Goal: Task Accomplishment & Management: Manage account settings

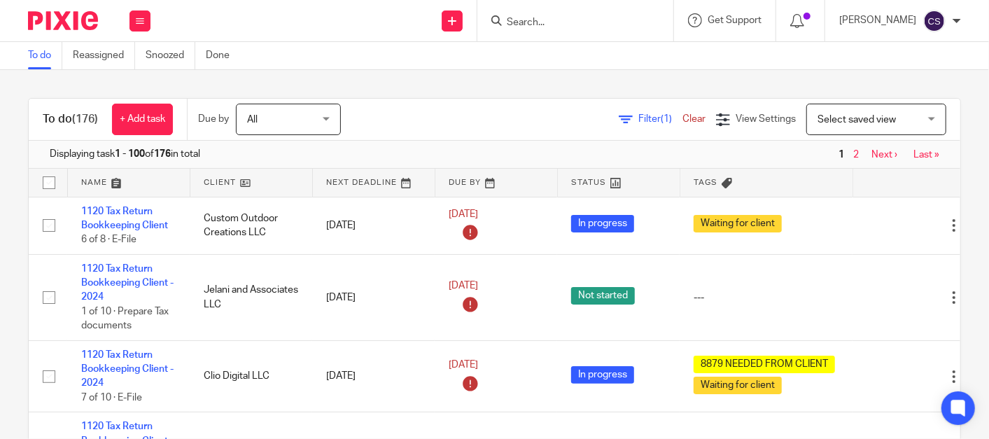
click at [553, 28] on input "Search" at bounding box center [568, 23] width 126 height 13
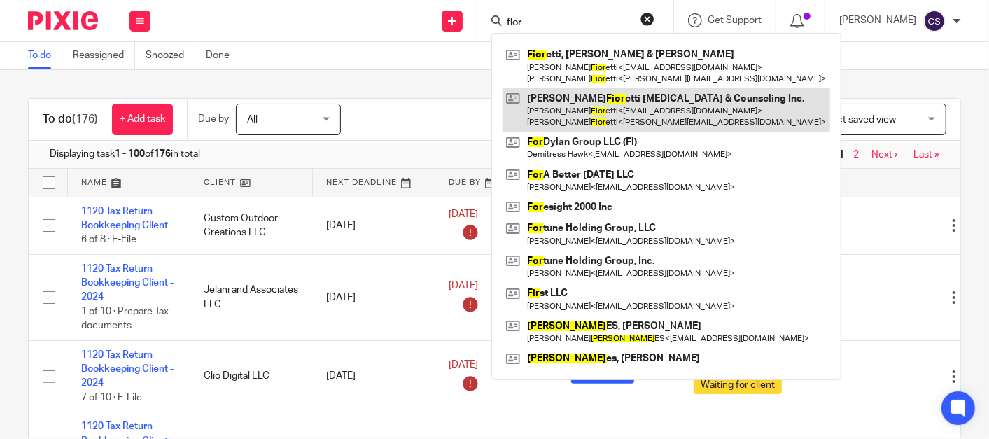
type input "fior"
click at [572, 99] on link at bounding box center [667, 109] width 328 height 43
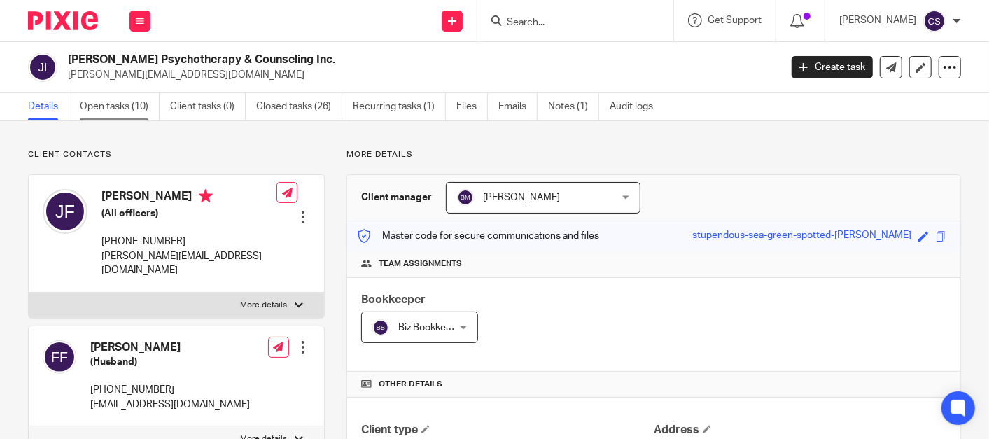
click at [88, 109] on link "Open tasks (10)" at bounding box center [120, 106] width 80 height 27
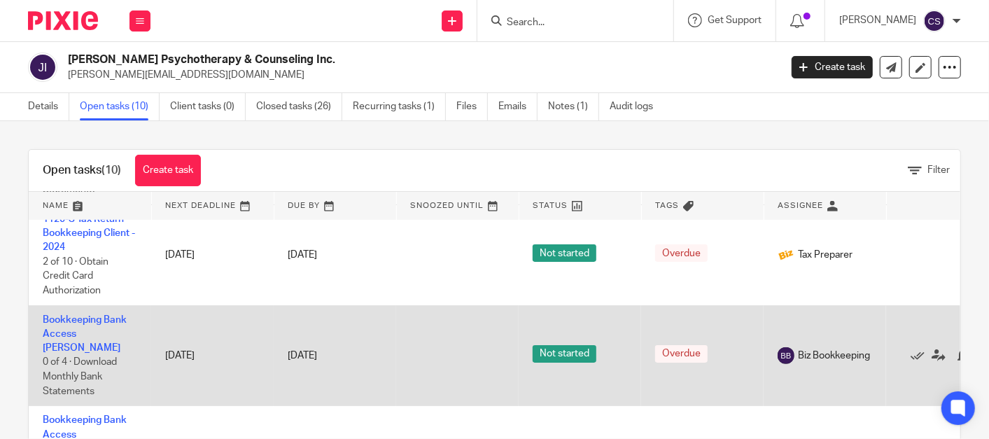
scroll to position [389, 0]
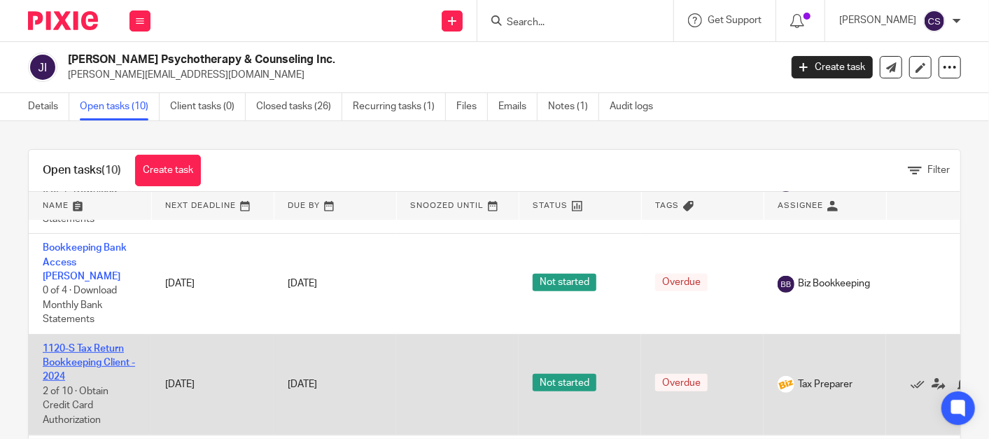
click at [79, 344] on link "1120-S Tax Return Bookkeeping Client - 2024" at bounding box center [89, 363] width 92 height 39
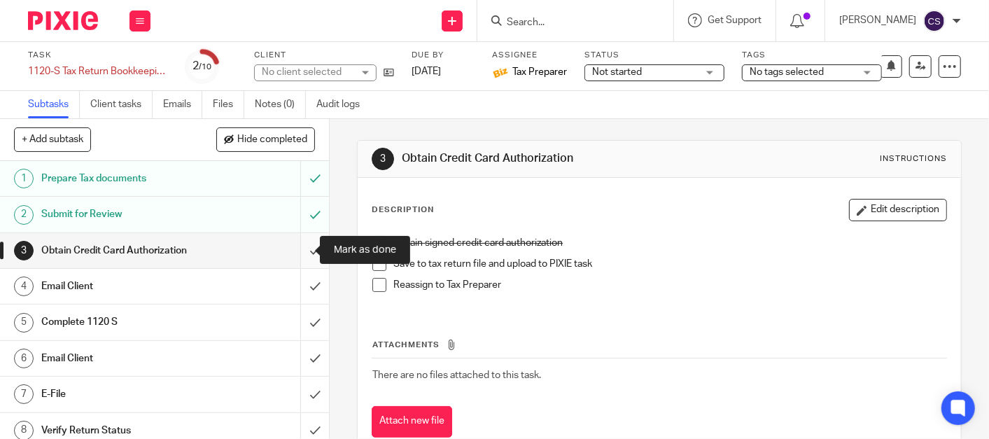
click at [301, 253] on input "submit" at bounding box center [164, 250] width 329 height 35
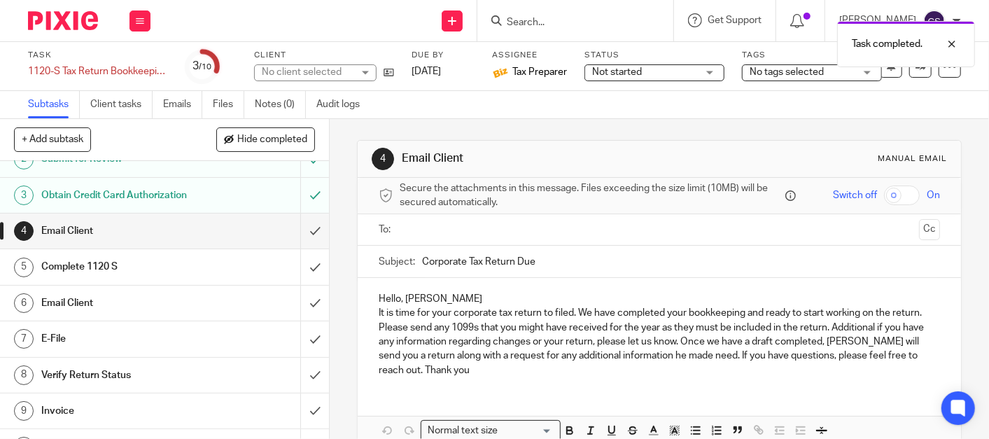
scroll to position [80, 0]
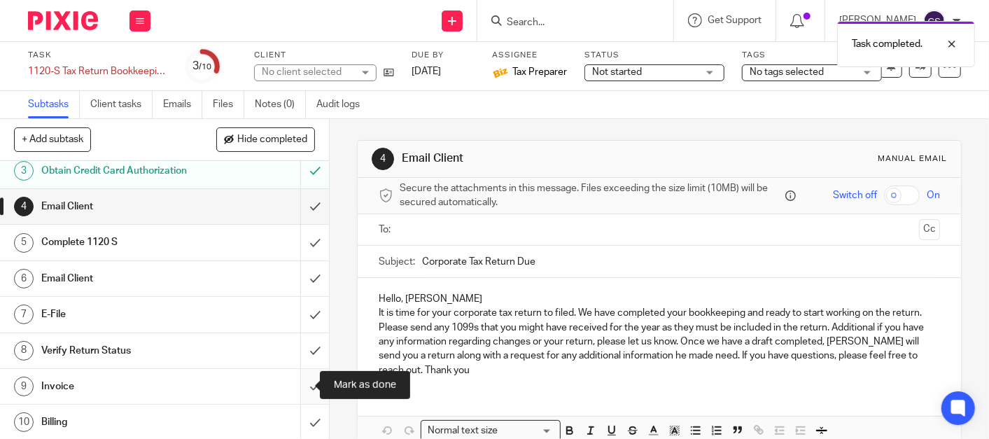
click at [293, 382] on input "submit" at bounding box center [164, 386] width 329 height 35
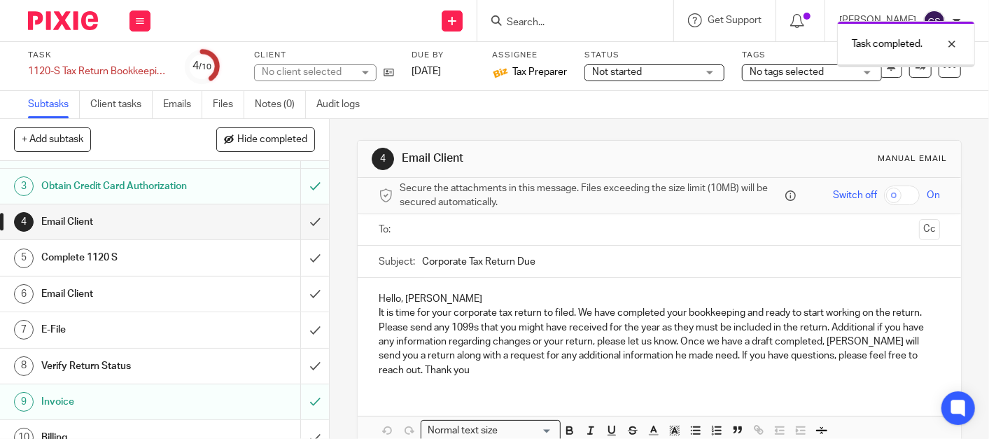
scroll to position [80, 0]
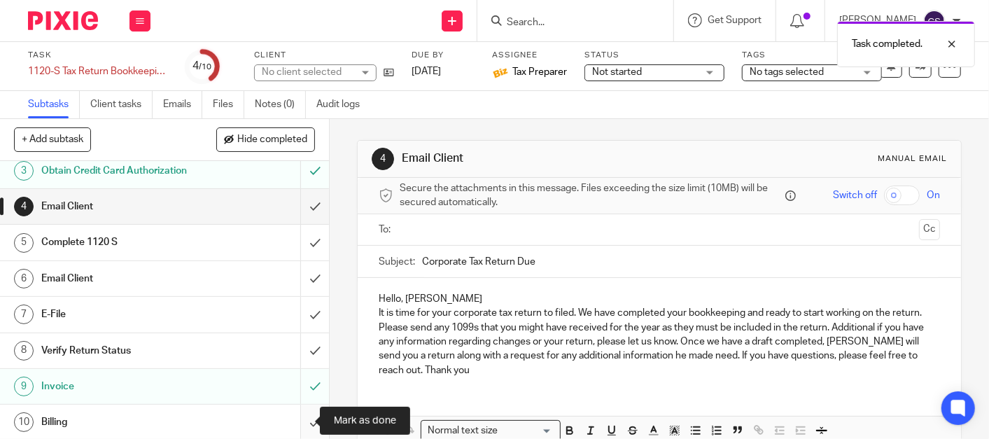
click at [302, 418] on input "submit" at bounding box center [164, 422] width 329 height 35
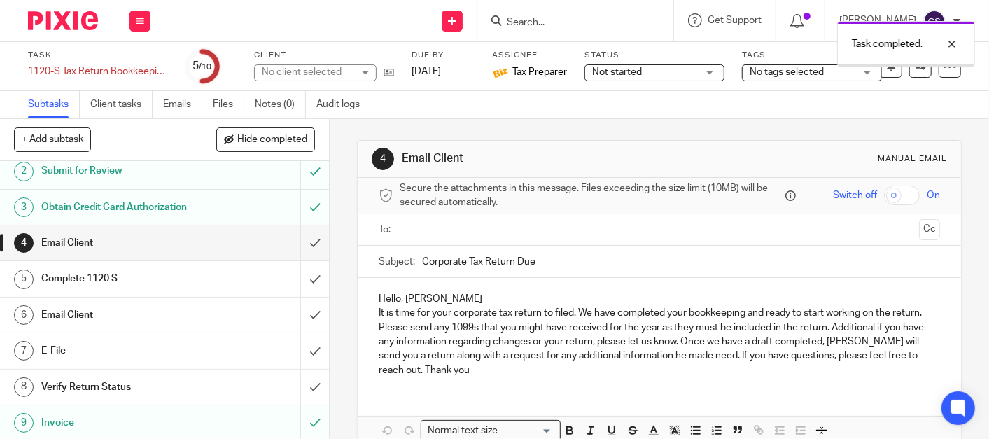
scroll to position [80, 0]
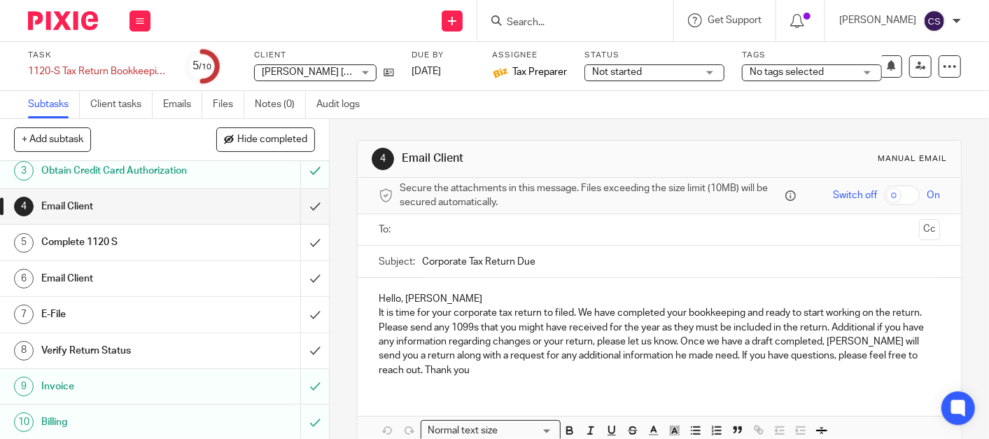
click at [552, 18] on input "Search" at bounding box center [568, 23] width 126 height 13
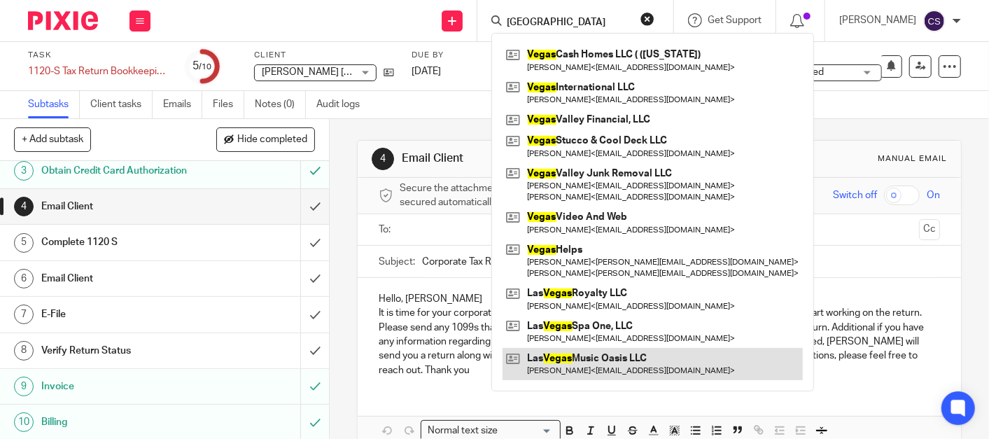
type input "las vegas"
click at [583, 358] on link at bounding box center [653, 364] width 300 height 32
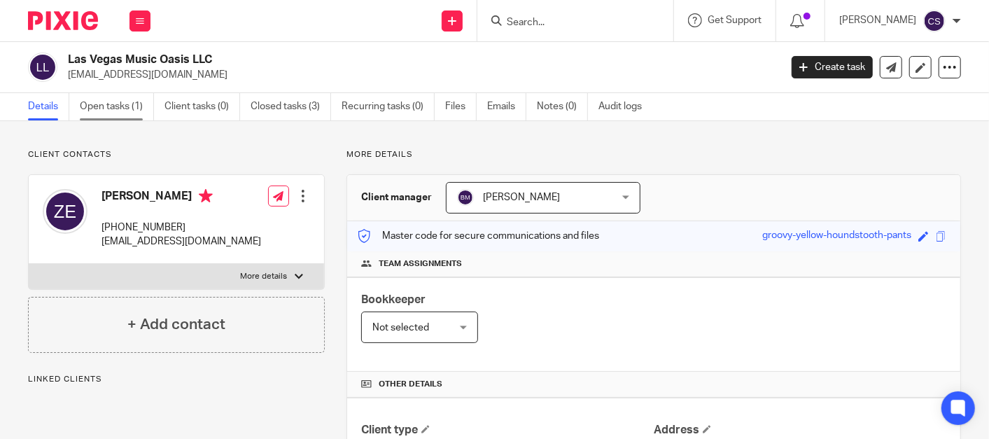
click at [96, 103] on link "Open tasks (1)" at bounding box center [117, 106] width 74 height 27
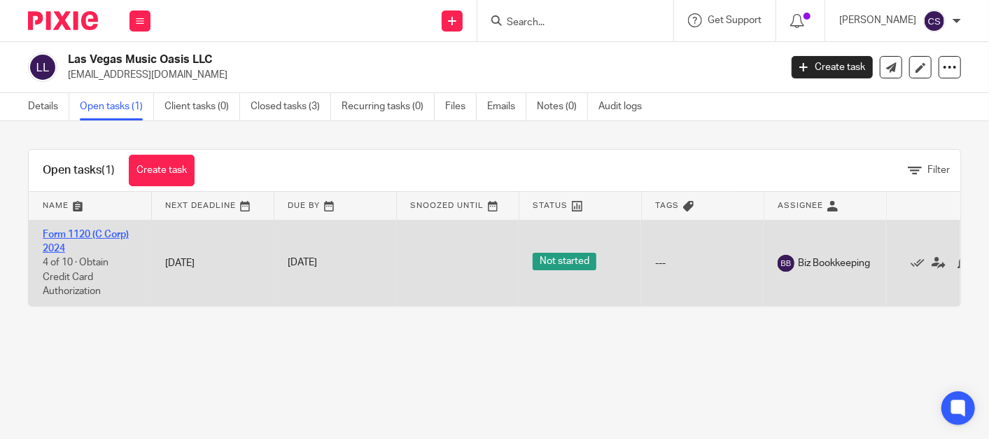
click at [74, 232] on link "Form 1120 (C Corp) 2024" at bounding box center [86, 242] width 86 height 24
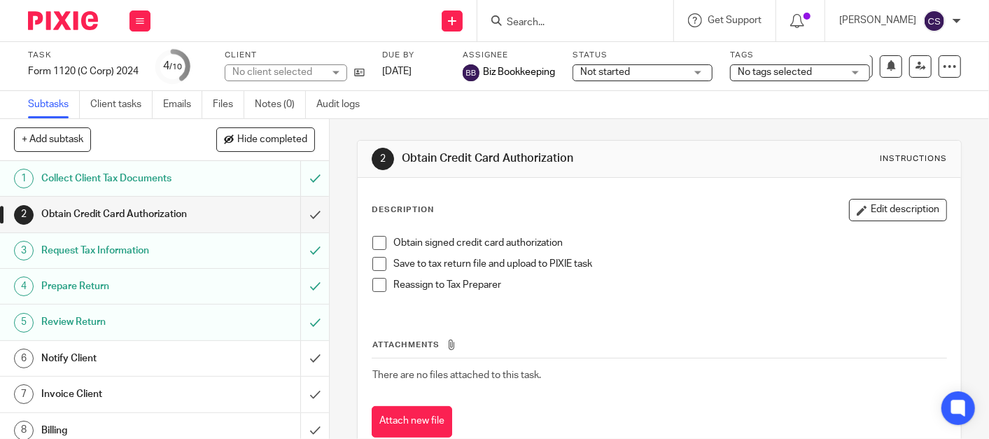
scroll to position [40, 0]
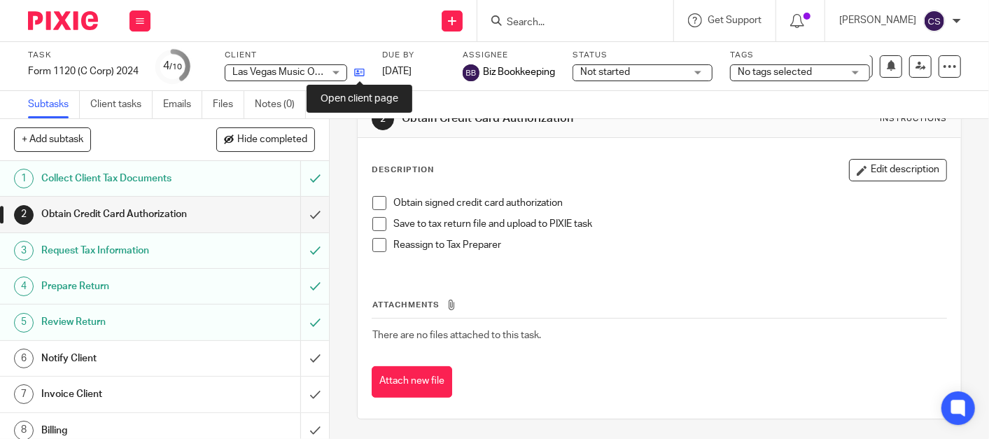
click at [361, 71] on icon at bounding box center [359, 72] width 11 height 11
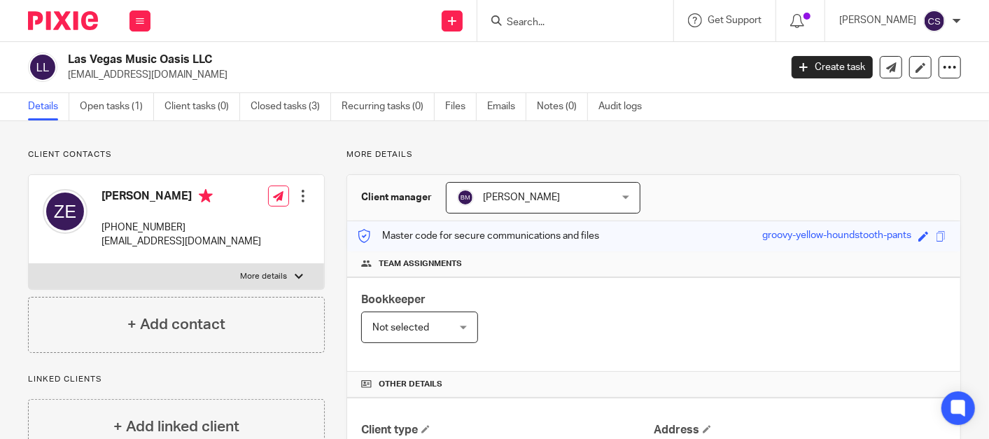
click at [556, 27] on input "Search" at bounding box center [568, 23] width 126 height 13
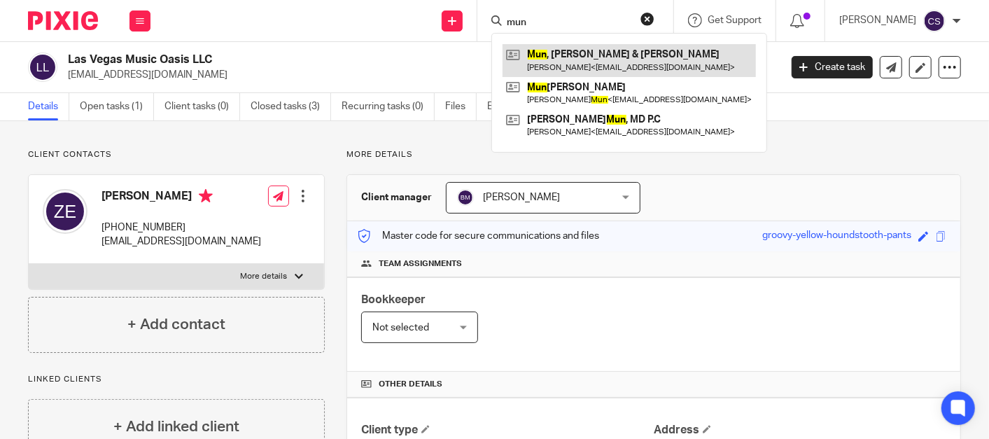
type input "mun"
click at [558, 59] on link at bounding box center [629, 60] width 253 height 32
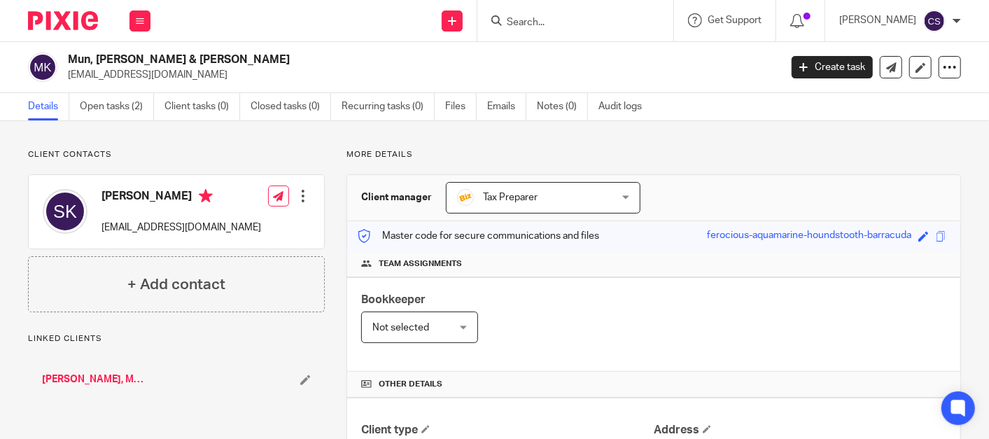
click at [74, 377] on link "Jang S. Mun, MD P.C" at bounding box center [95, 379] width 107 height 14
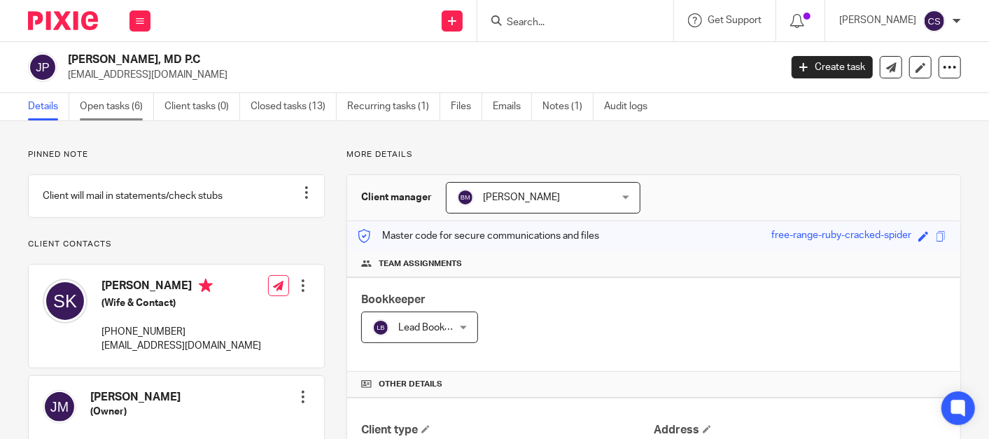
click at [106, 101] on link "Open tasks (6)" at bounding box center [117, 106] width 74 height 27
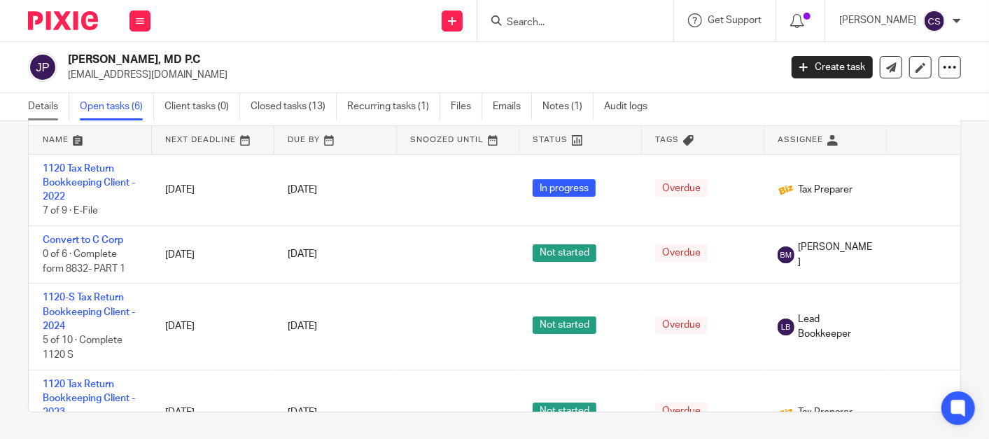
click at [50, 103] on link "Details" at bounding box center [48, 106] width 41 height 27
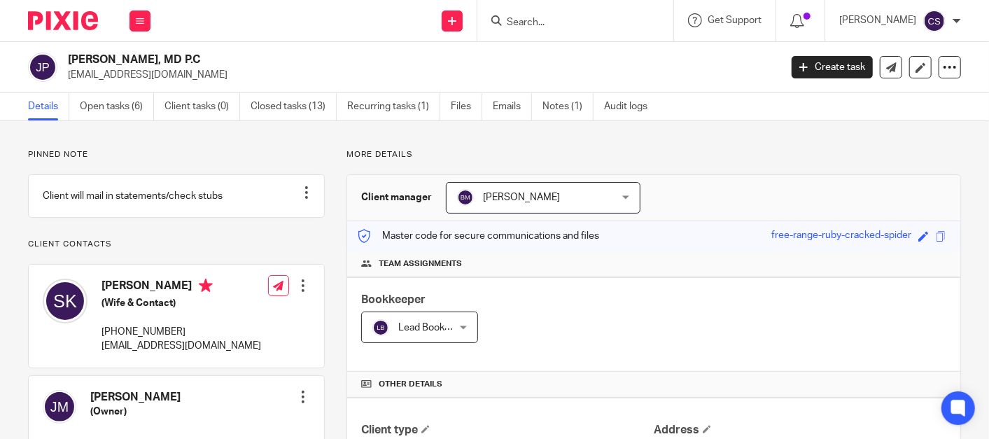
click at [552, 24] on input "Search" at bounding box center [568, 23] width 126 height 13
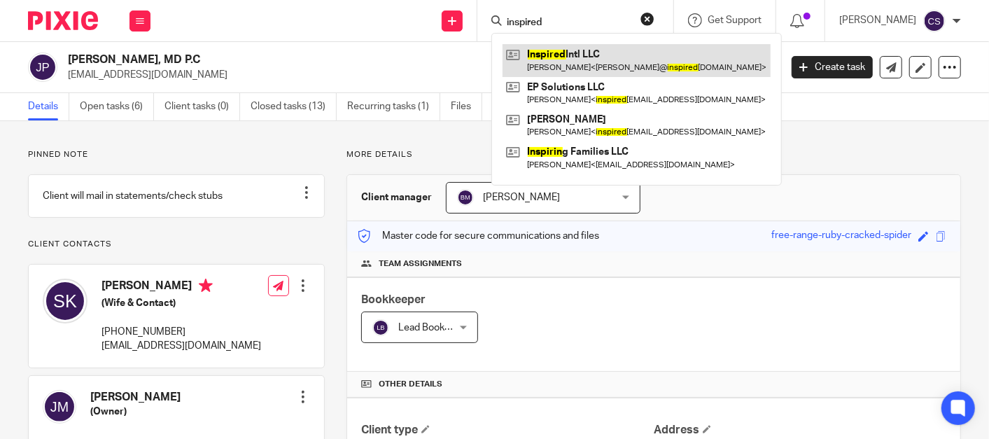
type input "inspired"
click at [566, 66] on link at bounding box center [637, 60] width 268 height 32
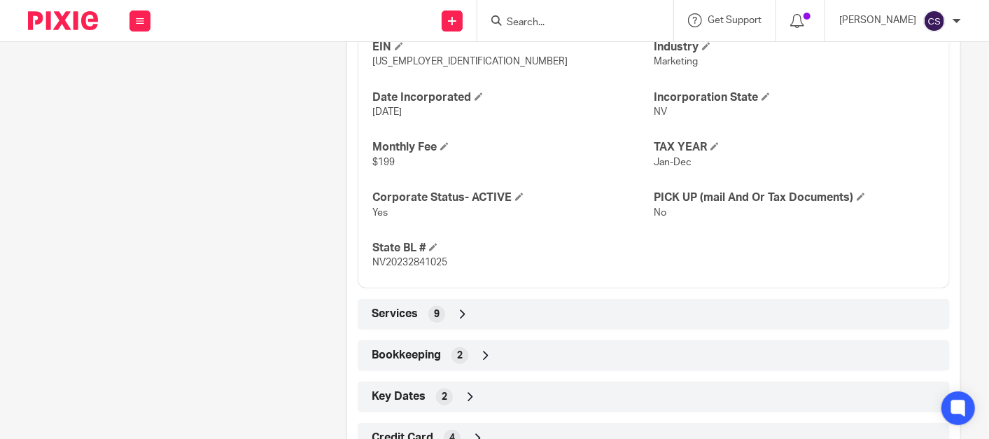
scroll to position [680, 0]
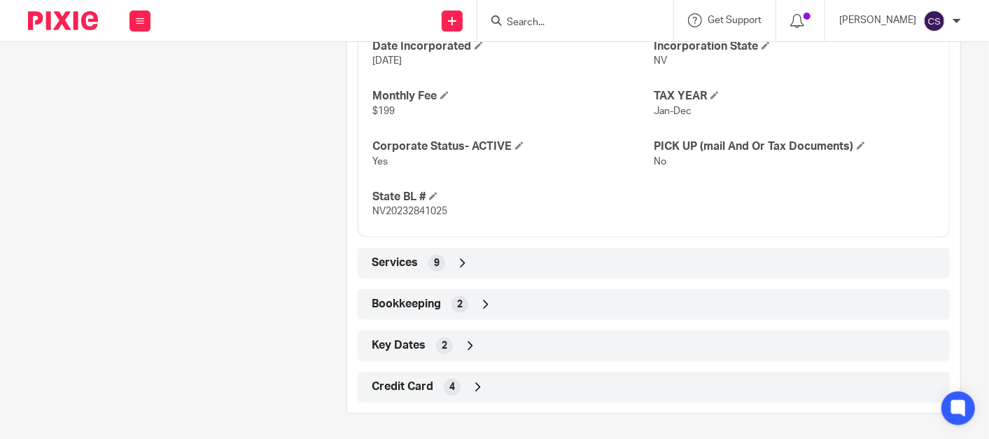
click at [479, 302] on icon at bounding box center [486, 305] width 14 height 14
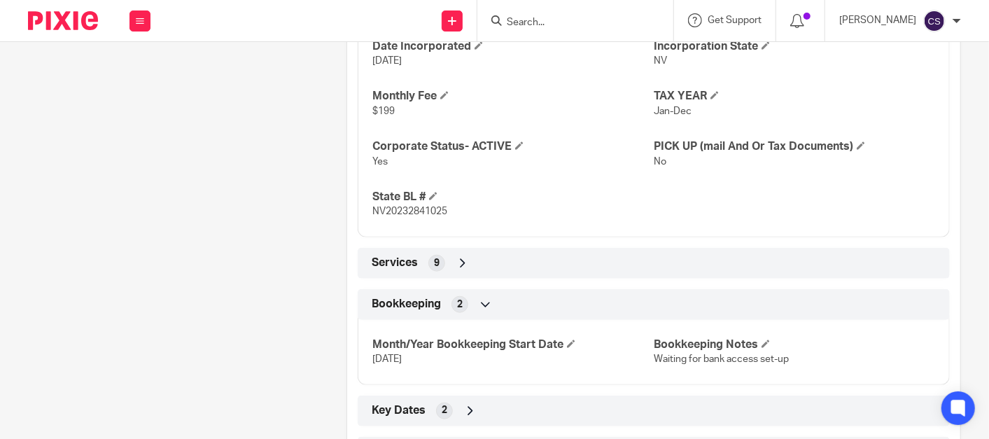
click at [479, 302] on icon at bounding box center [486, 305] width 14 height 14
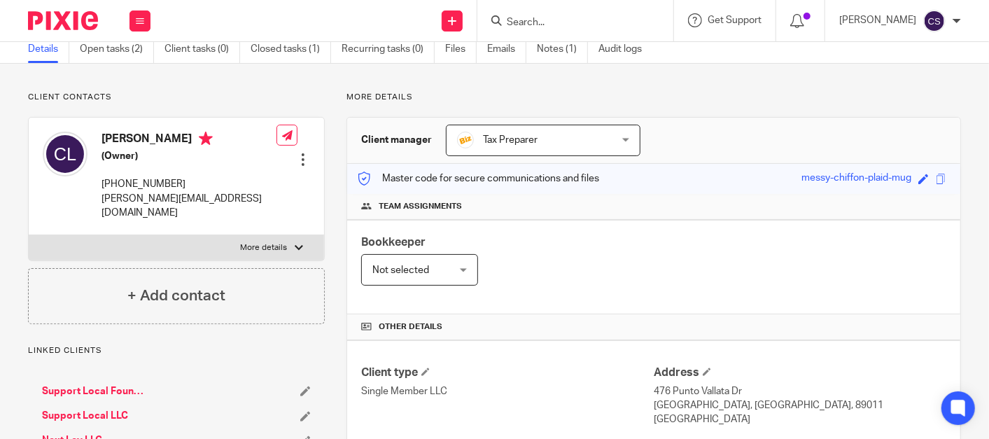
scroll to position [0, 0]
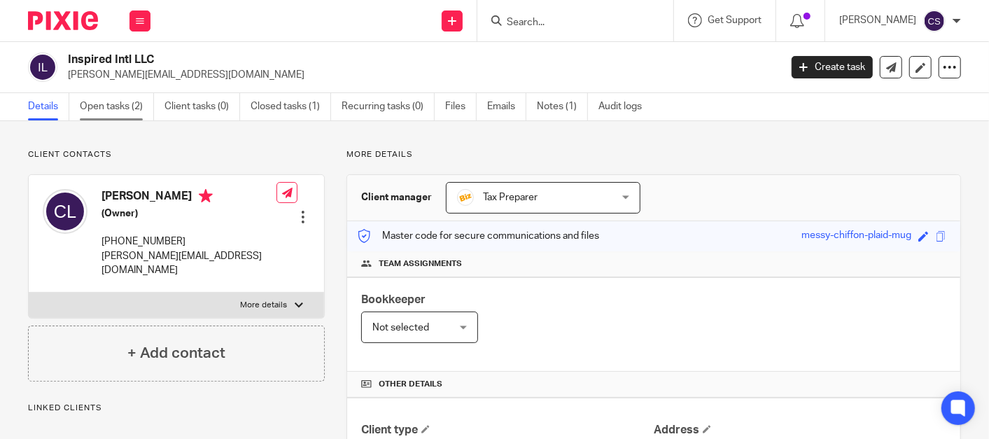
click at [92, 106] on link "Open tasks (2)" at bounding box center [117, 106] width 74 height 27
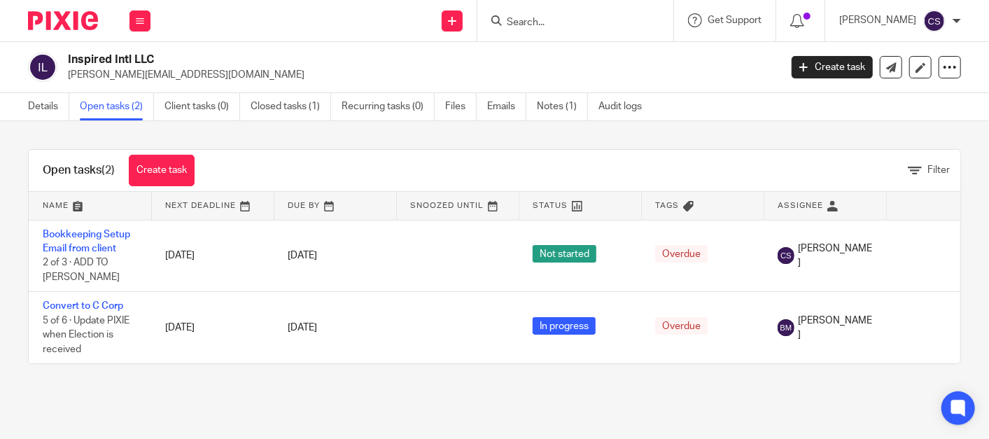
click at [533, 20] on input "Search" at bounding box center [568, 23] width 126 height 13
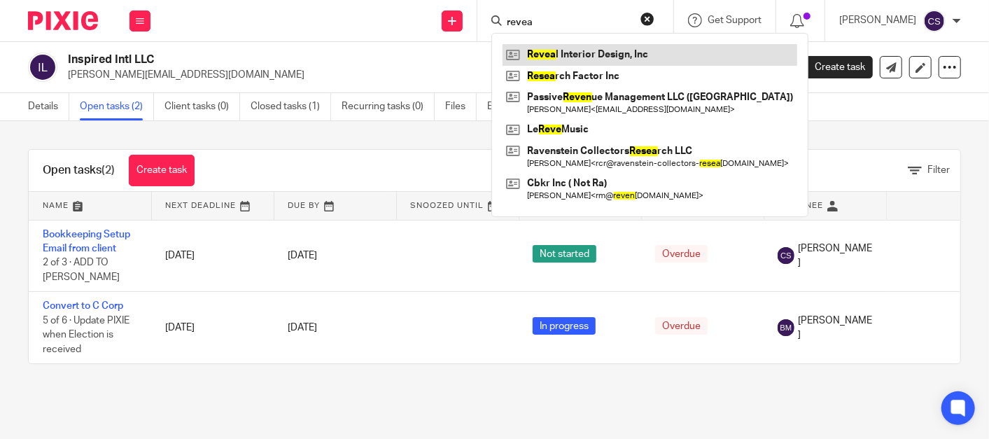
type input "revea"
click at [606, 51] on link at bounding box center [650, 54] width 295 height 21
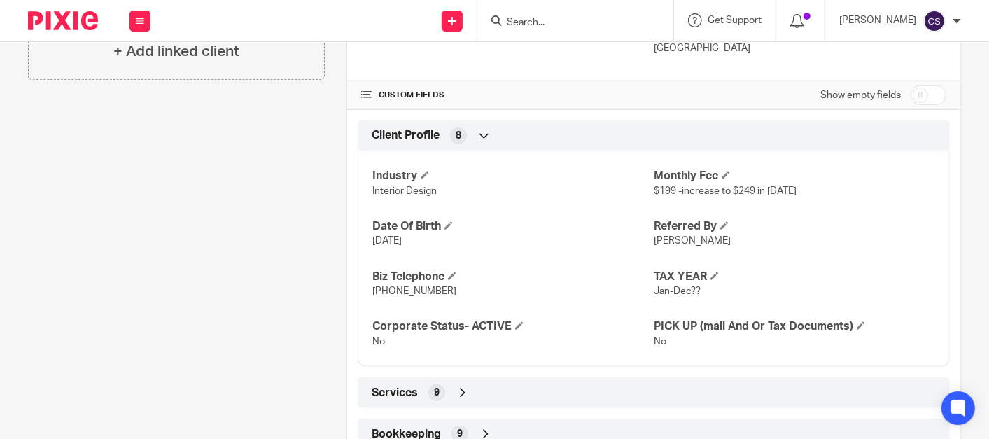
scroll to position [558, 0]
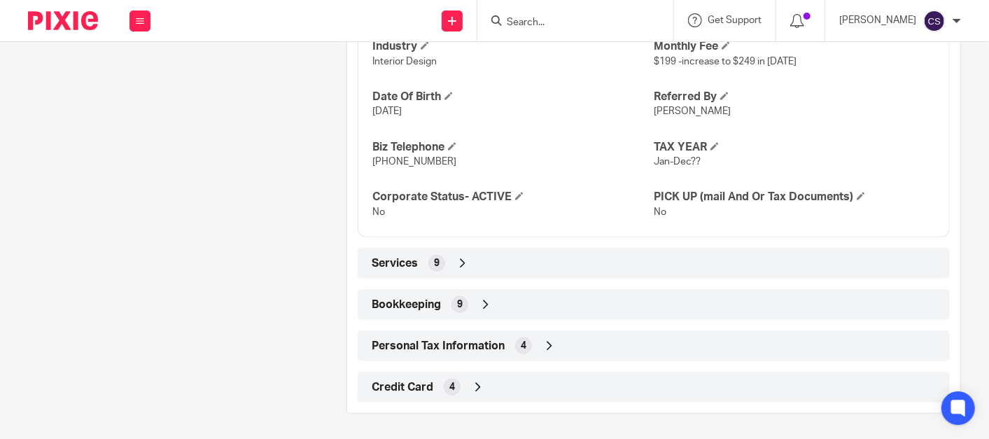
click at [483, 300] on icon at bounding box center [486, 305] width 14 height 14
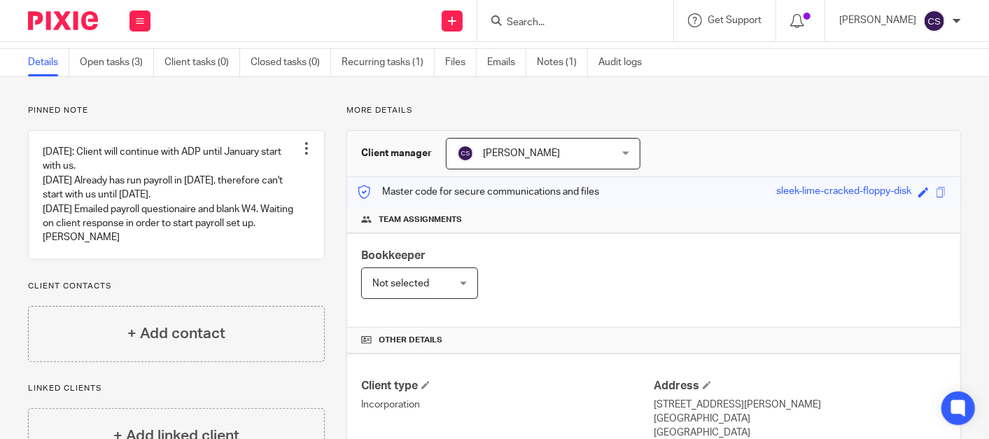
scroll to position [0, 0]
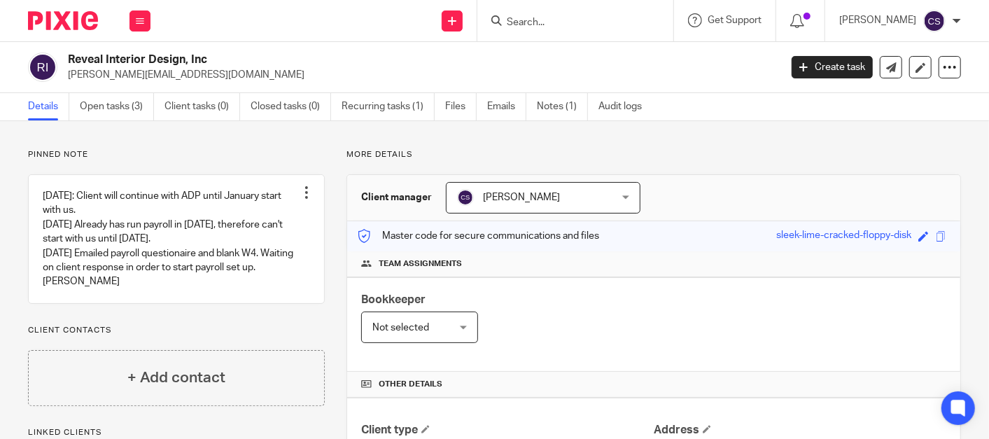
click at [548, 28] on input "Search" at bounding box center [568, 23] width 126 height 13
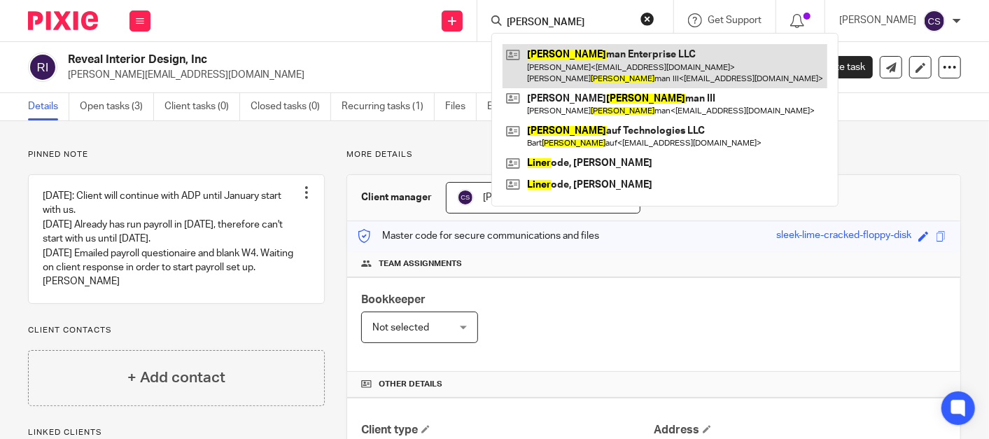
type input "linder"
click at [585, 62] on link at bounding box center [665, 65] width 325 height 43
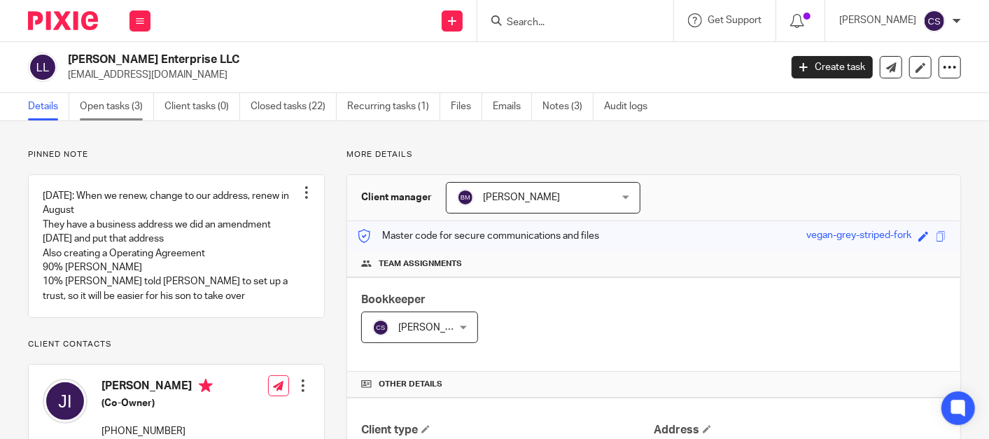
click at [106, 108] on link "Open tasks (3)" at bounding box center [117, 106] width 74 height 27
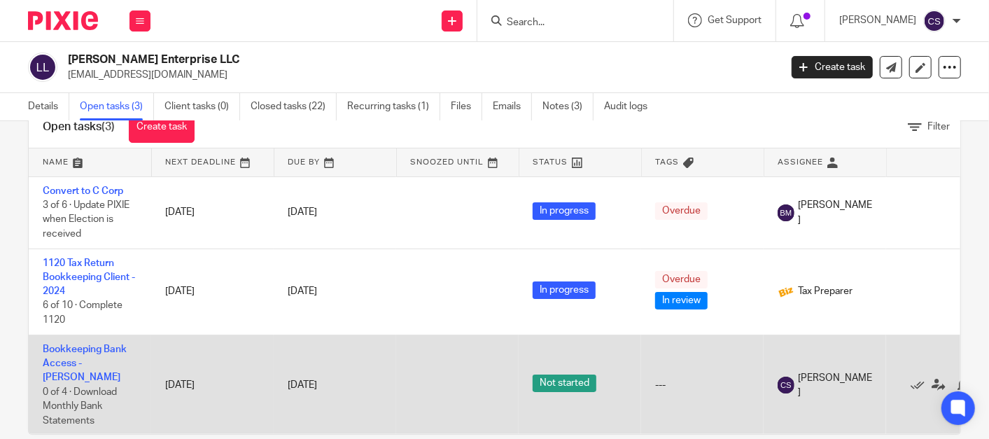
scroll to position [65, 0]
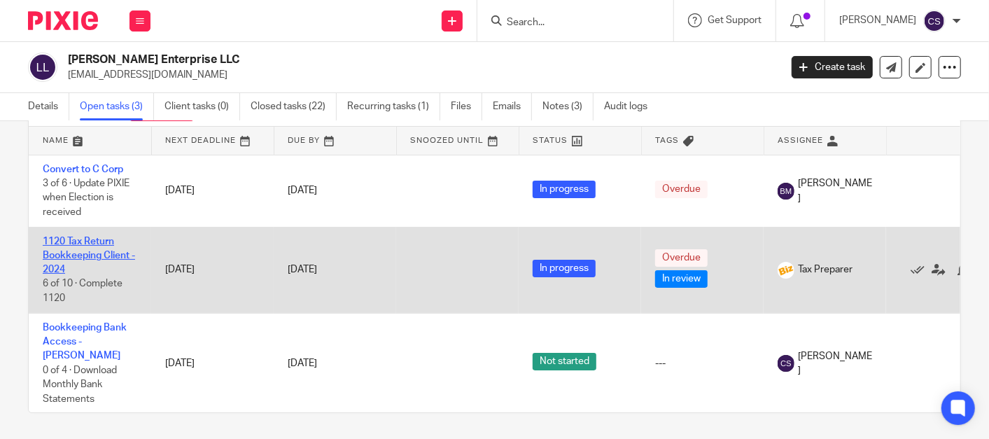
click at [67, 241] on link "1120 Tax Return Bookkeeping Client - 2024" at bounding box center [89, 256] width 92 height 39
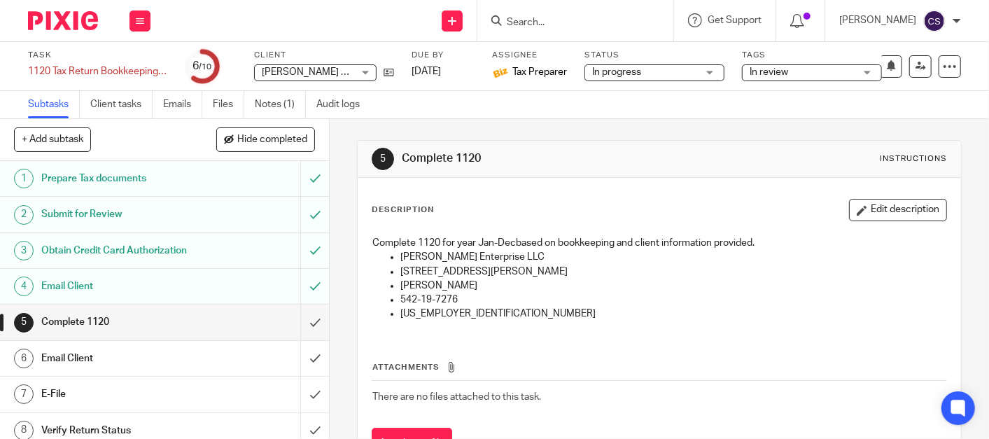
click at [550, 18] on input "Search" at bounding box center [568, 23] width 126 height 13
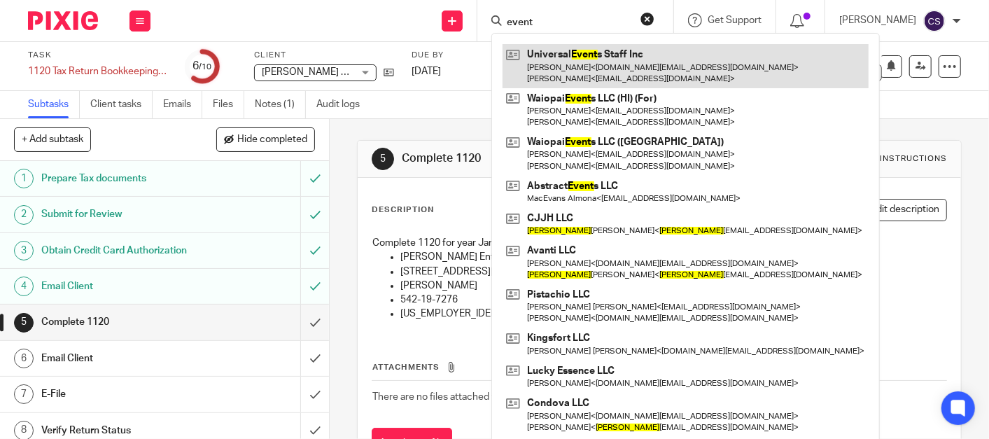
type input "event"
click at [599, 52] on link at bounding box center [686, 65] width 366 height 43
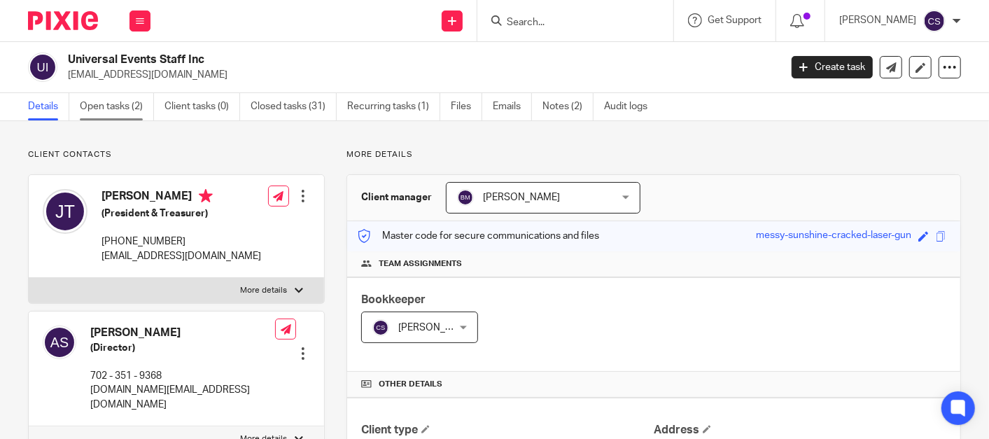
click at [102, 104] on link "Open tasks (2)" at bounding box center [117, 106] width 74 height 27
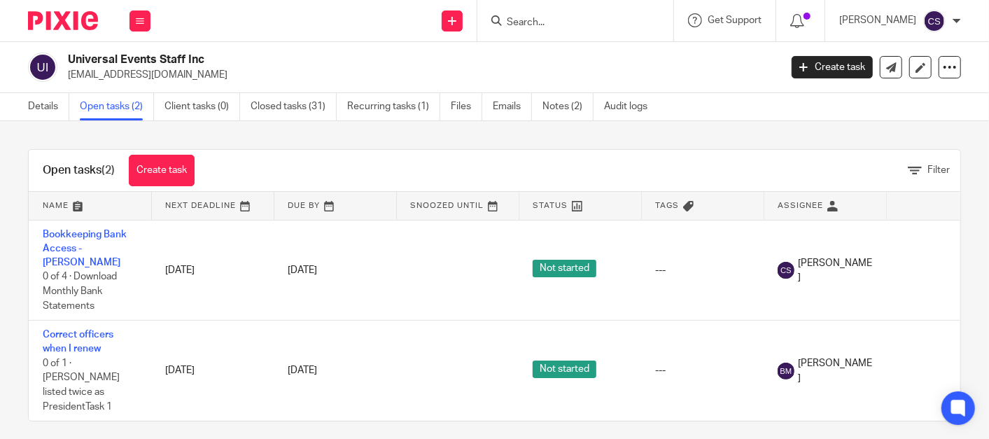
click at [561, 25] on input "Search" at bounding box center [568, 23] width 126 height 13
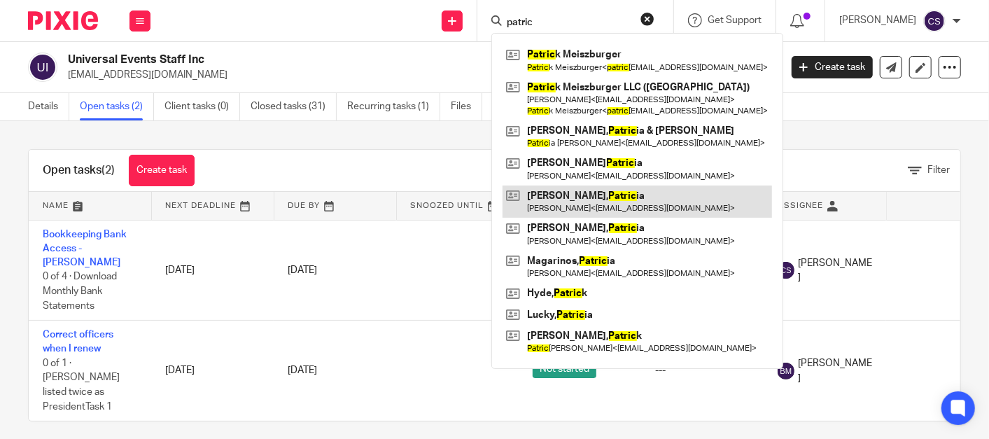
type input "patric"
click at [578, 197] on link at bounding box center [638, 202] width 270 height 32
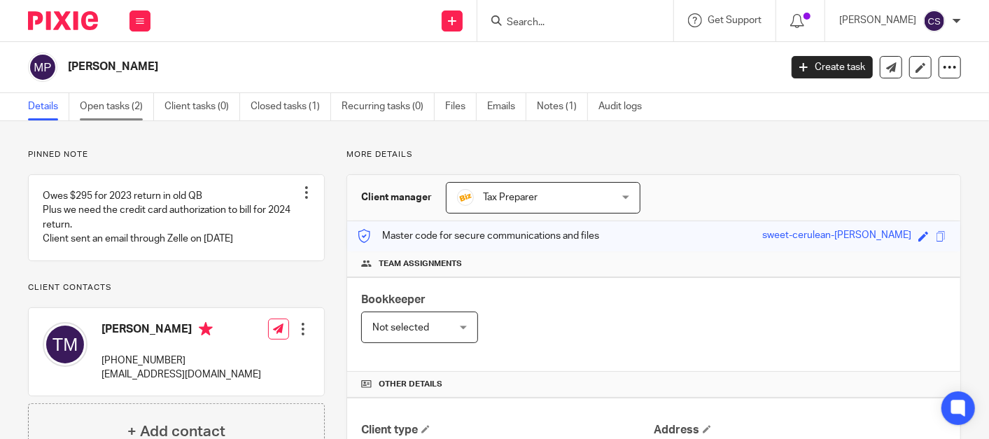
click at [111, 102] on link "Open tasks (2)" at bounding box center [117, 106] width 74 height 27
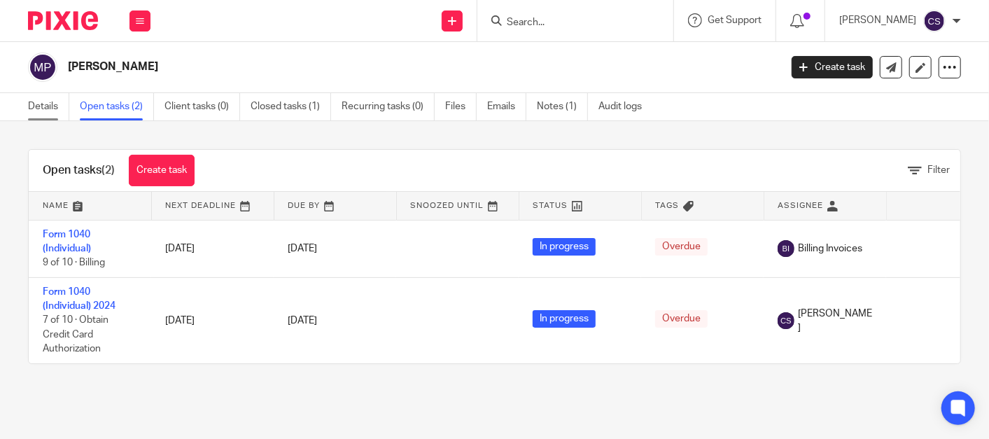
click at [34, 109] on link "Details" at bounding box center [48, 106] width 41 height 27
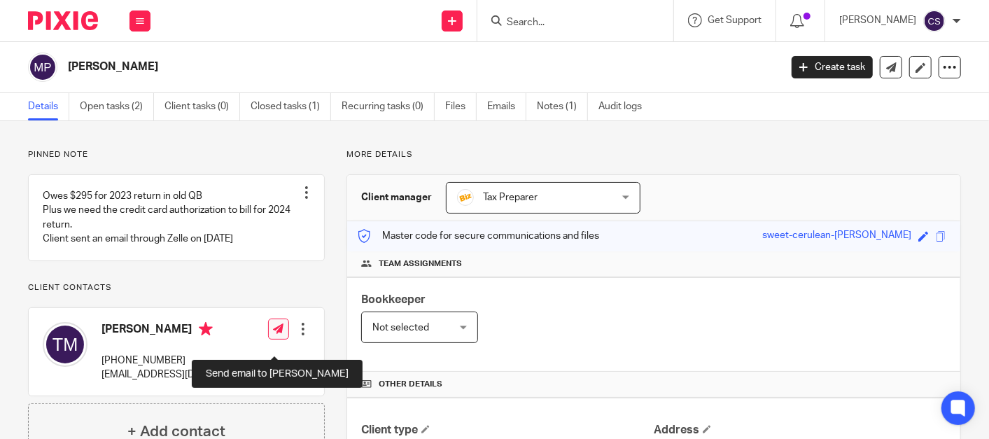
click at [278, 334] on icon at bounding box center [278, 328] width 11 height 11
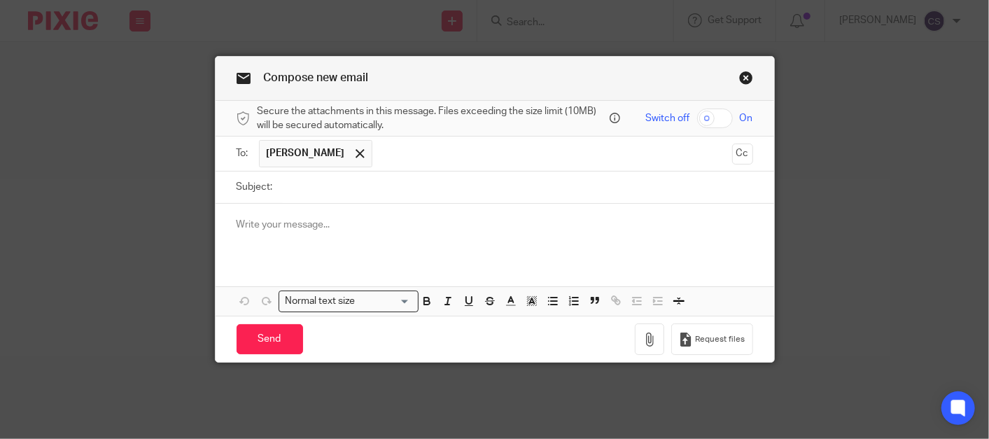
click at [316, 188] on input "Subject:" at bounding box center [516, 188] width 473 height 32
type input "Credit Card Authorization for 2023 & 2024 Taxes"
click at [225, 223] on div at bounding box center [495, 231] width 559 height 55
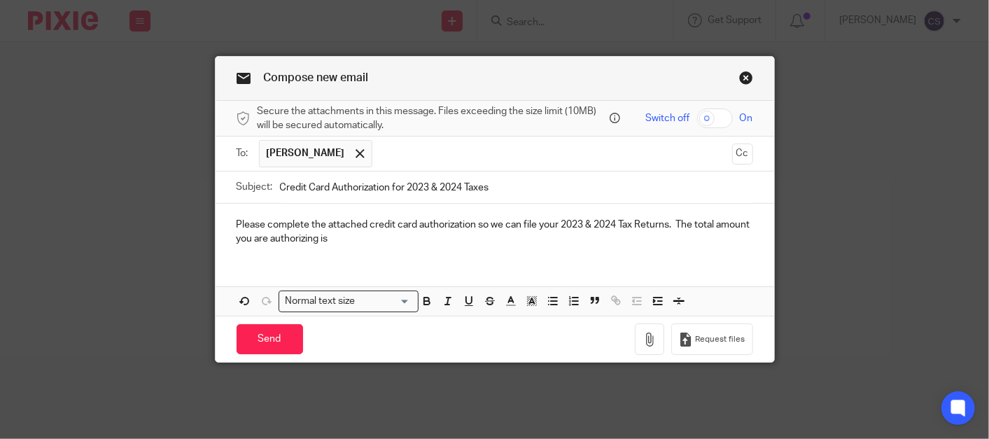
click at [395, 239] on p "Please complete the attached credit card authorization so we can file your 2023…" at bounding box center [495, 232] width 517 height 29
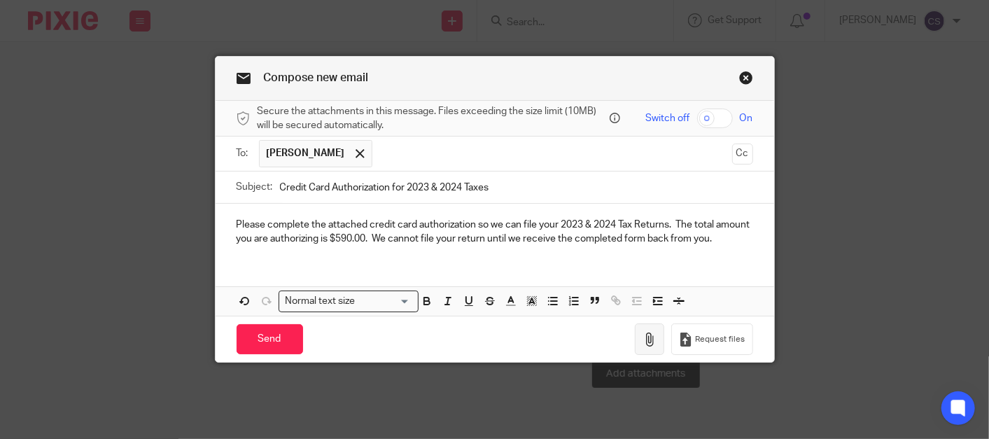
click at [644, 338] on icon "button" at bounding box center [650, 340] width 14 height 14
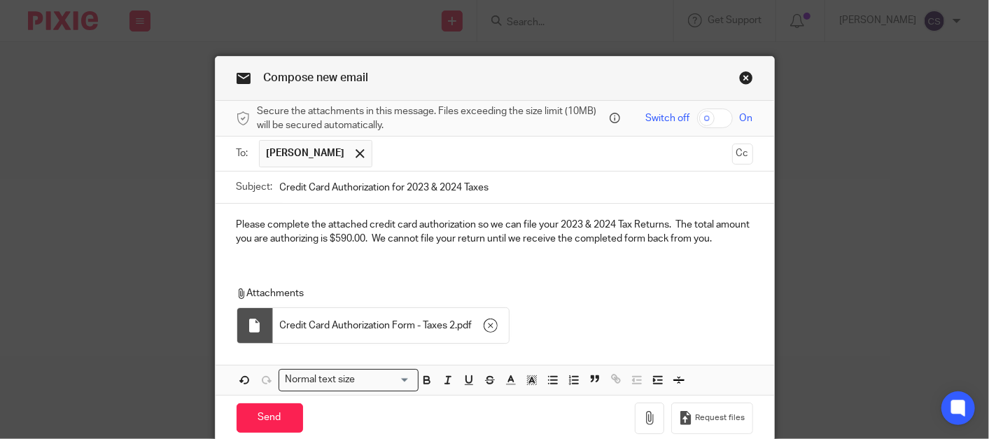
click at [753, 236] on div "Please complete the attached credit card authorization so we can file your 2023…" at bounding box center [495, 231] width 559 height 55
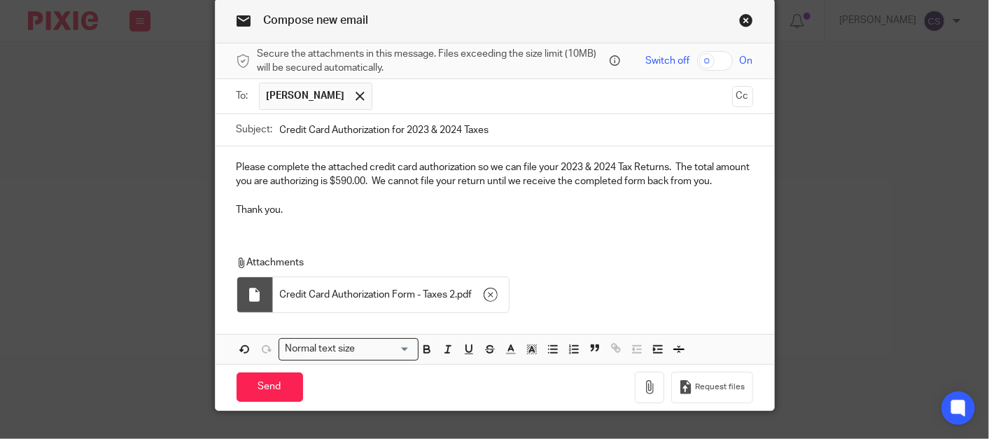
scroll to position [82, 0]
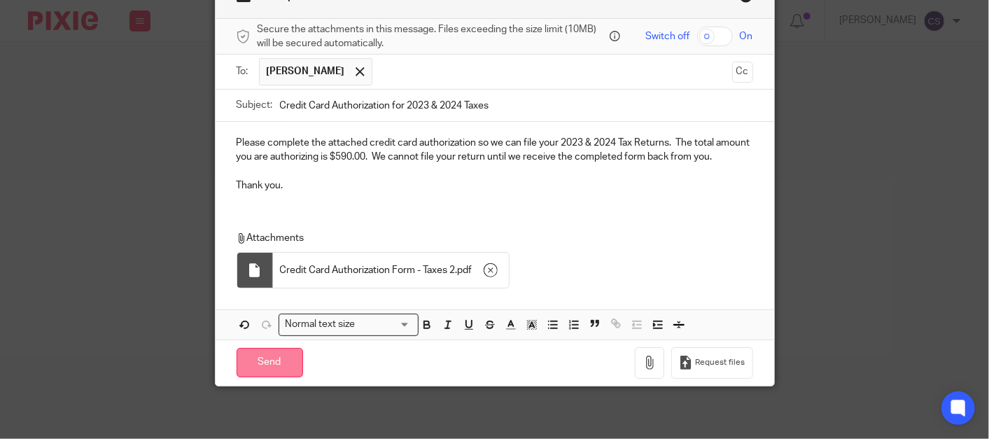
click at [258, 353] on input "Send" at bounding box center [270, 363] width 67 height 30
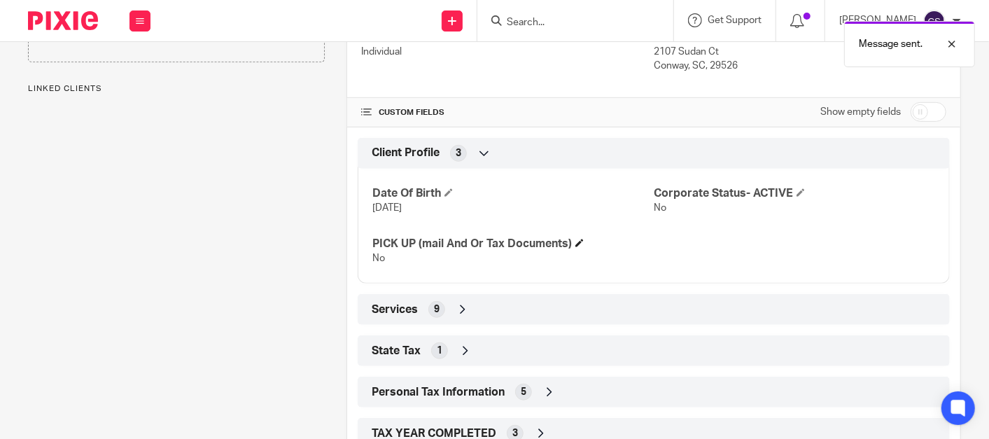
scroll to position [444, 0]
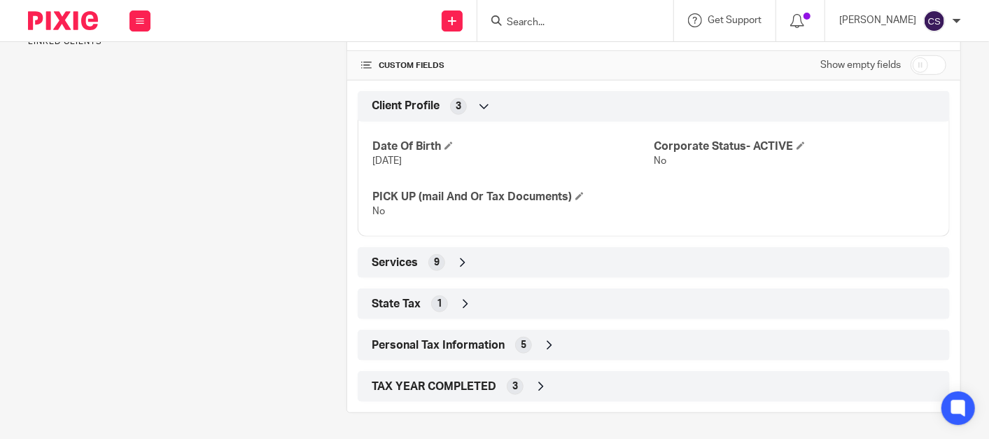
click at [536, 379] on icon at bounding box center [541, 386] width 14 height 14
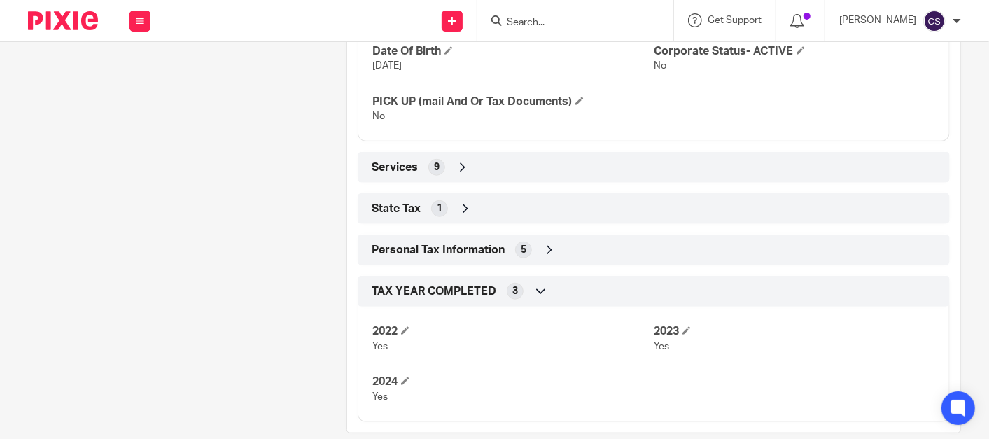
scroll to position [559, 0]
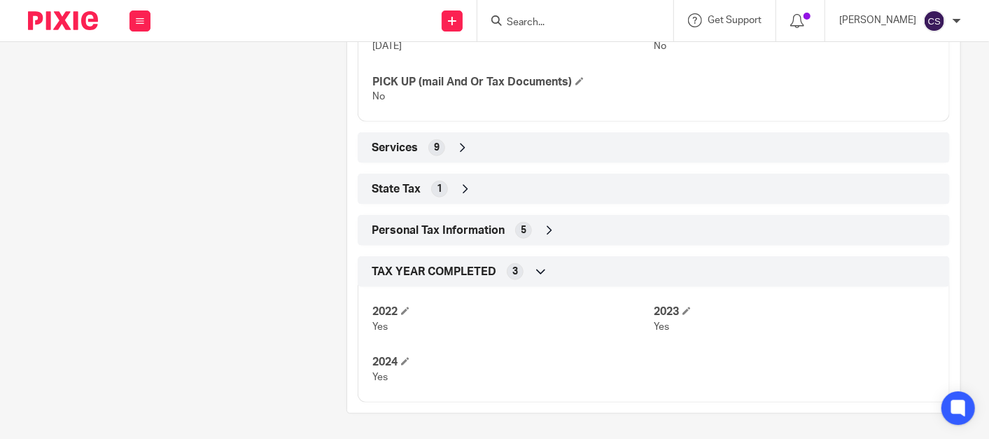
click at [536, 271] on icon at bounding box center [541, 272] width 14 height 14
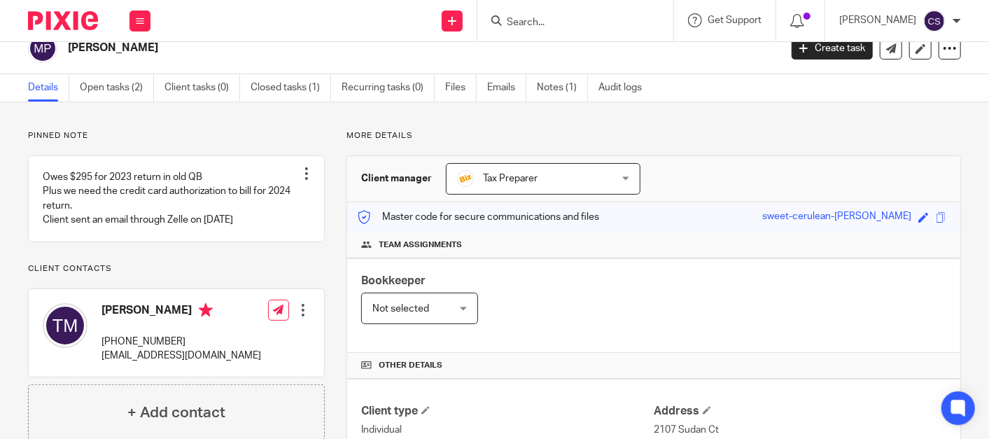
scroll to position [0, 0]
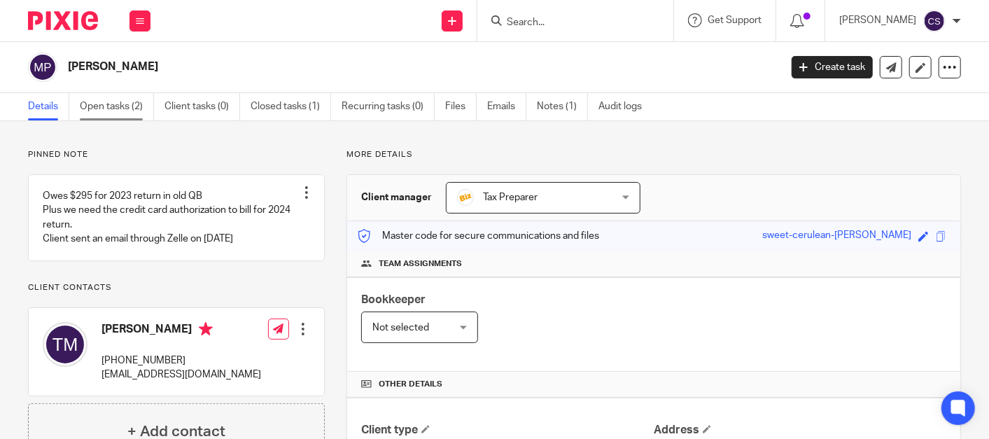
click at [97, 99] on link "Open tasks (2)" at bounding box center [117, 106] width 74 height 27
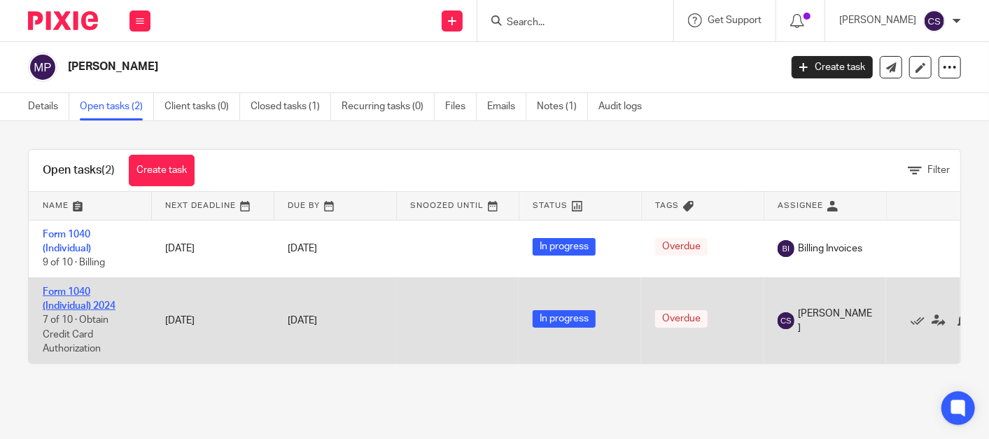
click at [62, 292] on link "Form 1040 (Individual) 2024" at bounding box center [79, 299] width 73 height 24
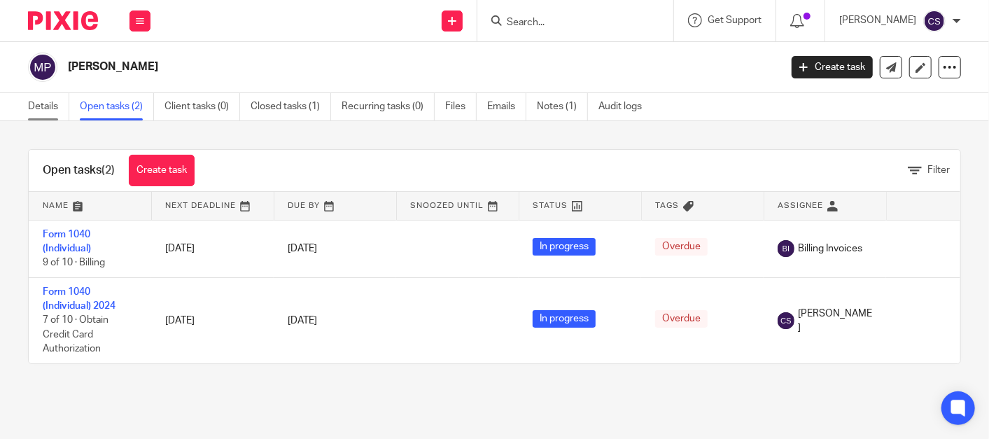
click at [39, 111] on link "Details" at bounding box center [48, 106] width 41 height 27
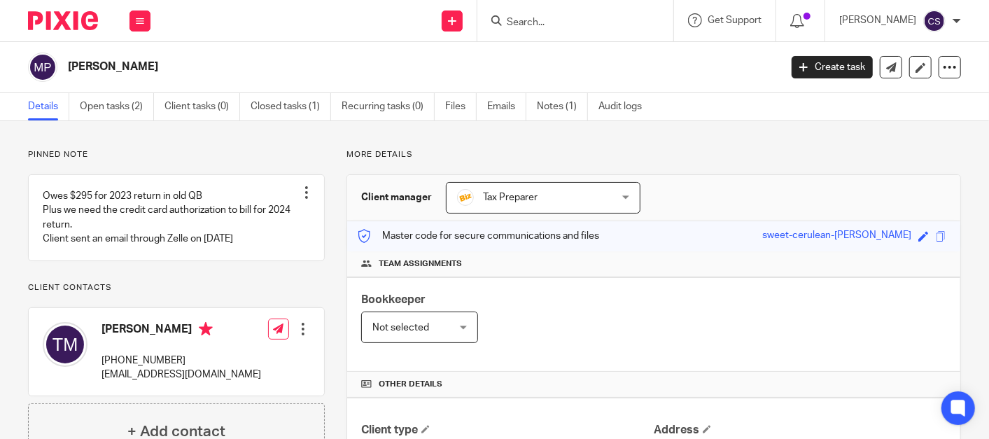
click at [586, 13] on form at bounding box center [579, 21] width 149 height 18
drag, startPoint x: 527, startPoint y: 17, endPoint x: 565, endPoint y: 11, distance: 38.2
click at [532, 17] on input "Search" at bounding box center [568, 23] width 126 height 13
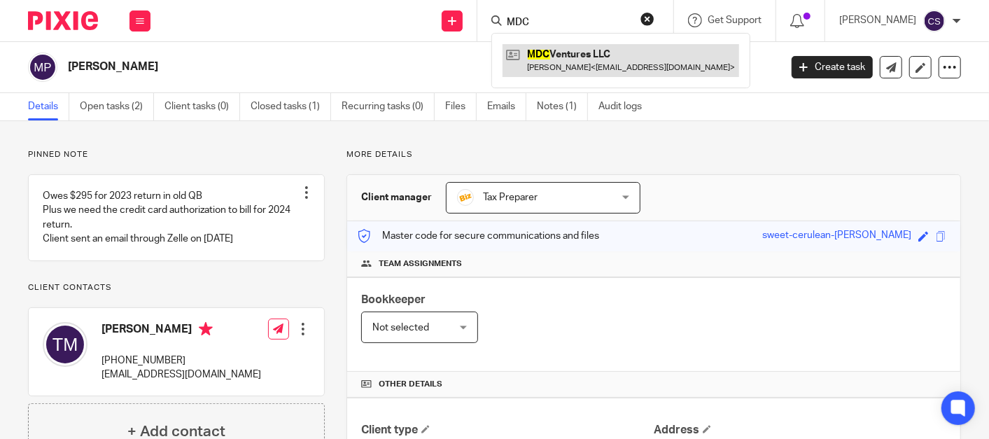
type input "MDC"
click at [565, 47] on link at bounding box center [621, 60] width 237 height 32
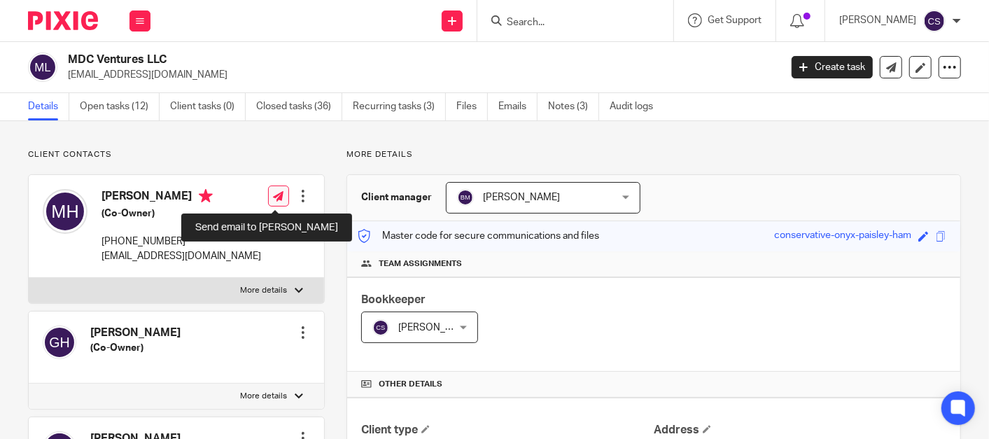
click at [273, 199] on icon at bounding box center [278, 196] width 11 height 11
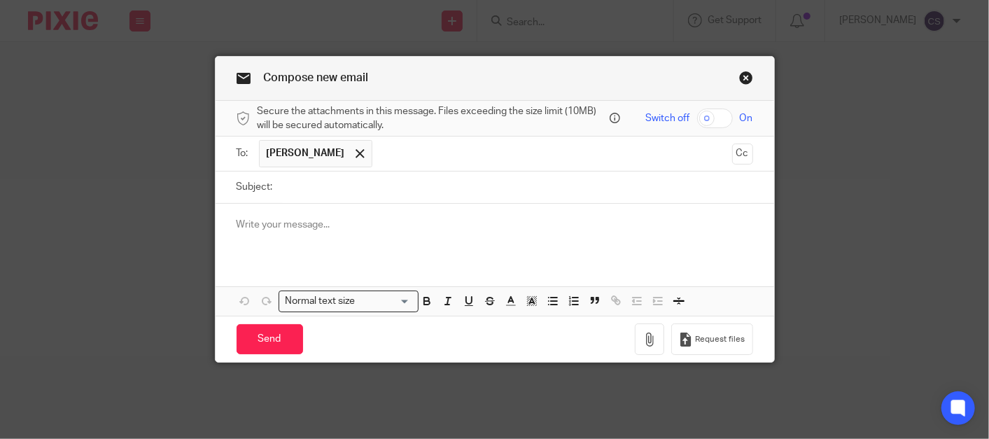
click at [741, 76] on link "Close this dialog window" at bounding box center [746, 80] width 14 height 19
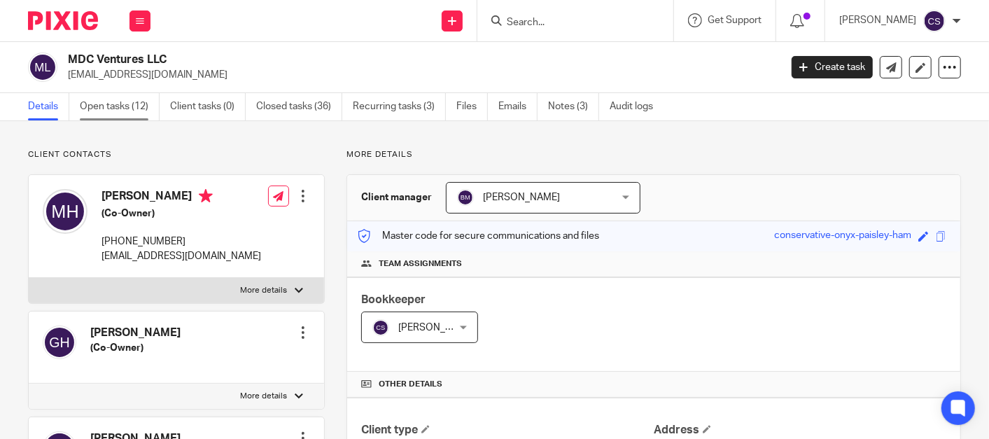
click at [108, 102] on link "Open tasks (12)" at bounding box center [120, 106] width 80 height 27
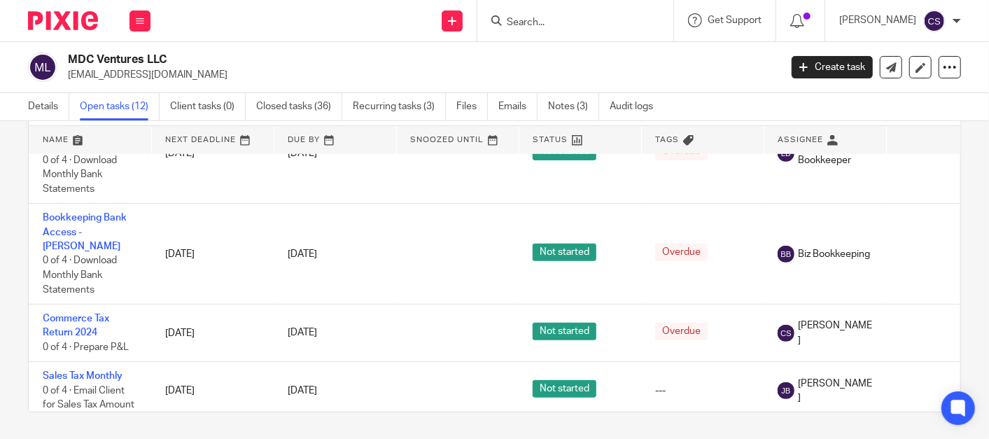
scroll to position [696, 0]
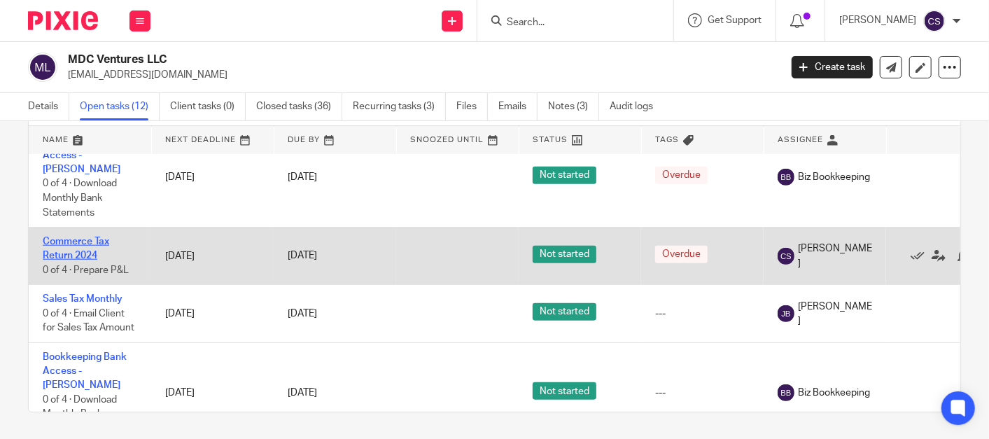
click at [53, 237] on link "Commerce Tax Return 2024" at bounding box center [76, 249] width 67 height 24
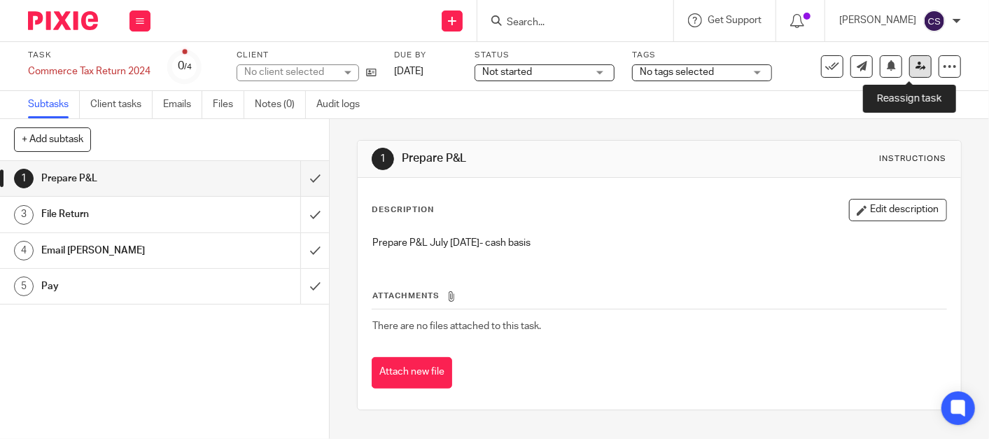
click at [916, 68] on icon at bounding box center [921, 66] width 11 height 11
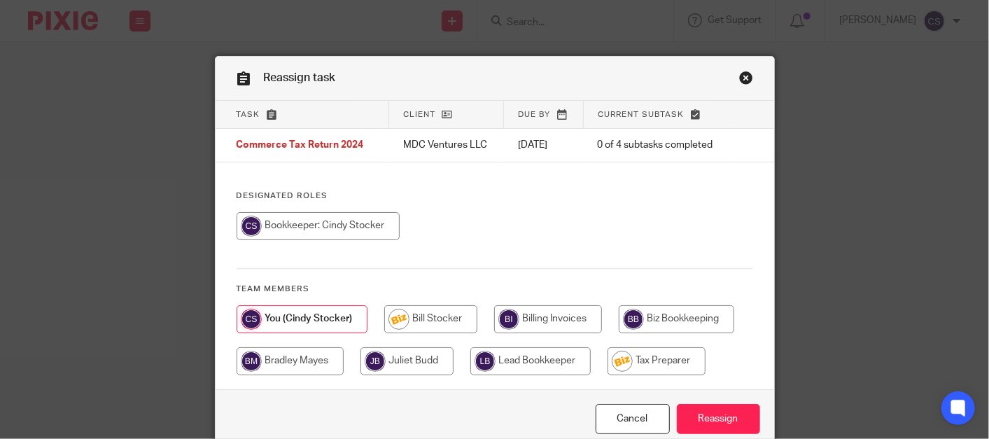
click at [373, 358] on input "radio" at bounding box center [407, 361] width 93 height 28
radio input "true"
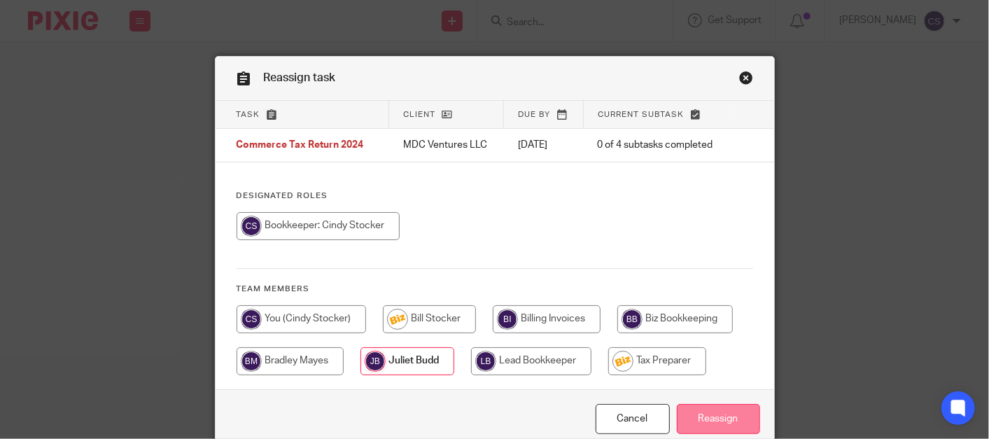
click at [703, 418] on input "Reassign" at bounding box center [718, 419] width 83 height 30
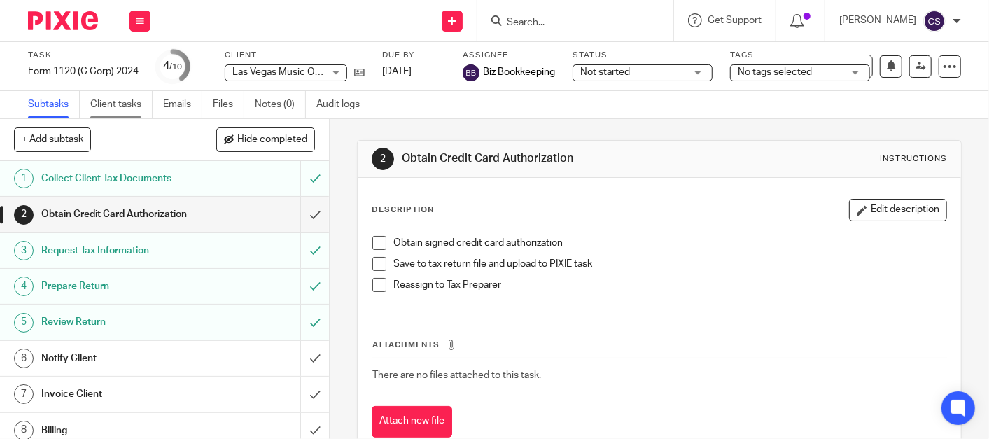
scroll to position [40, 0]
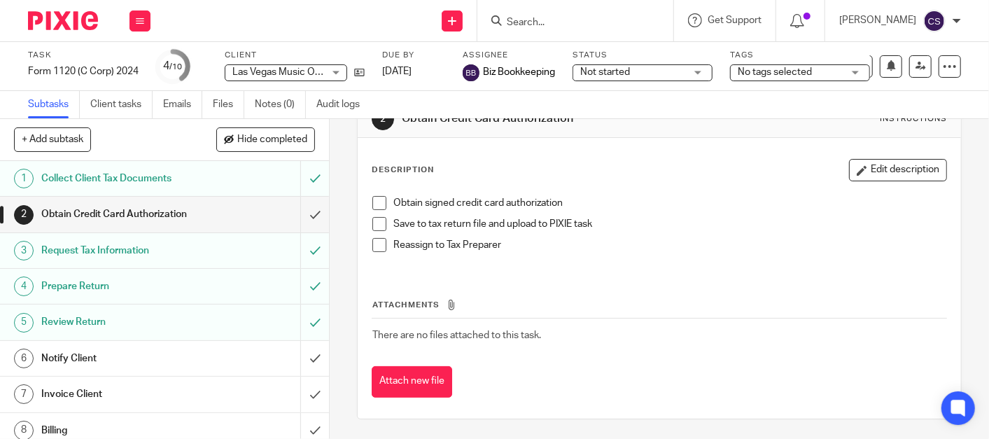
click at [550, 20] on input "Search" at bounding box center [568, 23] width 126 height 13
type input "mdc"
click at [568, 30] on div "mdc MDC Ventures LLC Martha G Hernandez < tacosandmiches@gmail.com >" at bounding box center [575, 20] width 196 height 41
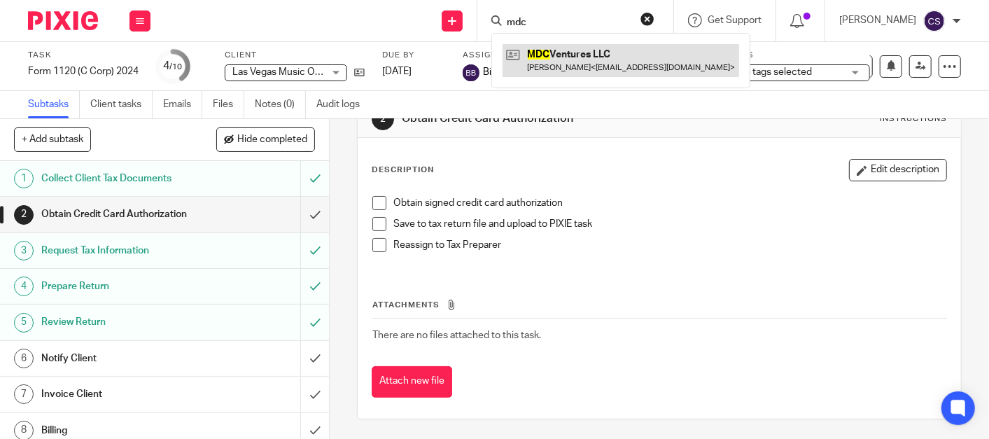
click at [568, 59] on link at bounding box center [621, 60] width 237 height 32
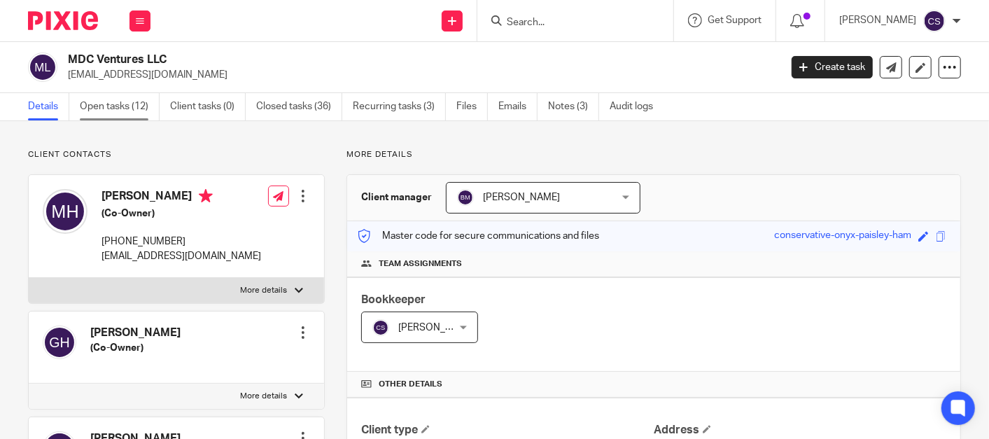
click at [96, 107] on link "Open tasks (12)" at bounding box center [120, 106] width 80 height 27
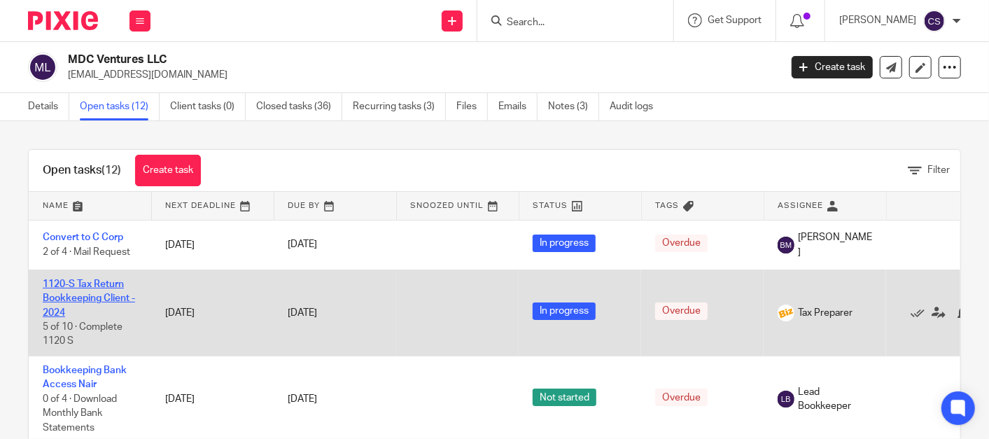
click at [62, 295] on link "1120-S Tax Return Bookkeeping Client - 2024" at bounding box center [89, 298] width 92 height 39
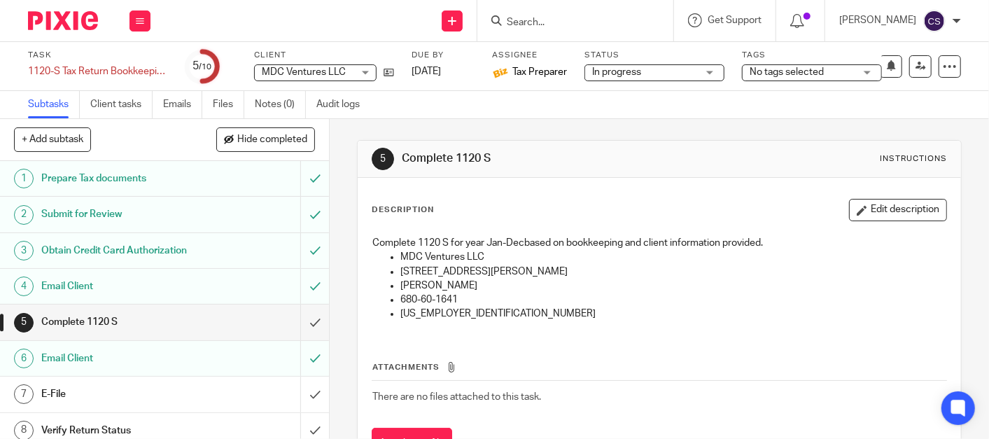
click at [217, 246] on div "Obtain Credit Card Authorization" at bounding box center [163, 250] width 245 height 21
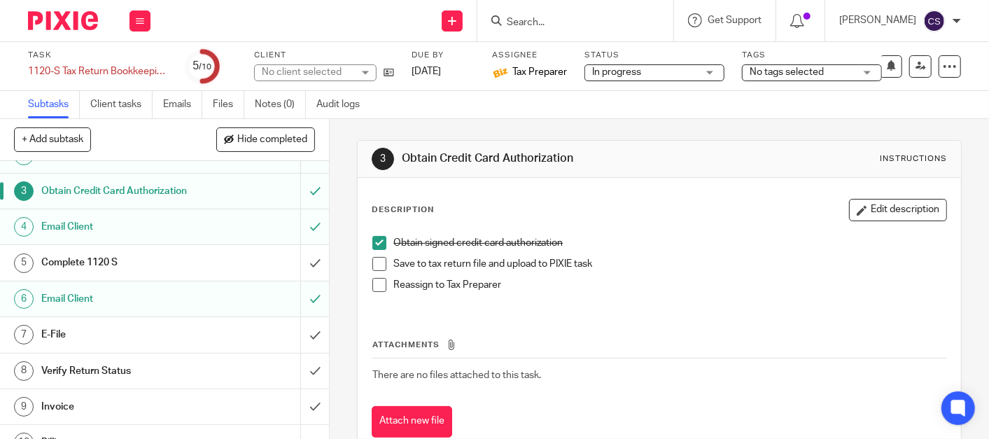
scroll to position [80, 0]
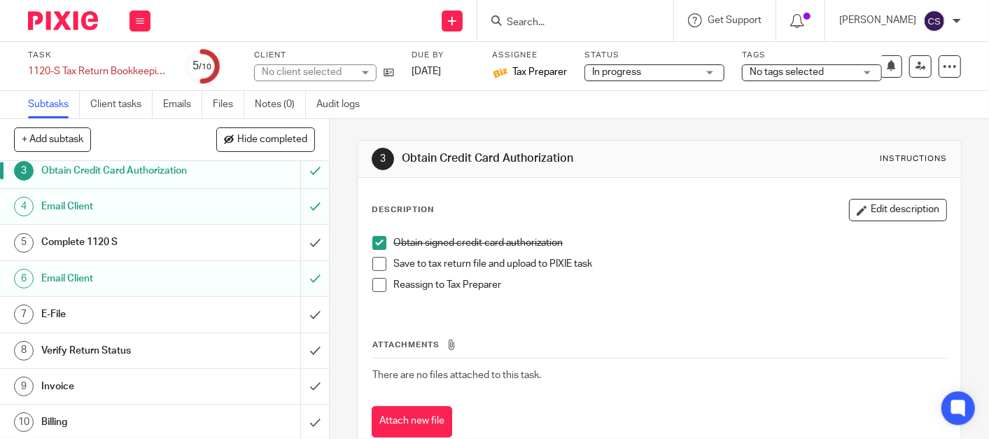
click at [176, 383] on h1 "Invoice" at bounding box center [123, 386] width 164 height 21
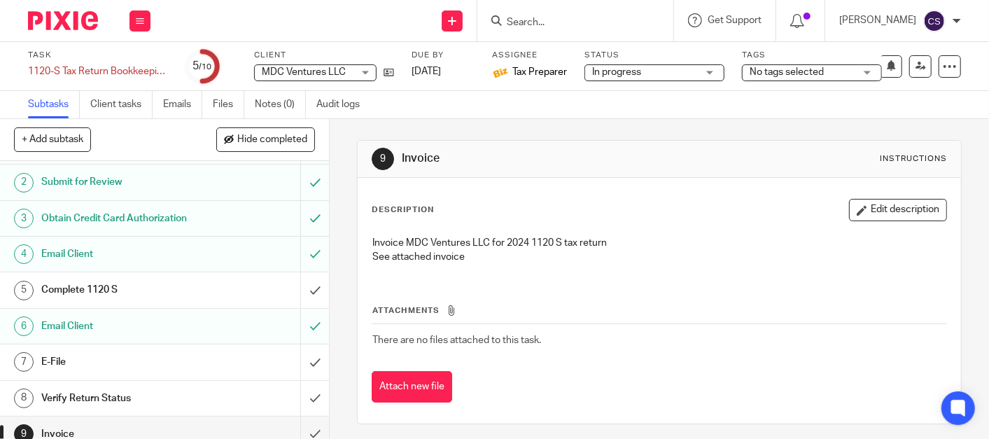
scroll to position [80, 0]
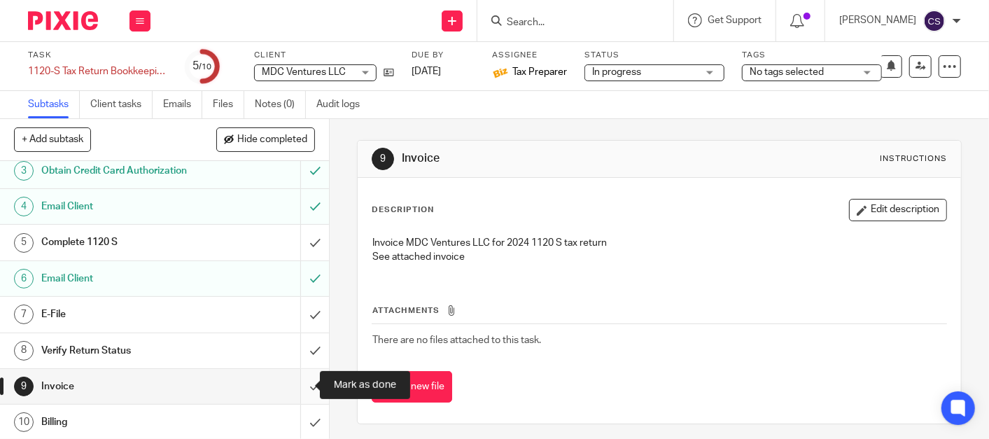
click at [295, 388] on input "submit" at bounding box center [164, 386] width 329 height 35
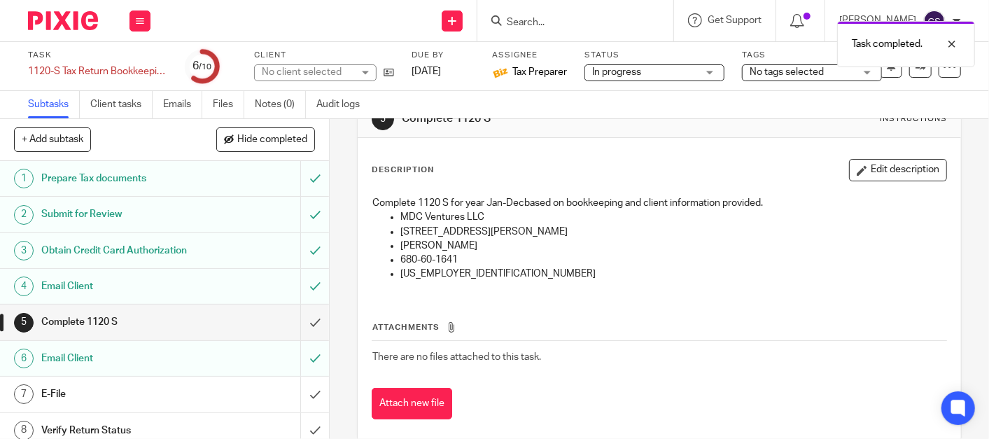
scroll to position [62, 0]
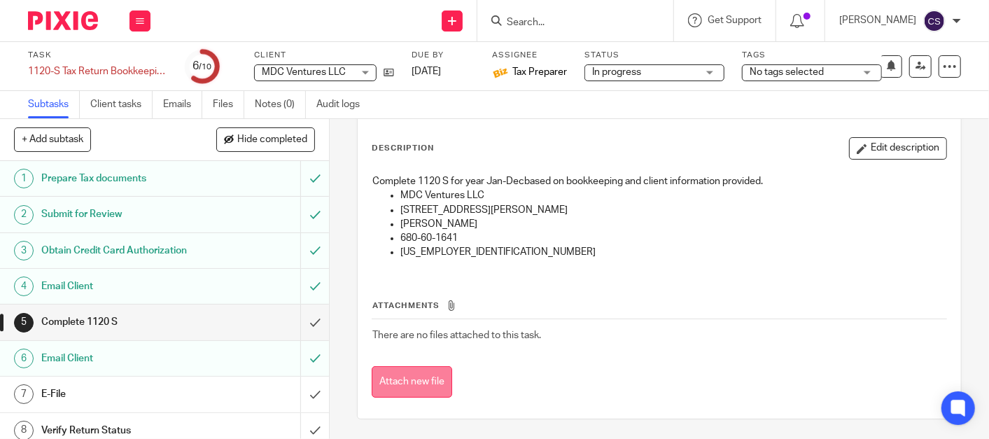
click at [392, 382] on button "Attach new file" at bounding box center [412, 382] width 81 height 32
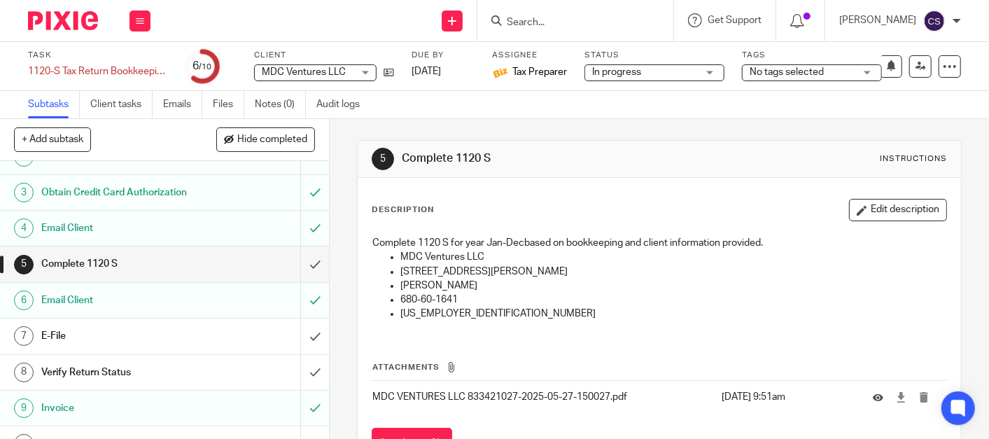
scroll to position [80, 0]
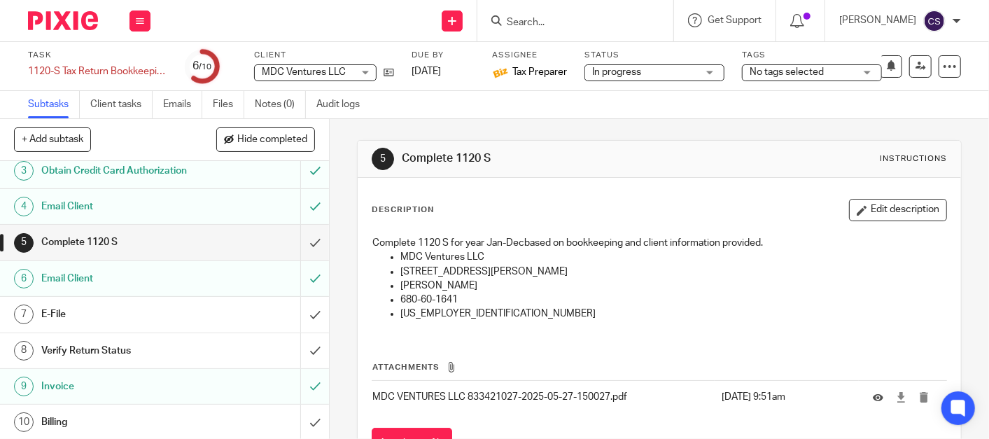
click at [168, 391] on h1 "Invoice" at bounding box center [123, 386] width 164 height 21
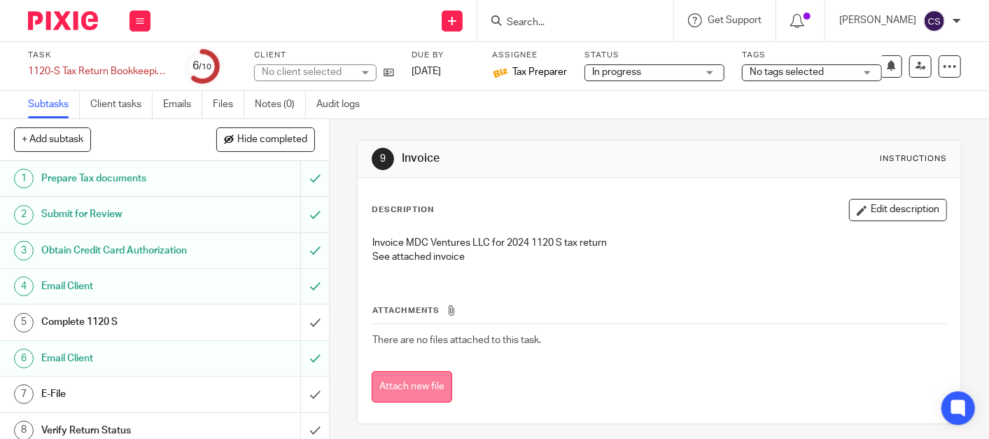
click at [420, 379] on button "Attach new file" at bounding box center [412, 387] width 81 height 32
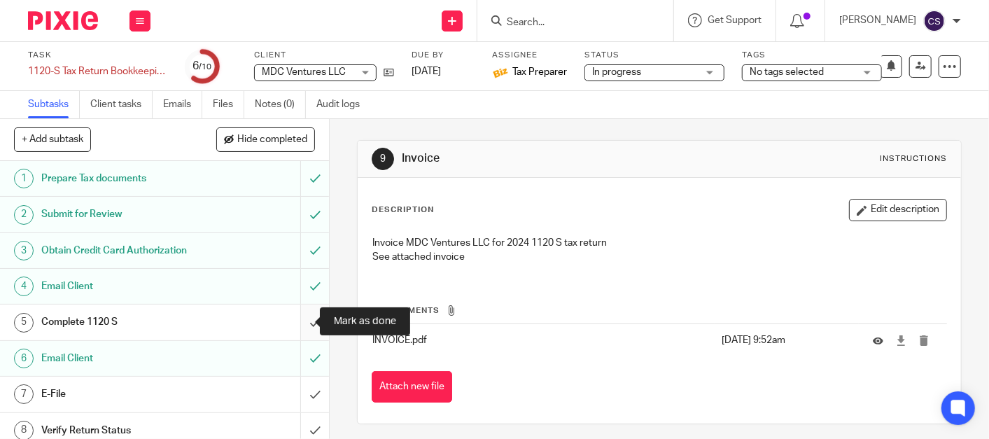
click at [293, 322] on input "submit" at bounding box center [164, 322] width 329 height 35
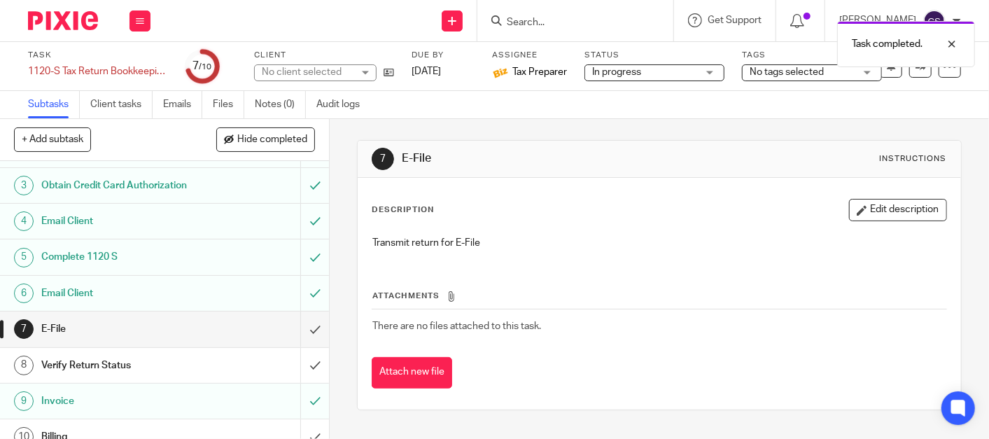
scroll to position [80, 0]
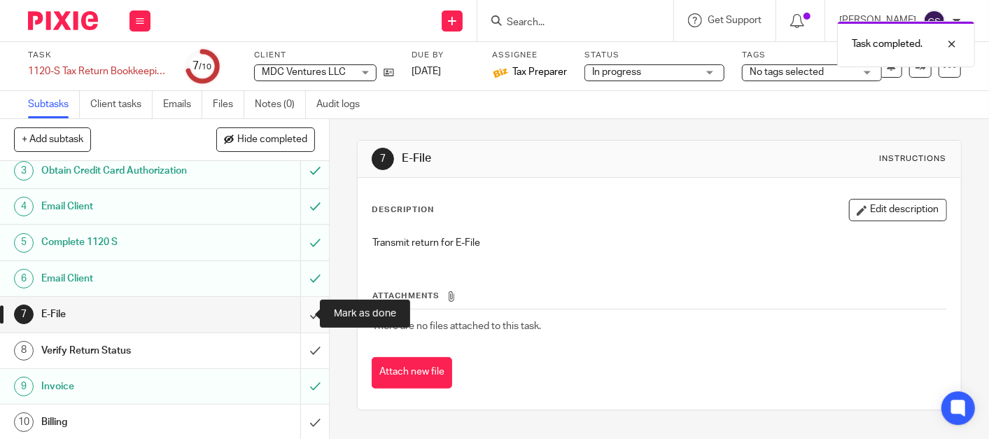
click at [303, 316] on input "submit" at bounding box center [164, 314] width 329 height 35
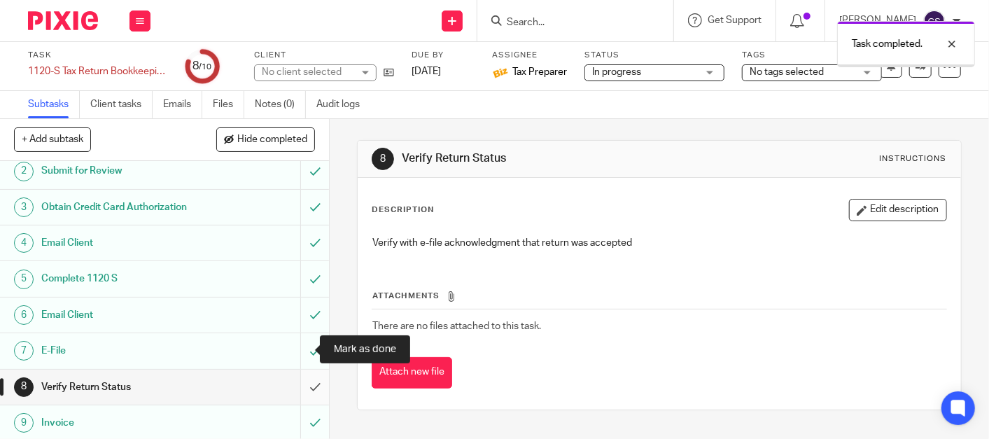
scroll to position [80, 0]
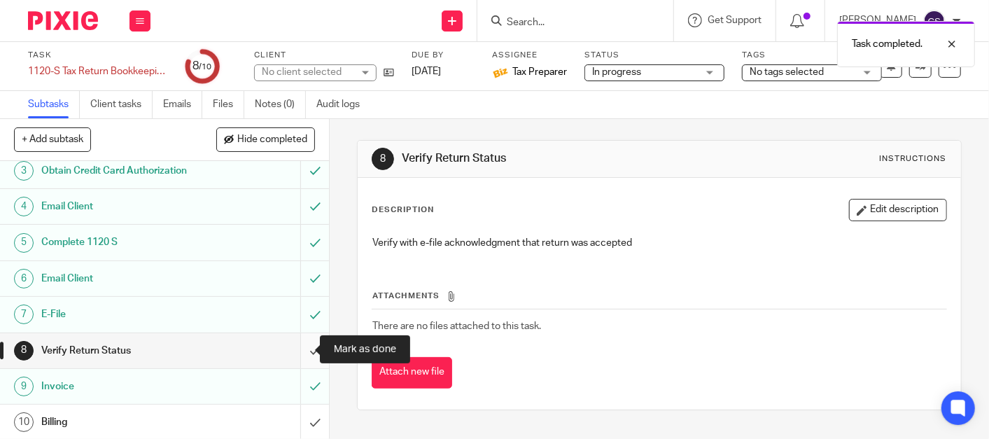
click at [295, 352] on input "submit" at bounding box center [164, 350] width 329 height 35
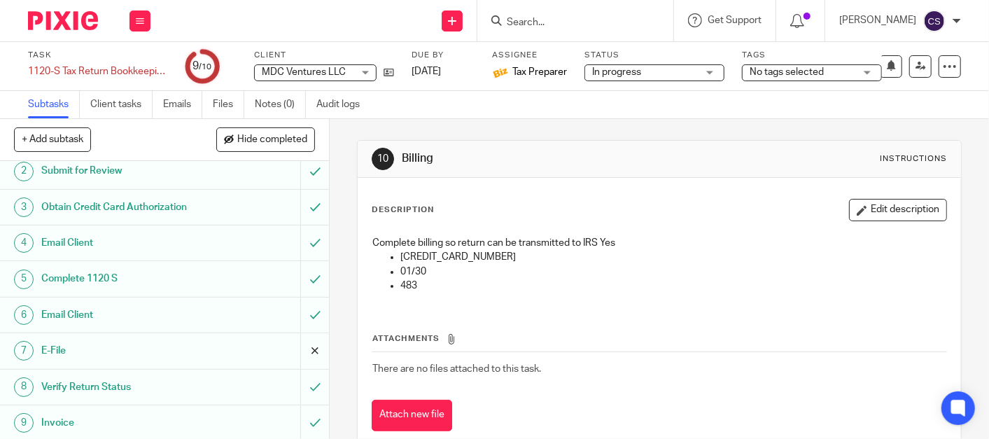
scroll to position [80, 0]
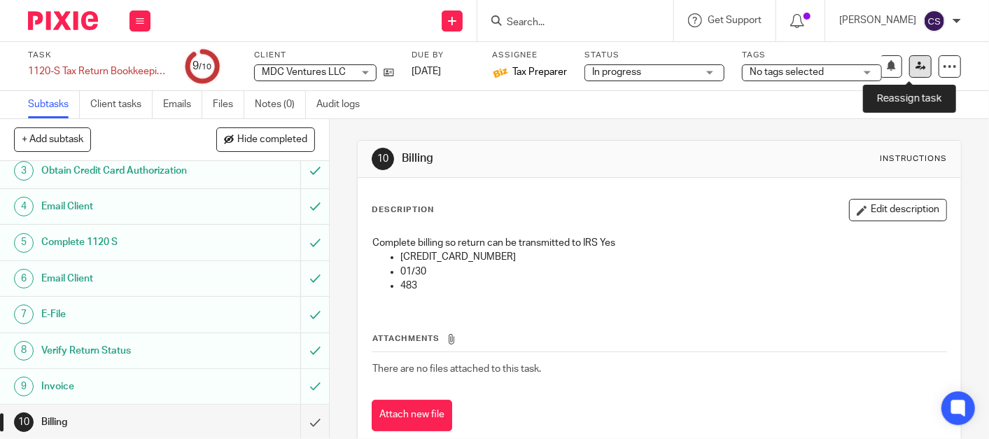
click at [916, 62] on icon at bounding box center [921, 66] width 11 height 11
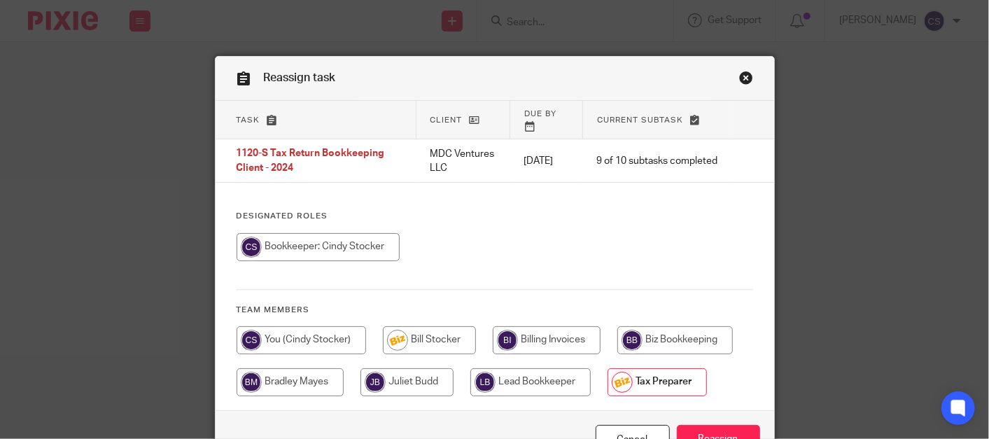
click at [290, 328] on input "radio" at bounding box center [302, 340] width 130 height 28
radio input "true"
click at [709, 425] on input "Reassign" at bounding box center [718, 440] width 83 height 30
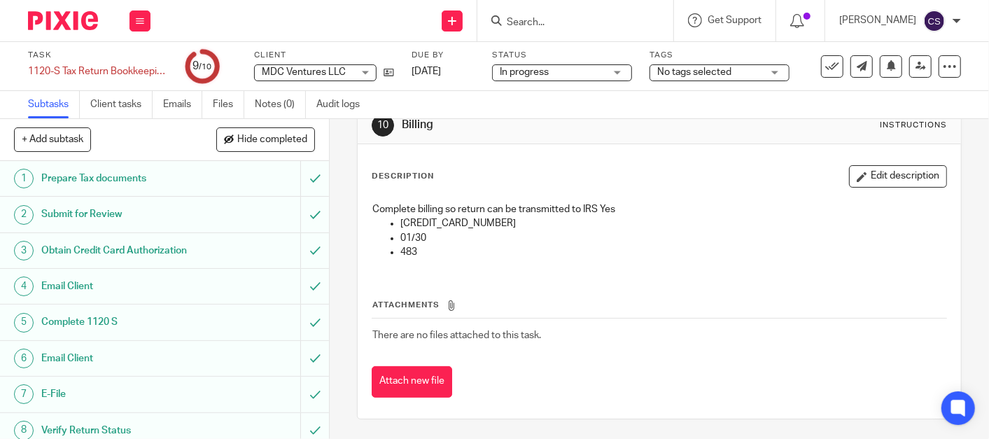
click at [566, 22] on input "Search" at bounding box center [568, 23] width 126 height 13
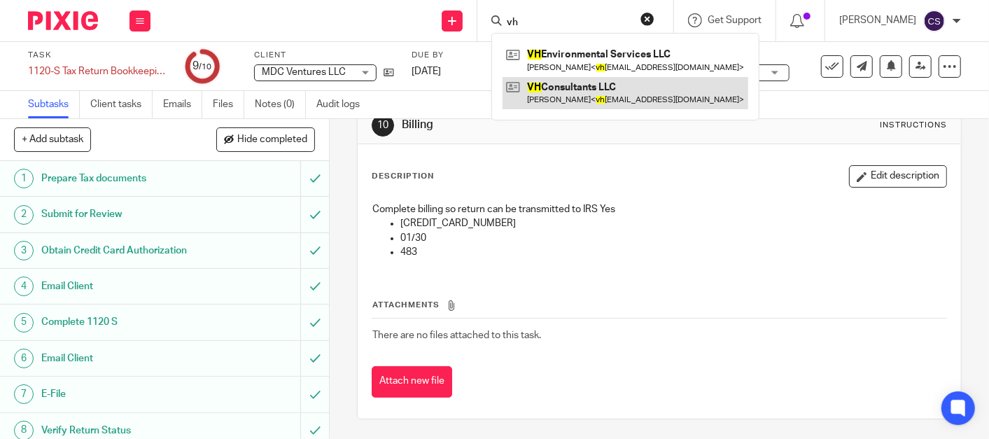
type input "vh"
click at [555, 95] on link at bounding box center [626, 93] width 246 height 32
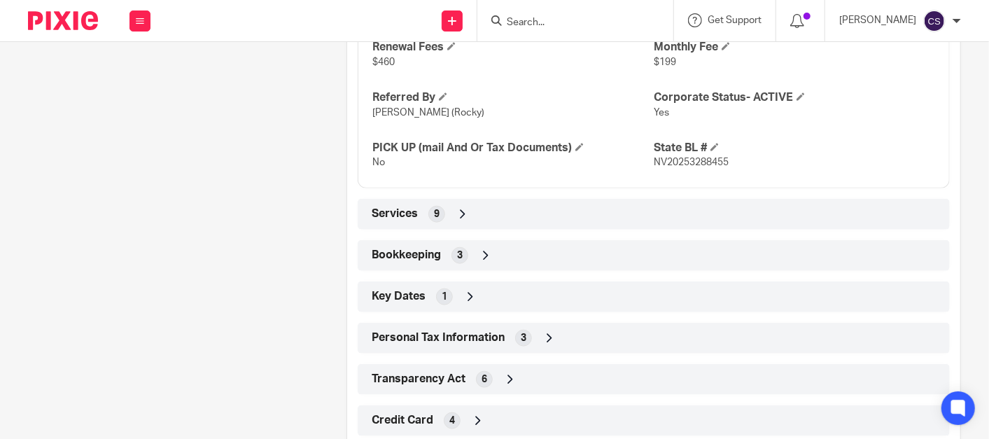
scroll to position [762, 0]
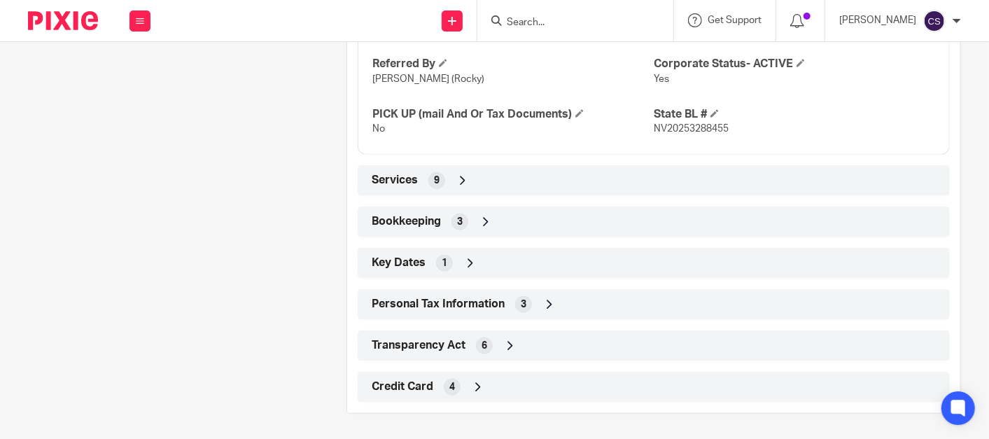
click at [486, 221] on icon at bounding box center [486, 222] width 14 height 14
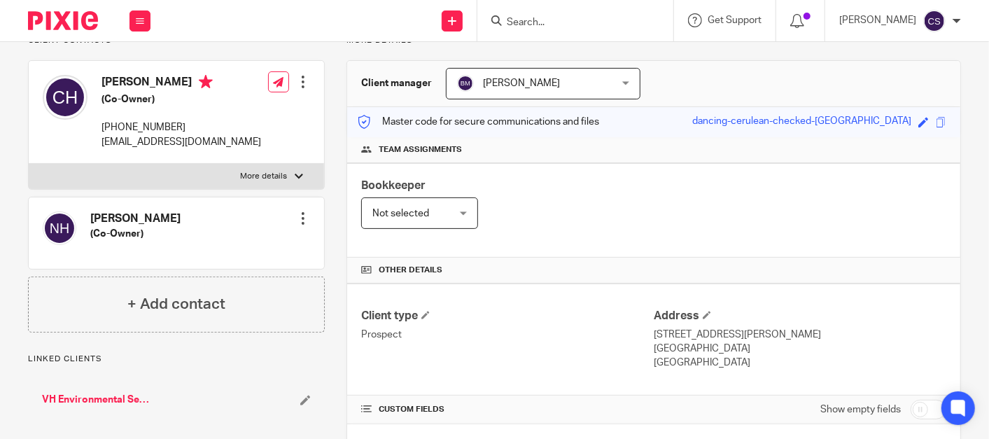
scroll to position [0, 0]
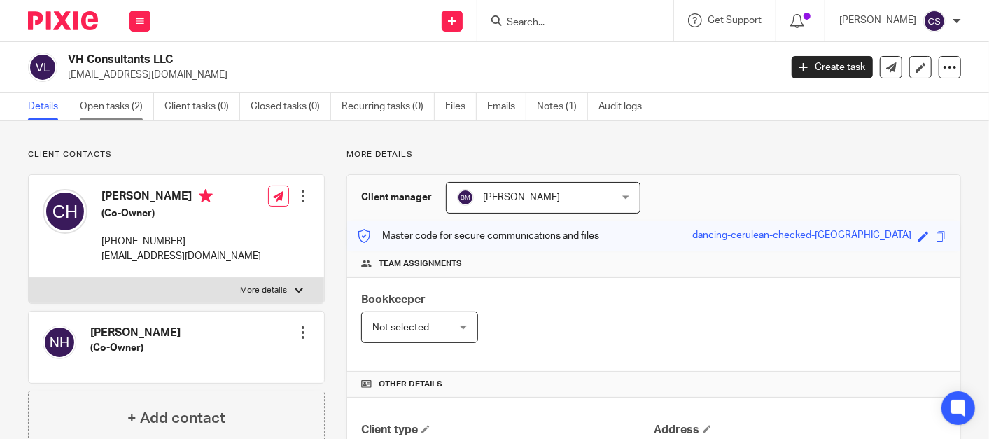
click at [102, 104] on link "Open tasks (2)" at bounding box center [117, 106] width 74 height 27
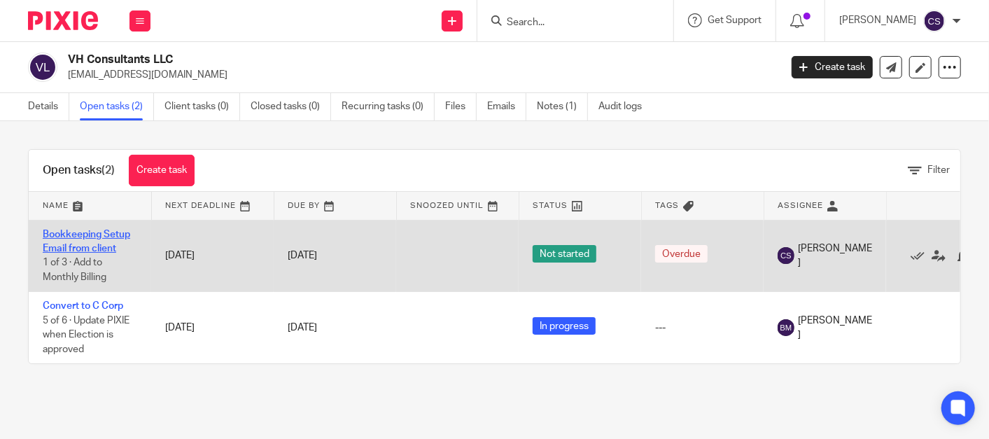
click at [62, 234] on link "Bookkeeping Setup Email from client" at bounding box center [87, 242] width 88 height 24
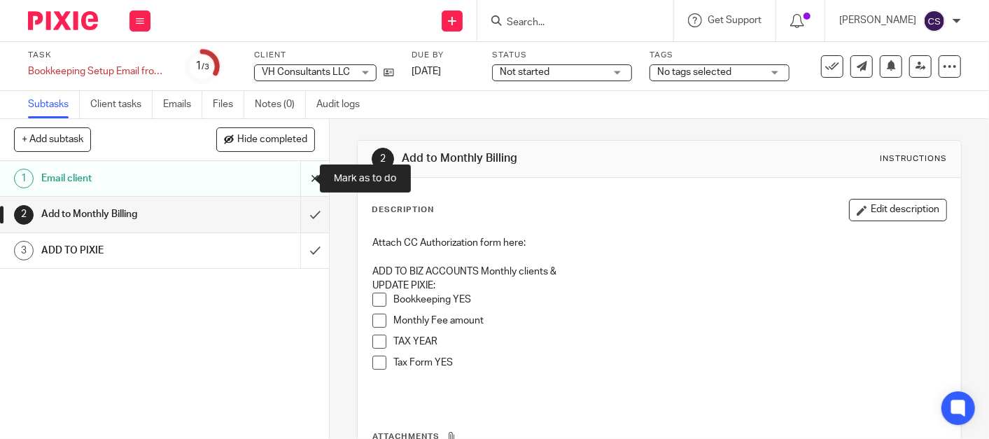
click at [300, 176] on input "submit" at bounding box center [164, 178] width 329 height 35
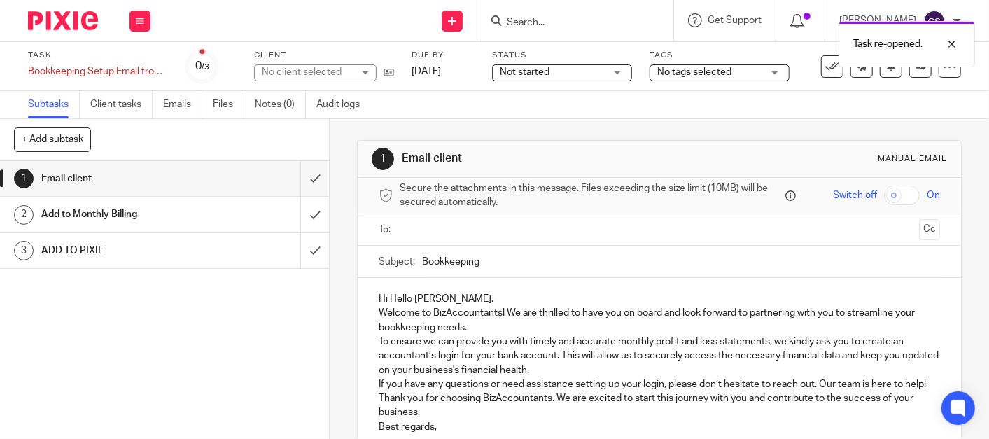
click at [490, 230] on input "text" at bounding box center [659, 230] width 508 height 16
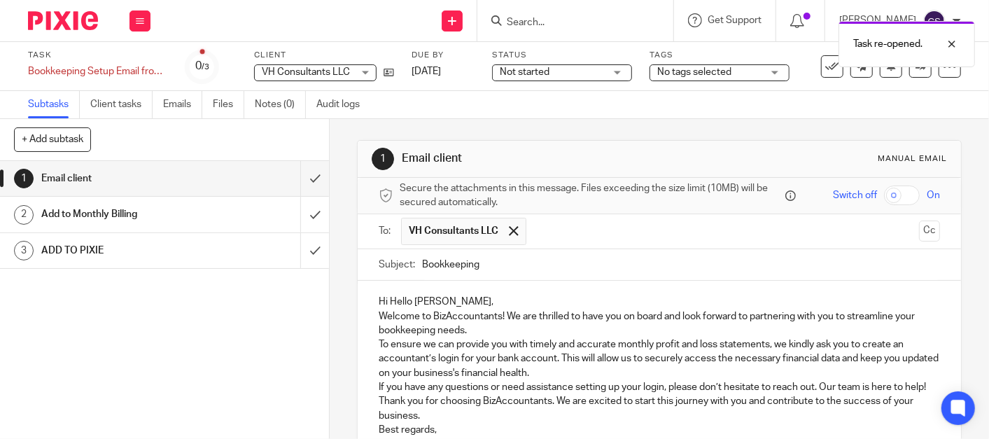
click at [519, 267] on input "Bookkeeping" at bounding box center [681, 265] width 518 height 32
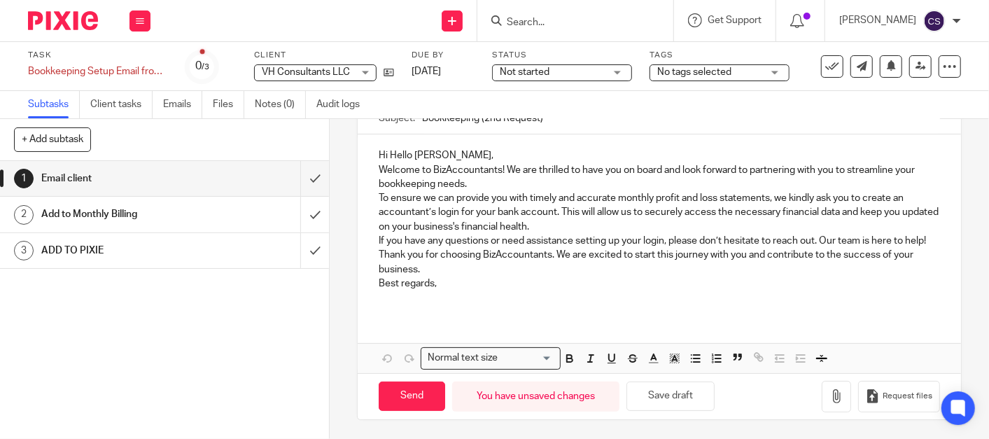
scroll to position [160, 0]
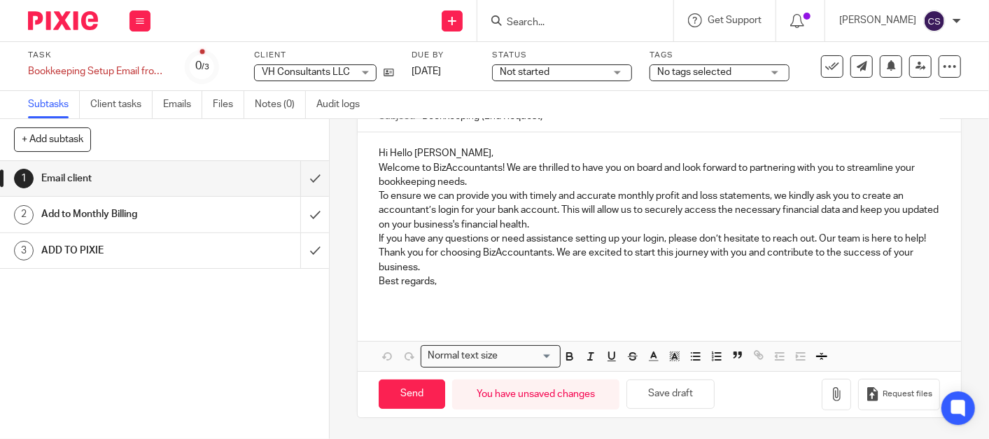
type input "Bookkeeping (2nd Request)"
drag, startPoint x: 385, startPoint y: 144, endPoint x: 351, endPoint y: 152, distance: 35.2
click at [351, 152] on div "1 Email client Manual email Secure the attachments in this message. Files excee…" at bounding box center [659, 279] width 659 height 320
click at [830, 400] on icon "button" at bounding box center [837, 394] width 14 height 14
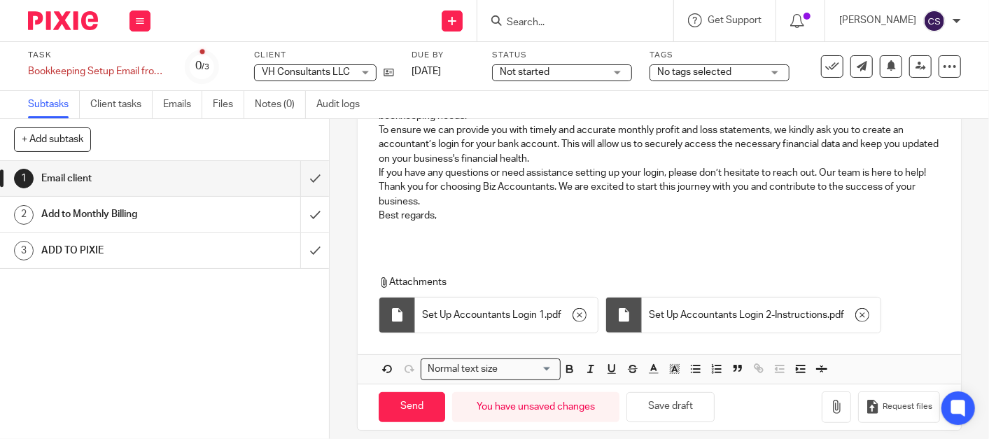
scroll to position [238, 0]
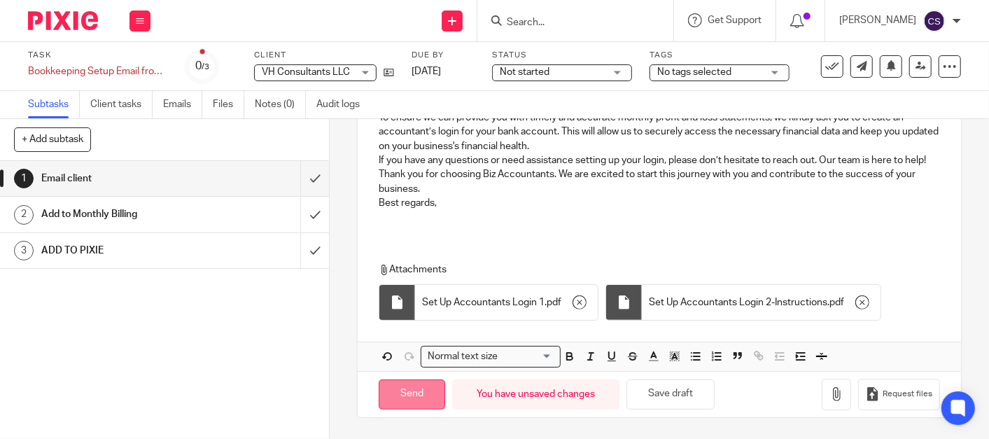
click at [402, 394] on input "Send" at bounding box center [412, 394] width 67 height 30
type input "Sent"
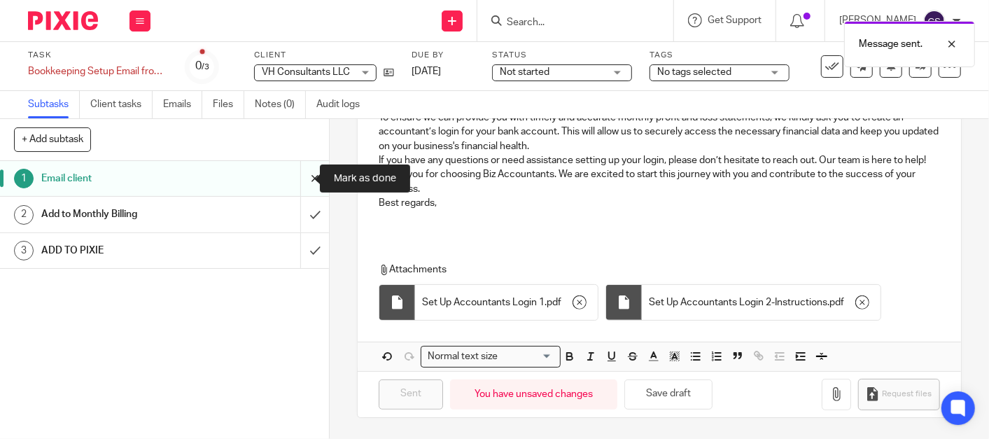
click at [298, 181] on input "submit" at bounding box center [164, 178] width 329 height 35
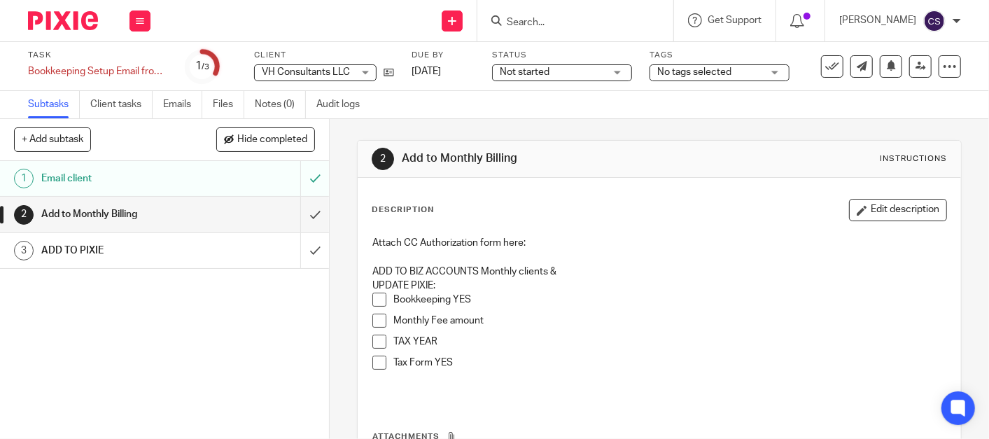
click at [373, 297] on span at bounding box center [379, 300] width 14 height 14
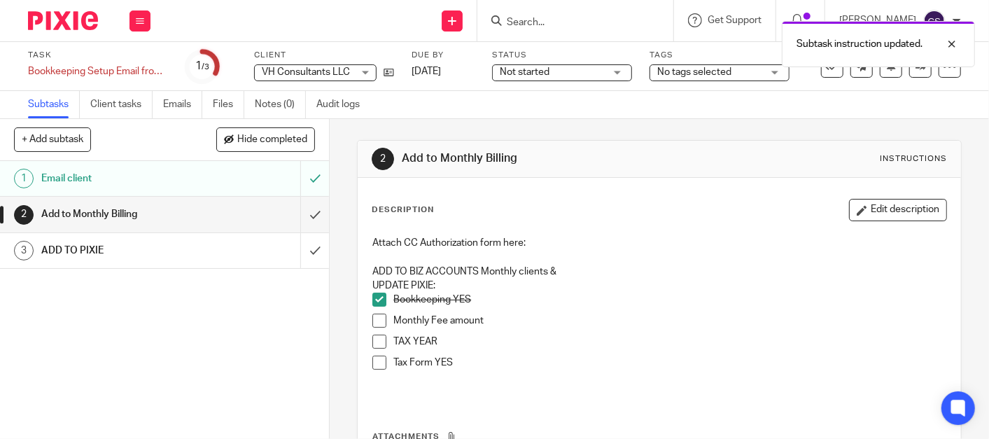
click at [376, 316] on span at bounding box center [379, 321] width 14 height 14
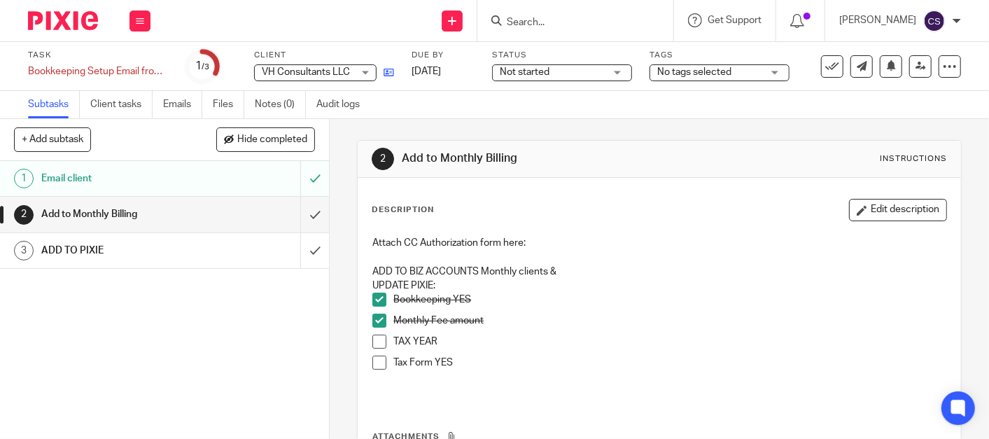
click at [382, 73] on link at bounding box center [386, 72] width 18 height 14
drag, startPoint x: 379, startPoint y: 342, endPoint x: 370, endPoint y: 342, distance: 9.1
click at [379, 342] on span at bounding box center [379, 342] width 14 height 14
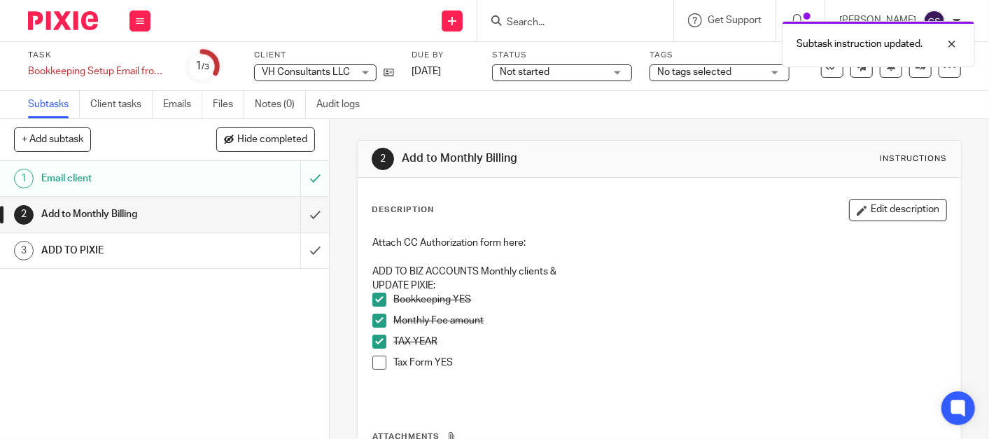
click at [372, 365] on span at bounding box center [379, 363] width 14 height 14
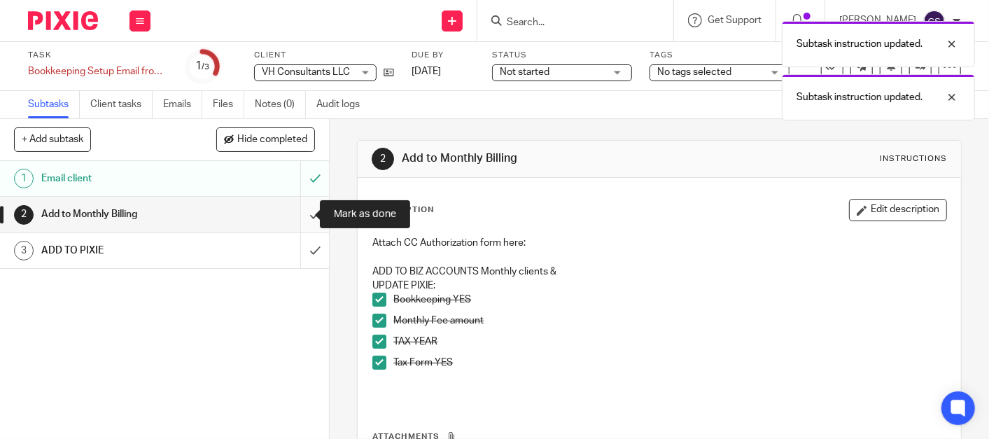
click at [295, 218] on input "submit" at bounding box center [164, 214] width 329 height 35
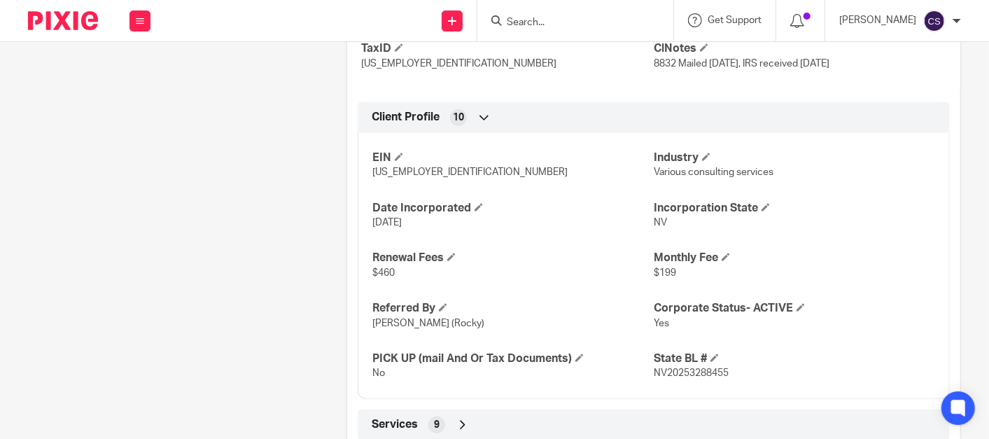
scroll to position [762, 0]
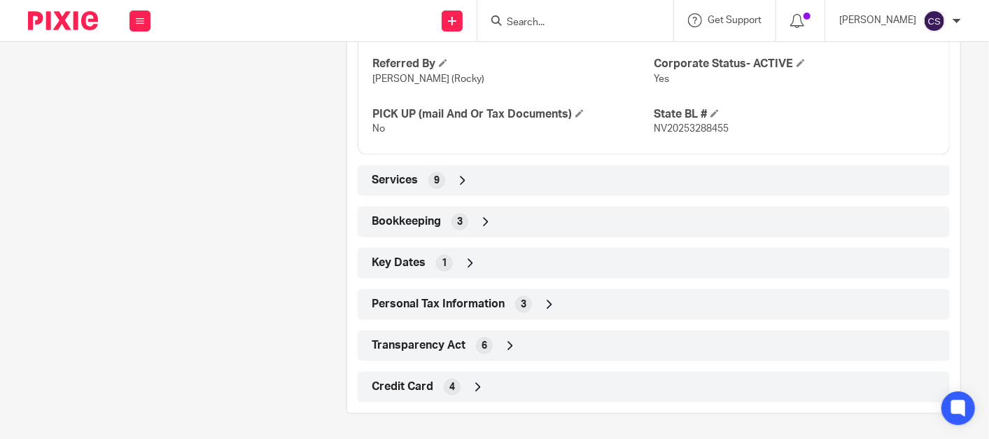
click at [479, 215] on icon at bounding box center [486, 222] width 14 height 14
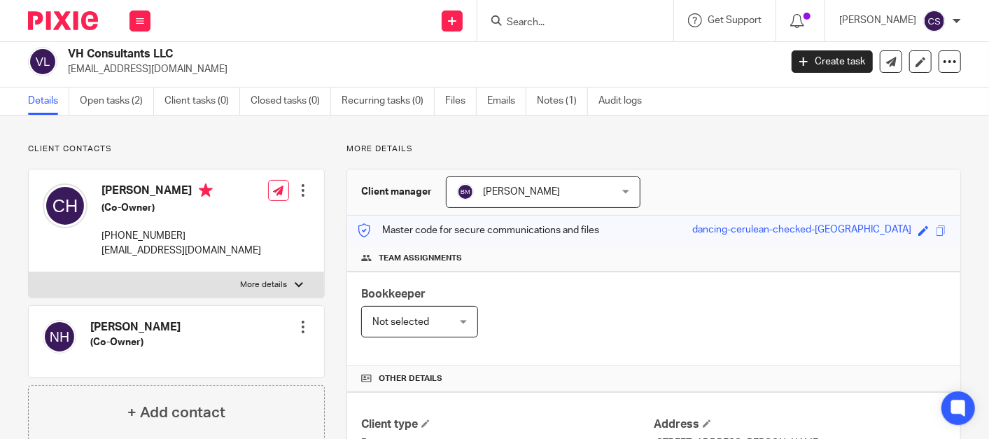
scroll to position [0, 0]
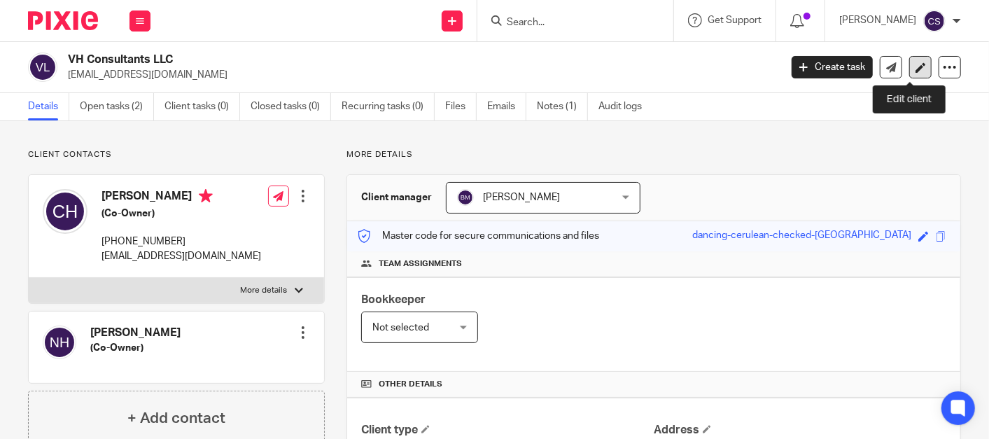
click at [916, 68] on icon at bounding box center [921, 67] width 11 height 11
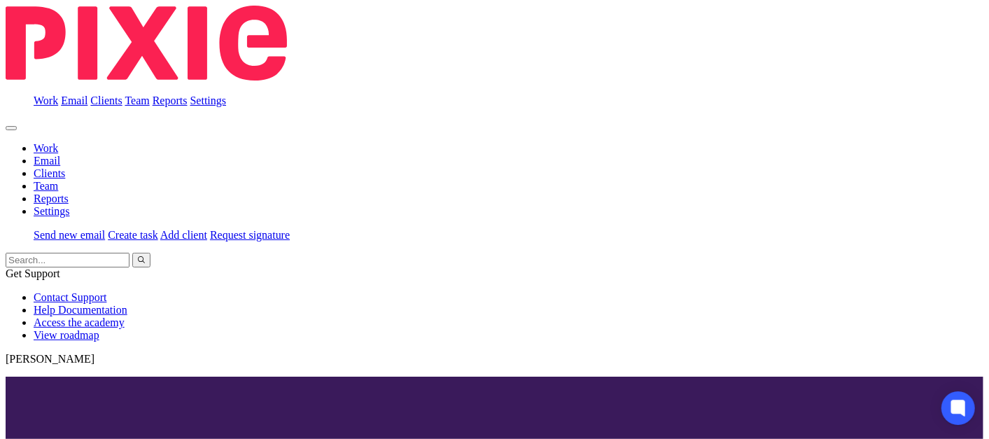
scroll to position [259, 0]
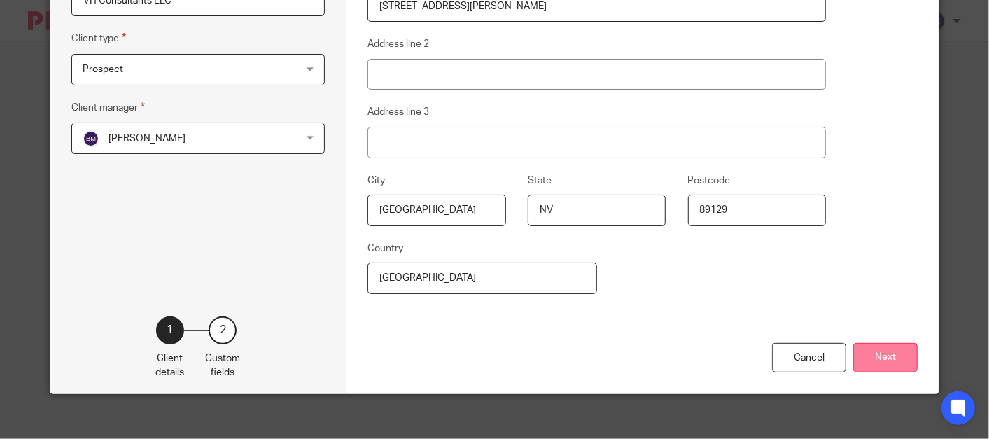
click at [879, 354] on button "Next" at bounding box center [885, 358] width 64 height 30
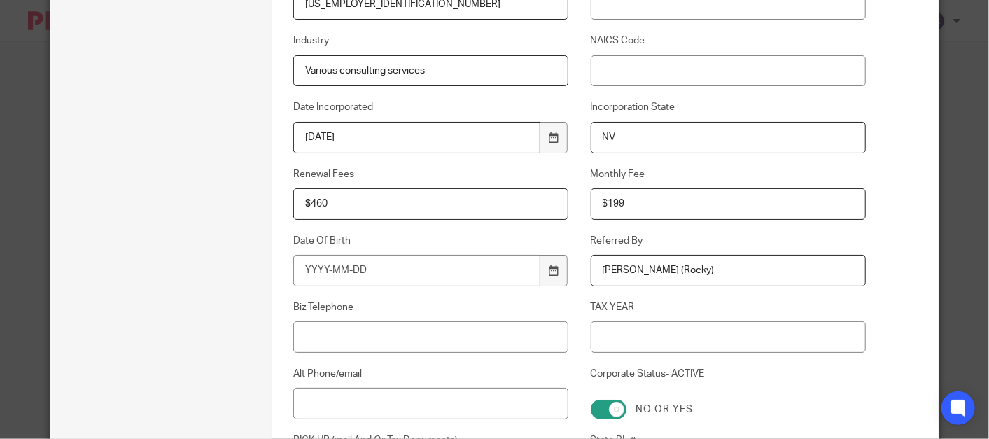
scroll to position [389, 0]
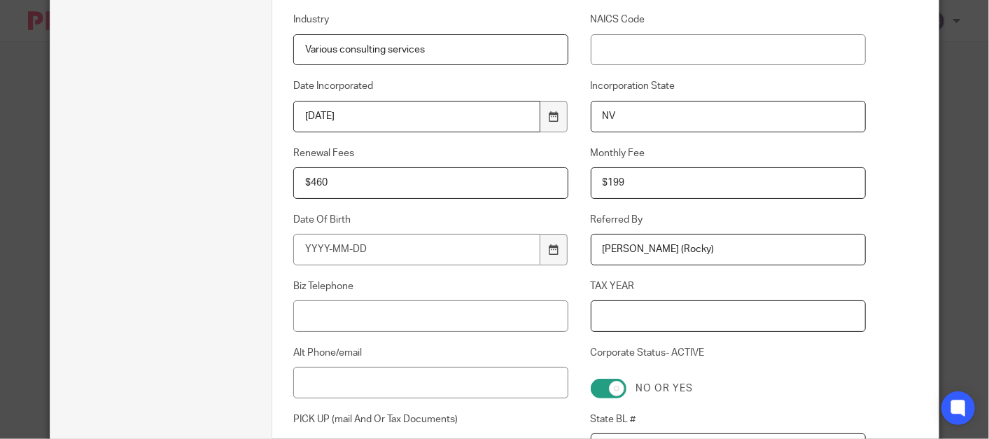
click at [603, 307] on input "TAX YEAR" at bounding box center [728, 316] width 275 height 32
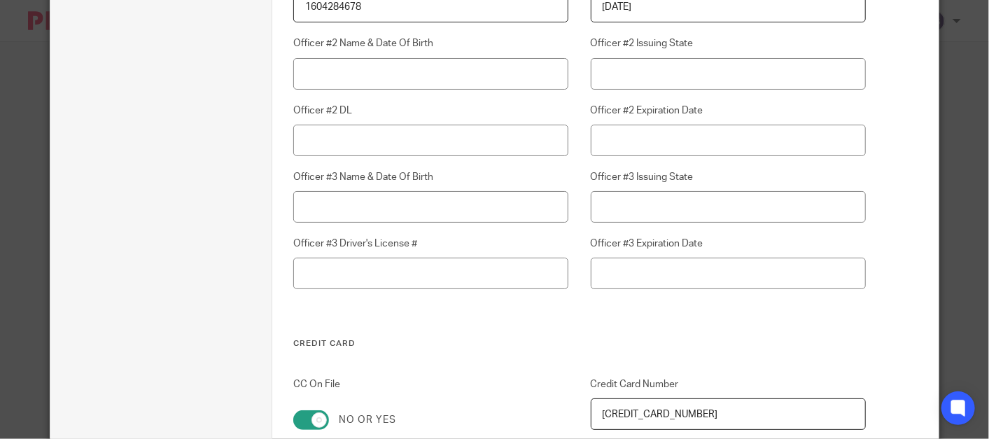
scroll to position [4102, 0]
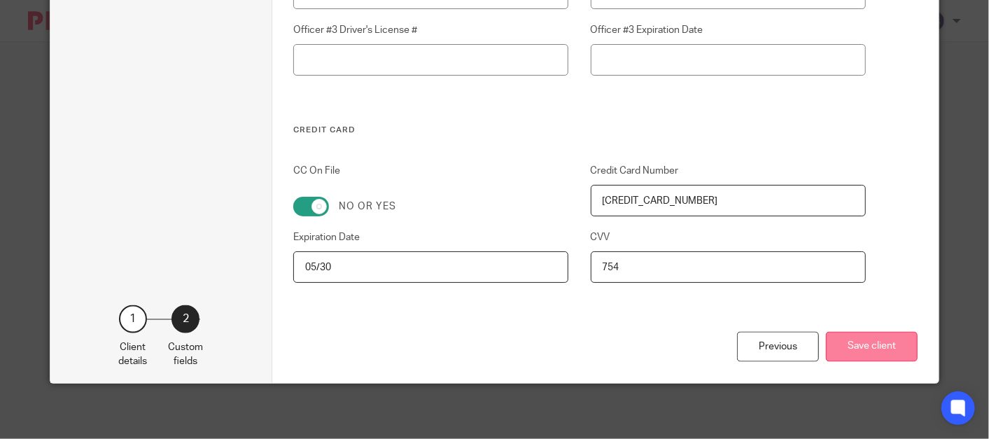
type input "Feb-Jan"
click at [854, 333] on button "Save client" at bounding box center [872, 347] width 92 height 30
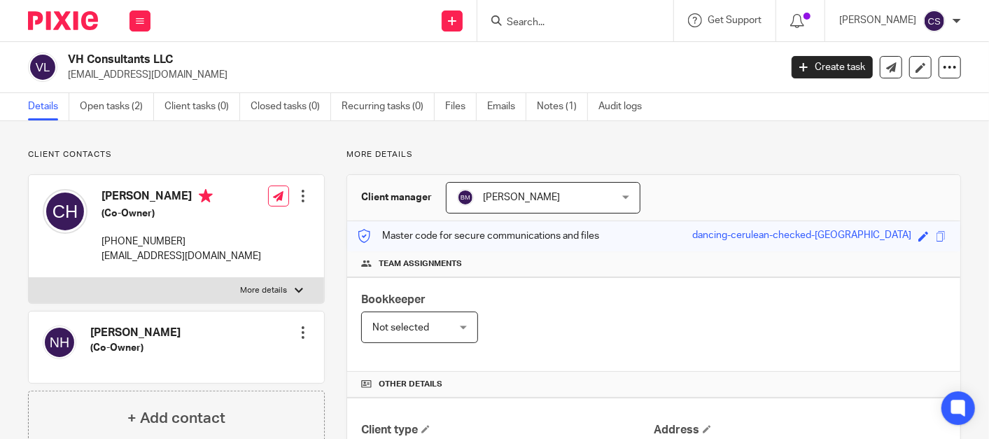
click at [552, 27] on input "Search" at bounding box center [568, 23] width 126 height 13
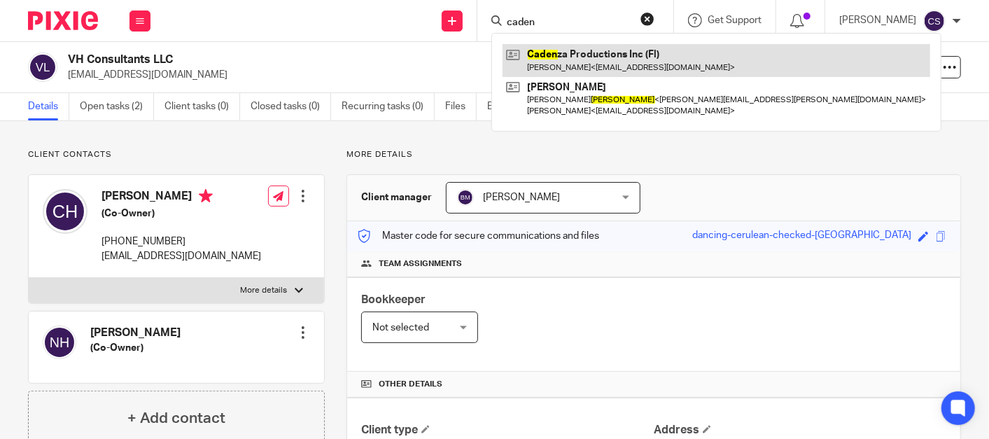
type input "caden"
click at [572, 60] on link at bounding box center [717, 60] width 428 height 32
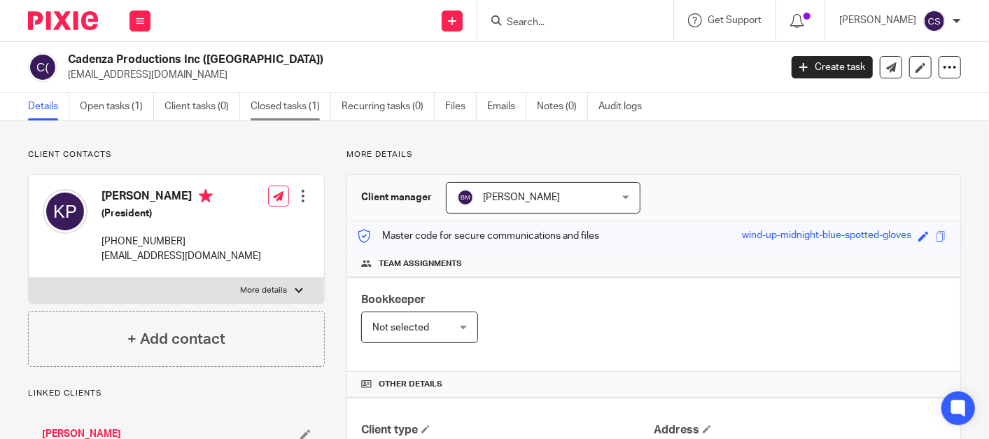
click at [270, 102] on link "Closed tasks (1)" at bounding box center [291, 106] width 81 height 27
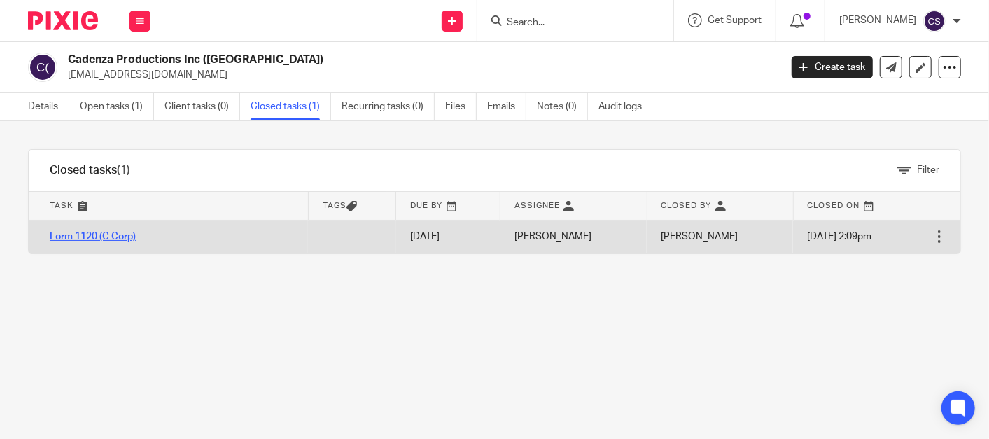
click at [96, 233] on link "Form 1120 (C Corp)" at bounding box center [93, 237] width 86 height 10
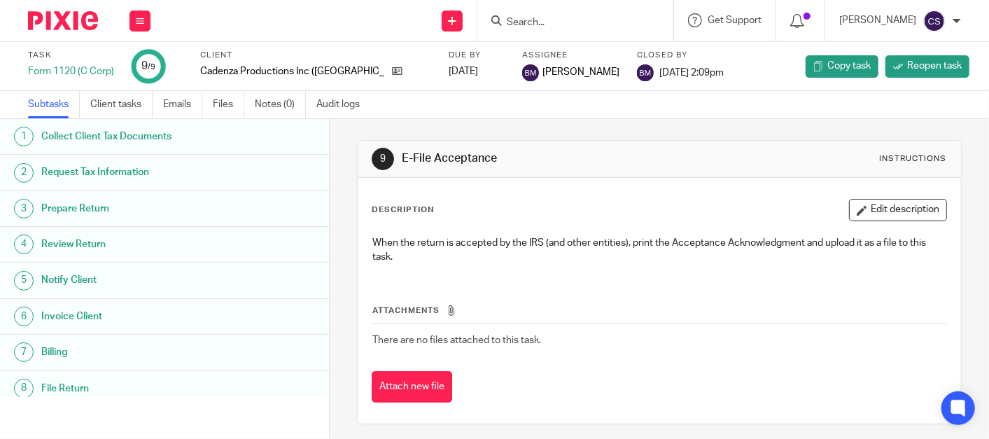
click at [111, 209] on h1 "Prepare Return" at bounding box center [132, 208] width 183 height 21
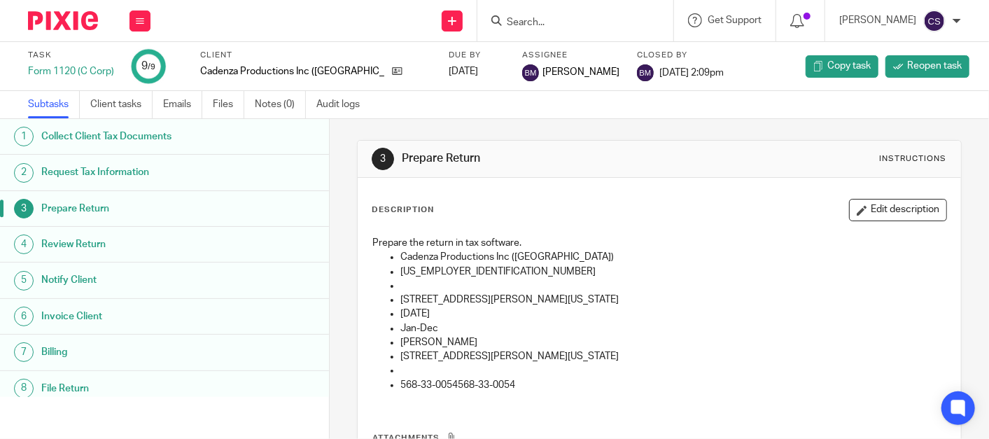
scroll to position [130, 0]
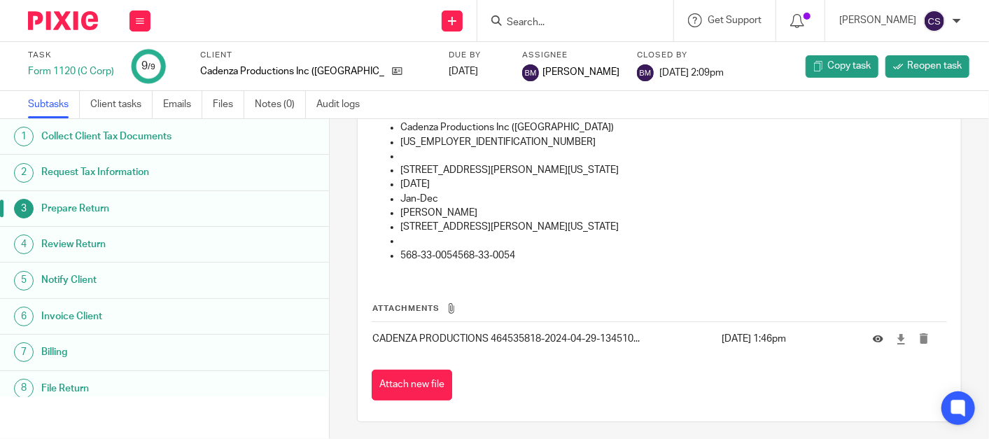
click at [859, 338] on td at bounding box center [903, 339] width 88 height 34
click at [873, 335] on icon at bounding box center [878, 339] width 11 height 11
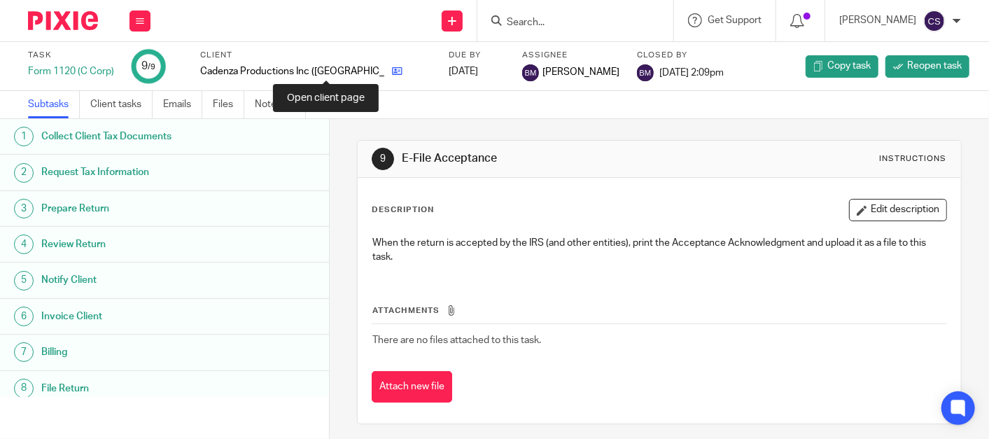
click at [392, 72] on icon at bounding box center [397, 71] width 11 height 11
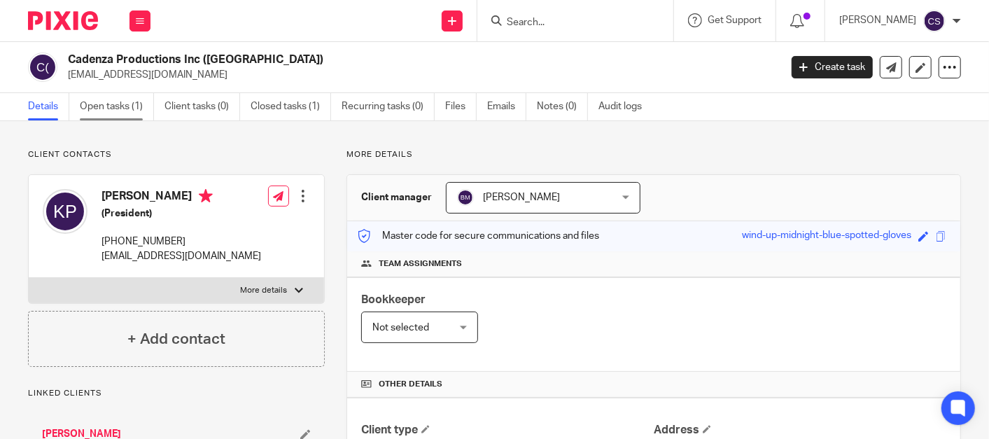
click at [95, 102] on link "Open tasks (1)" at bounding box center [117, 106] width 74 height 27
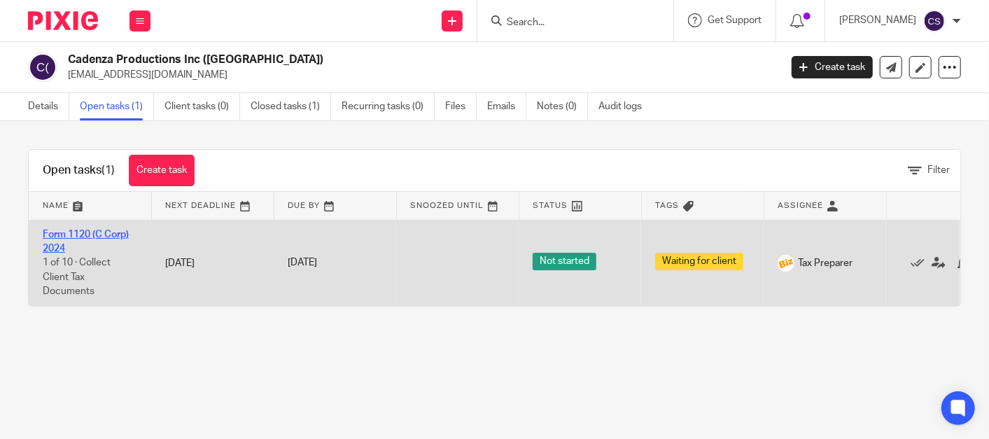
click at [64, 232] on link "Form 1120 (C Corp) 2024" at bounding box center [86, 242] width 86 height 24
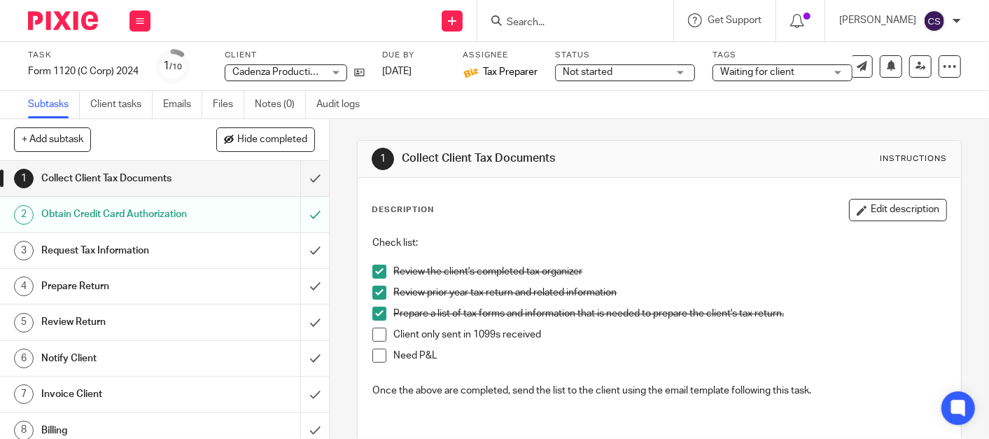
click at [163, 207] on h1 "Obtain Credit Card Authorization" at bounding box center [123, 214] width 164 height 21
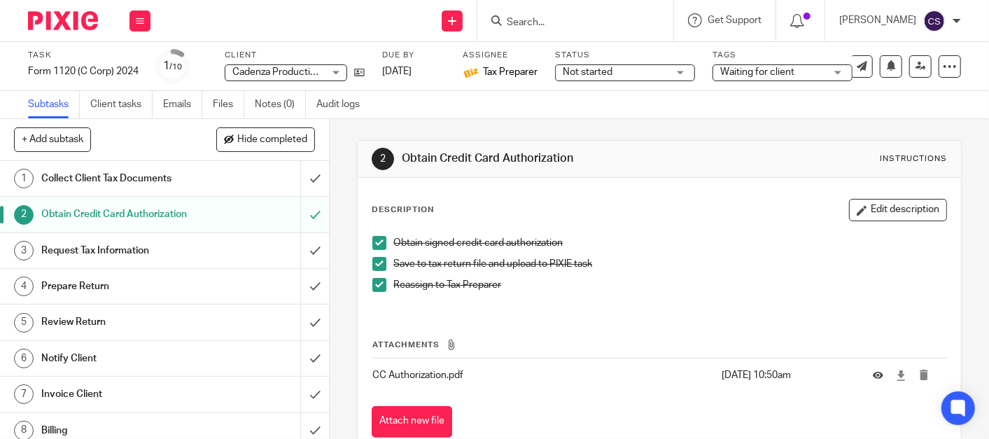
click at [97, 281] on h1 "Prepare Return" at bounding box center [123, 286] width 164 height 21
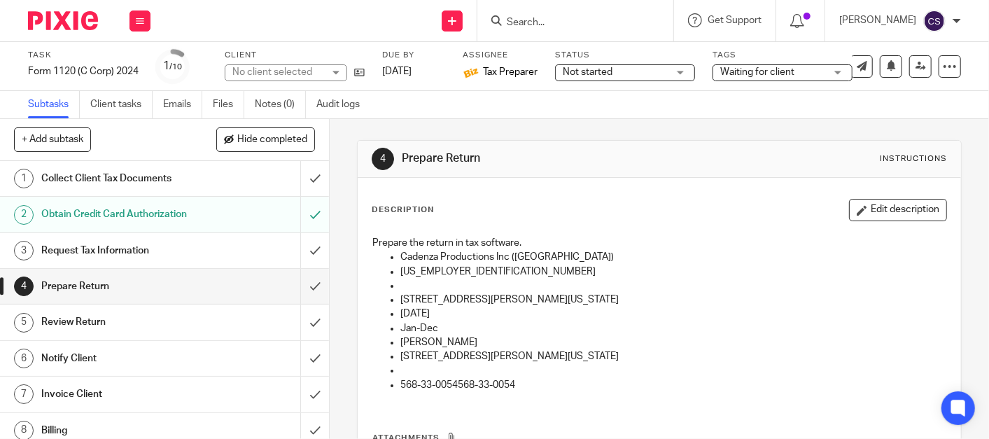
scroll to position [132, 0]
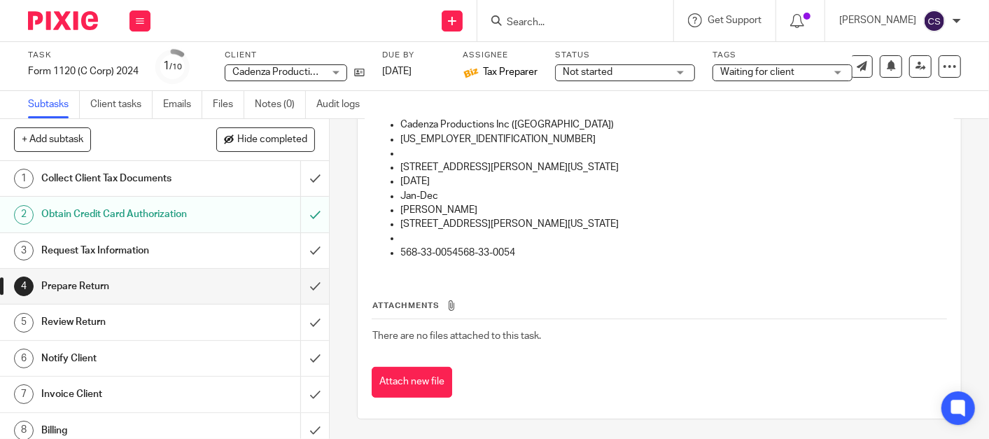
click at [66, 316] on h1 "Review Return" at bounding box center [123, 322] width 164 height 21
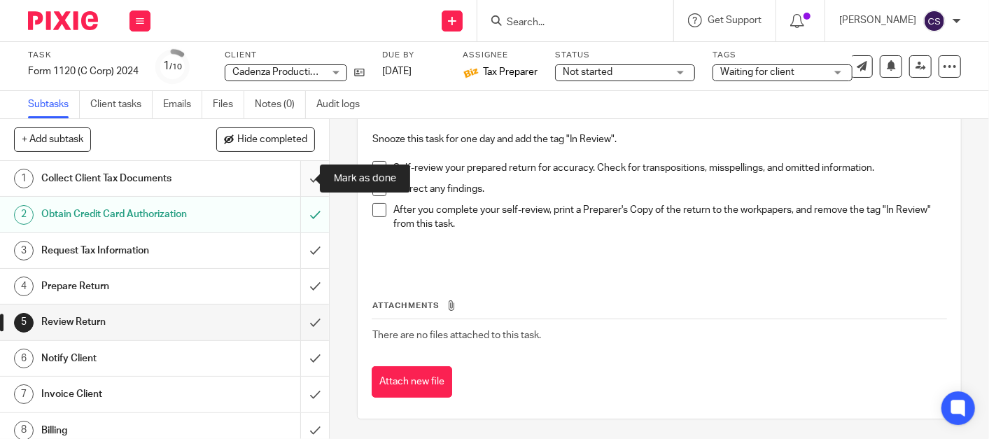
click at [295, 180] on input "submit" at bounding box center [164, 178] width 329 height 35
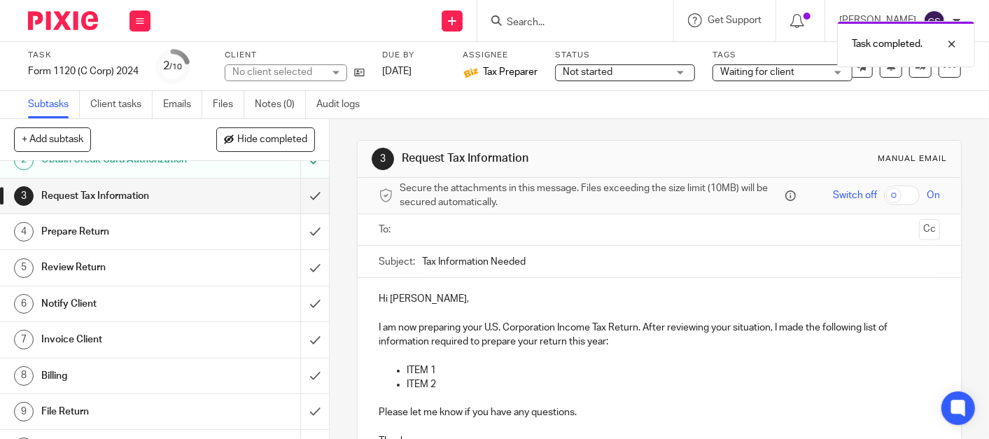
scroll to position [80, 0]
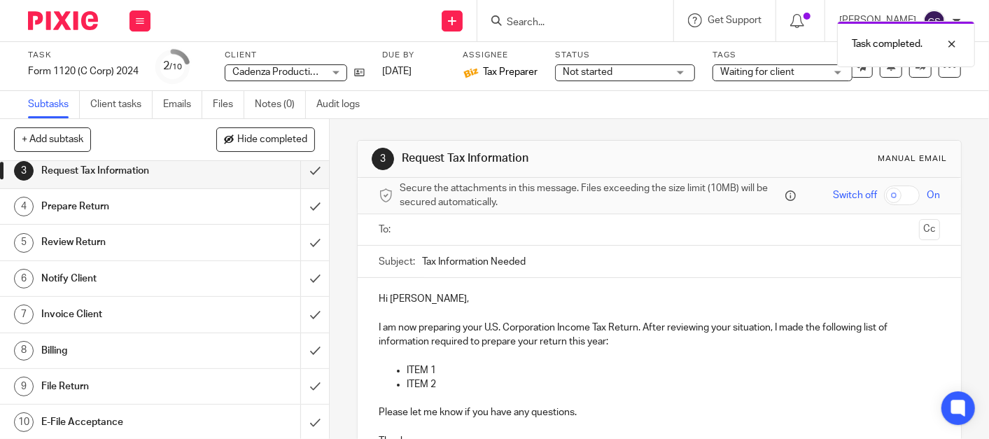
click at [98, 297] on link "7 Invoice Client" at bounding box center [150, 314] width 300 height 35
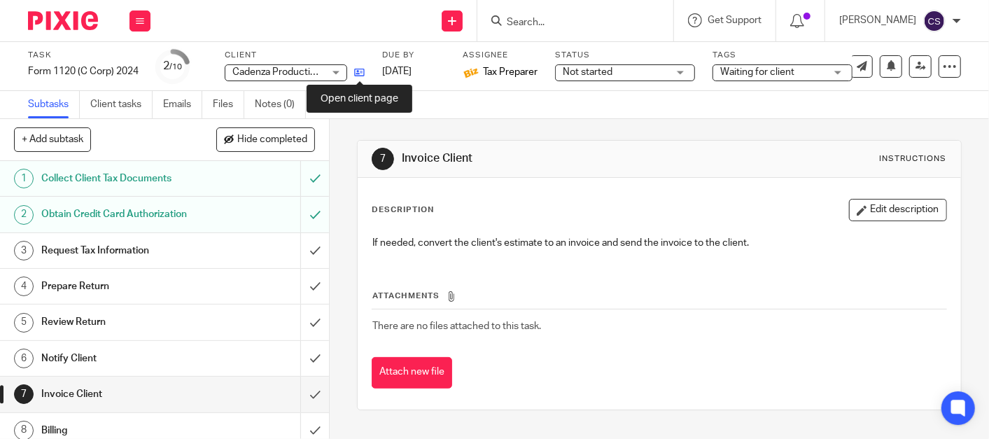
click at [359, 76] on icon at bounding box center [359, 72] width 11 height 11
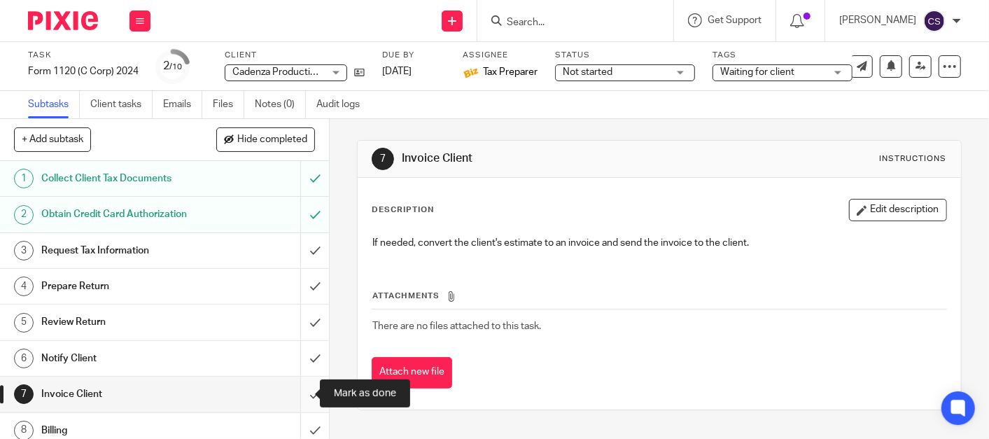
click at [298, 393] on input "submit" at bounding box center [164, 394] width 329 height 35
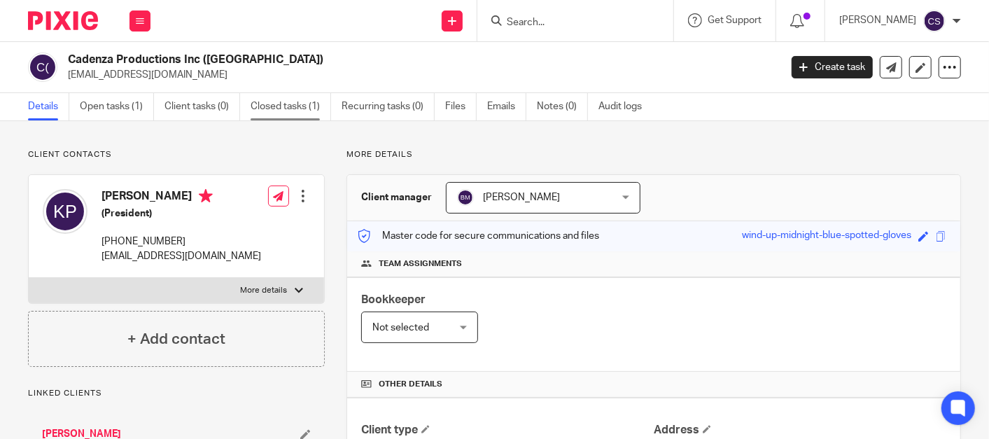
click at [252, 101] on link "Closed tasks (1)" at bounding box center [291, 106] width 81 height 27
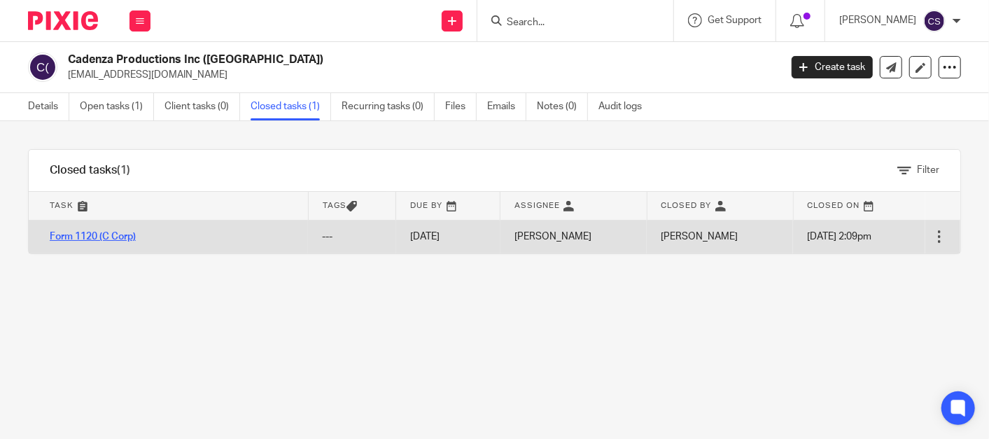
click at [71, 236] on link "Form 1120 (C Corp)" at bounding box center [93, 237] width 86 height 10
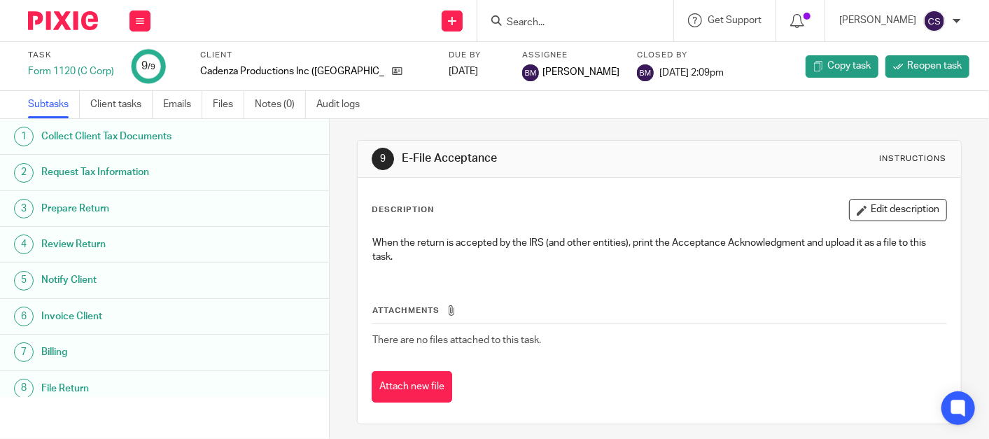
click at [74, 312] on h1 "Invoice Client" at bounding box center [132, 316] width 183 height 21
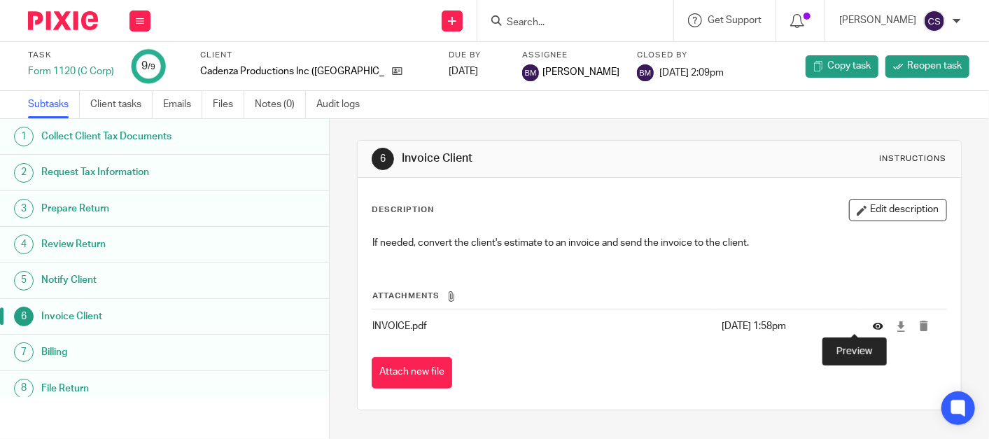
click at [873, 323] on icon at bounding box center [878, 326] width 11 height 11
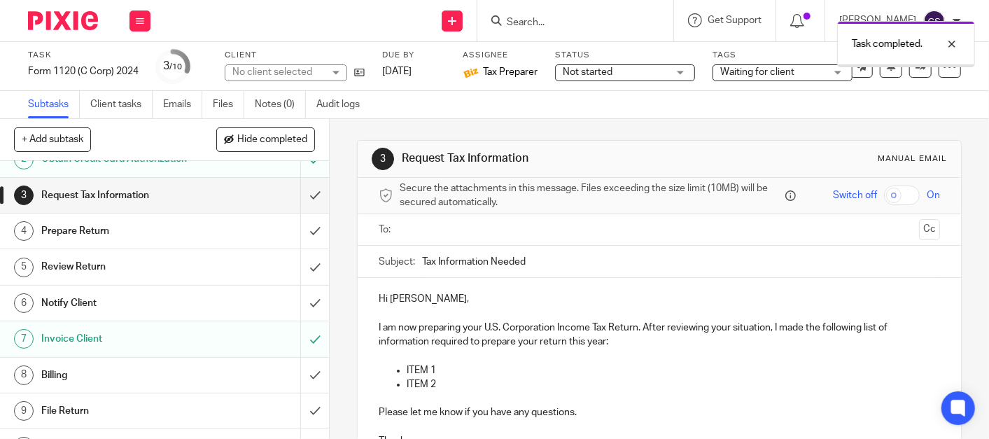
scroll to position [80, 0]
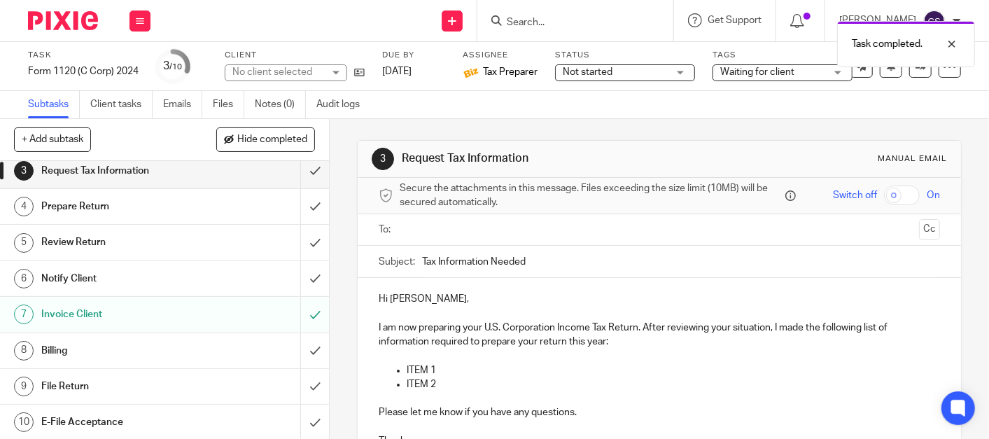
click at [87, 347] on h1 "Billing" at bounding box center [123, 350] width 164 height 21
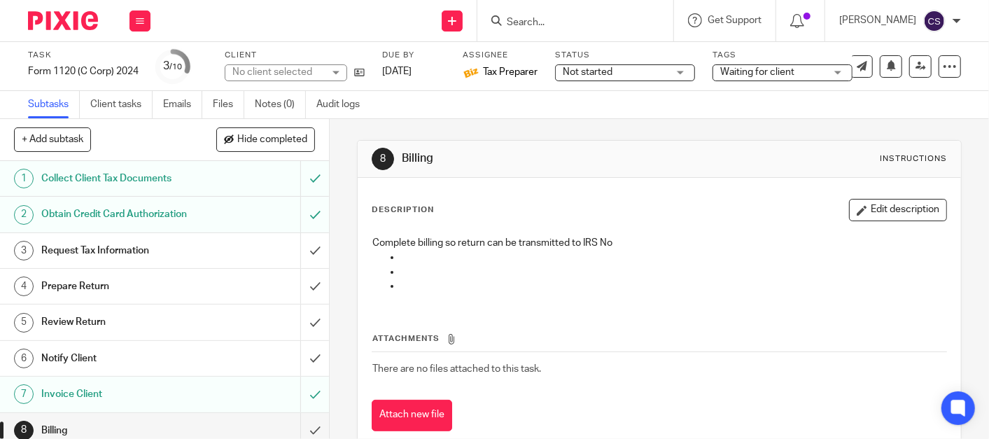
click at [139, 223] on h1 "Obtain Credit Card Authorization" at bounding box center [123, 214] width 164 height 21
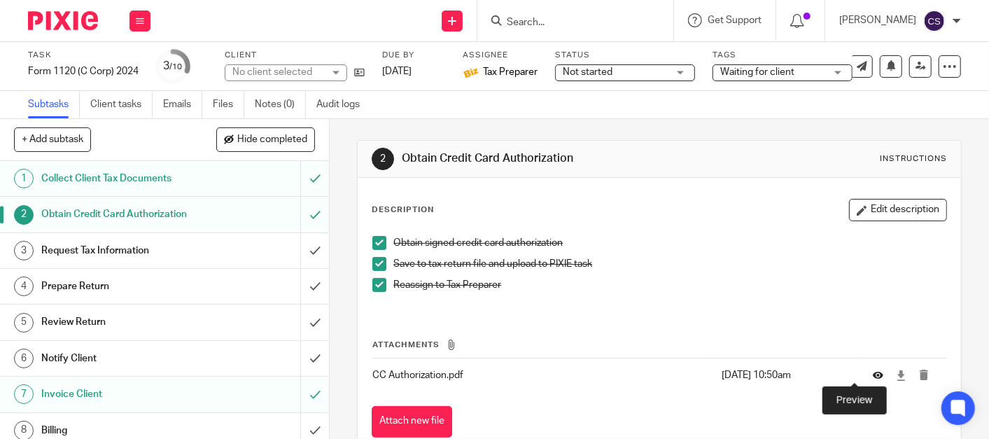
click at [873, 372] on icon at bounding box center [878, 375] width 11 height 11
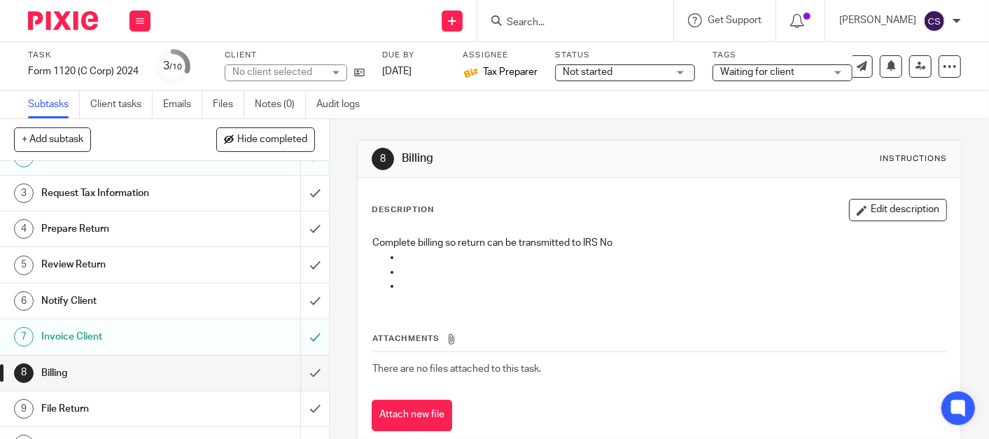
scroll to position [80, 0]
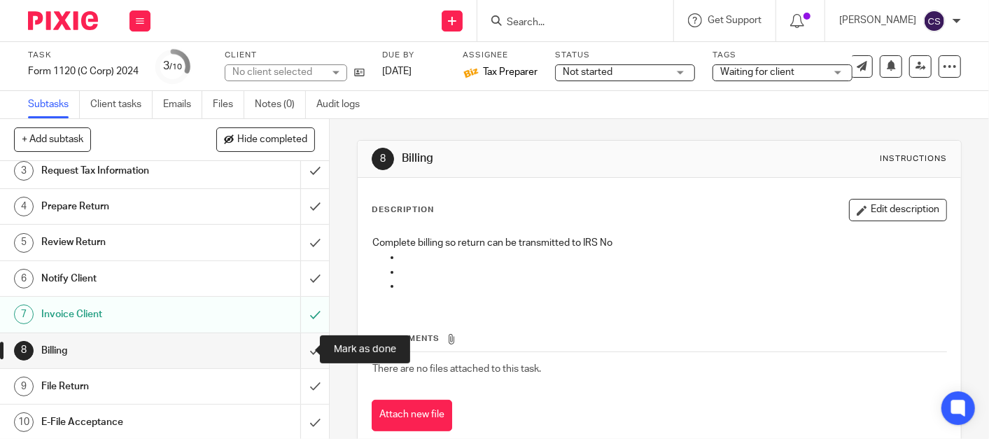
click at [295, 353] on input "submit" at bounding box center [164, 350] width 329 height 35
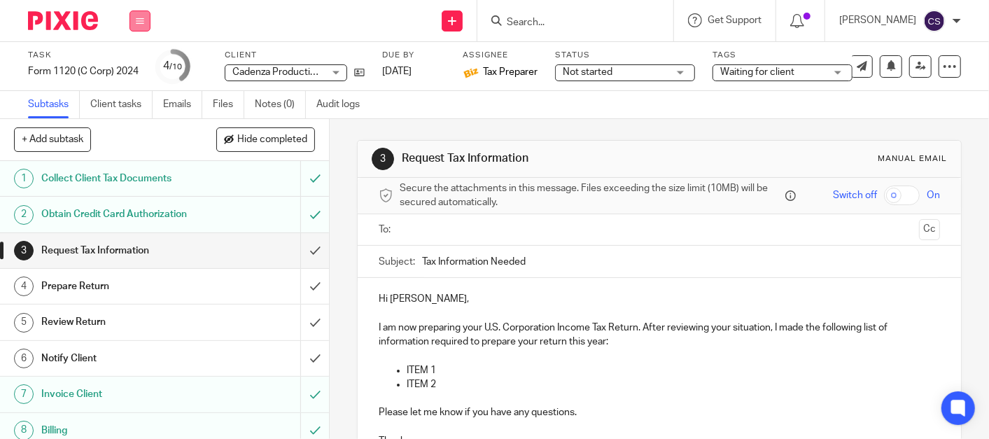
click at [138, 24] on icon at bounding box center [140, 21] width 8 height 8
click at [130, 67] on link "Work" at bounding box center [133, 65] width 25 height 10
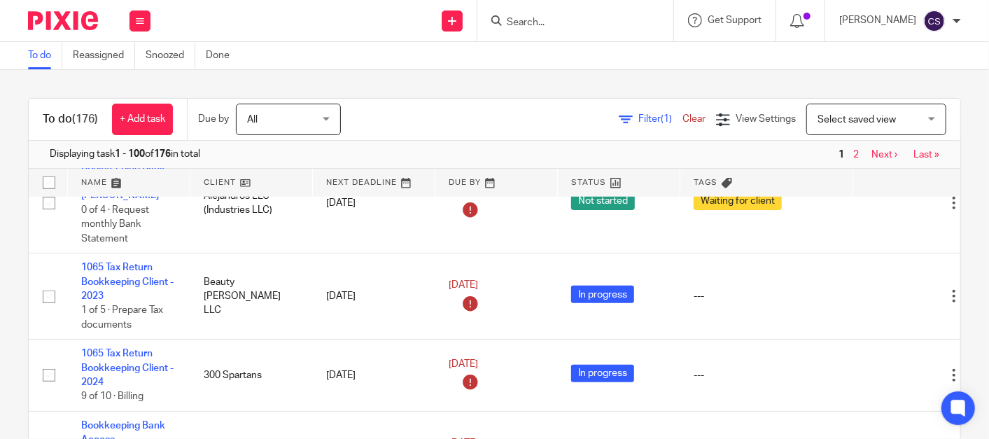
scroll to position [778, 0]
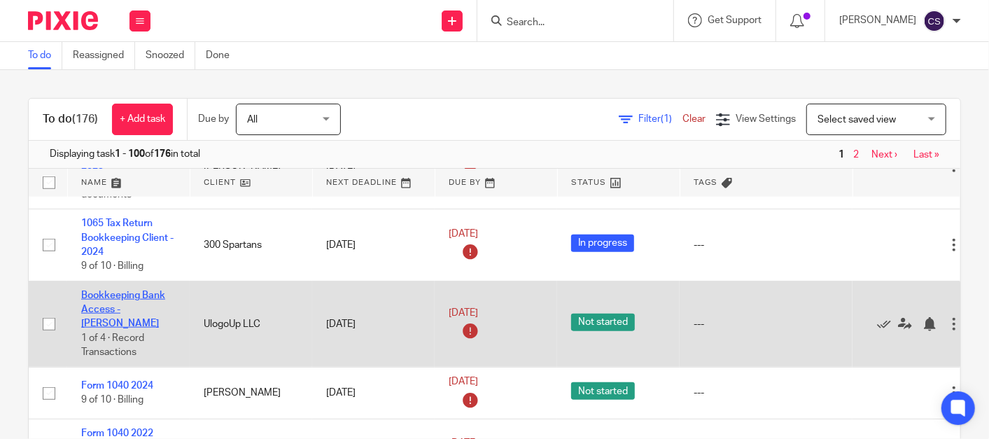
click at [102, 308] on link "Bookkeeping Bank Access - [PERSON_NAME]" at bounding box center [123, 310] width 84 height 39
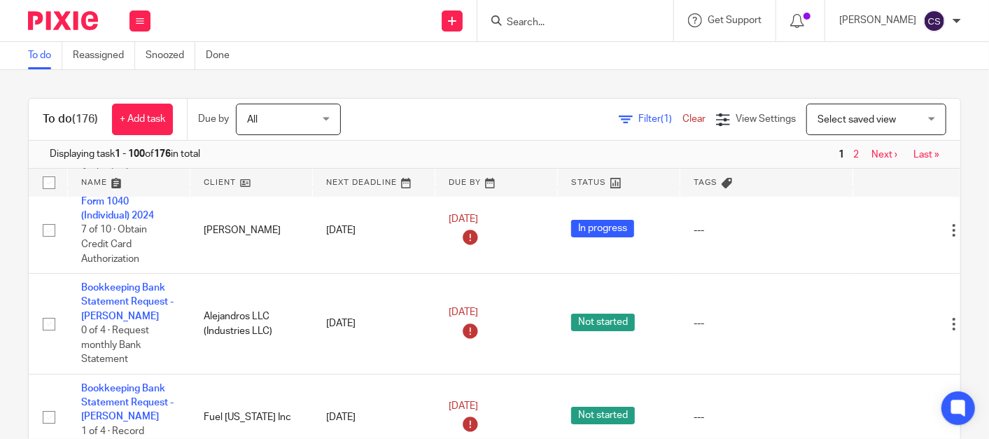
scroll to position [3111, 0]
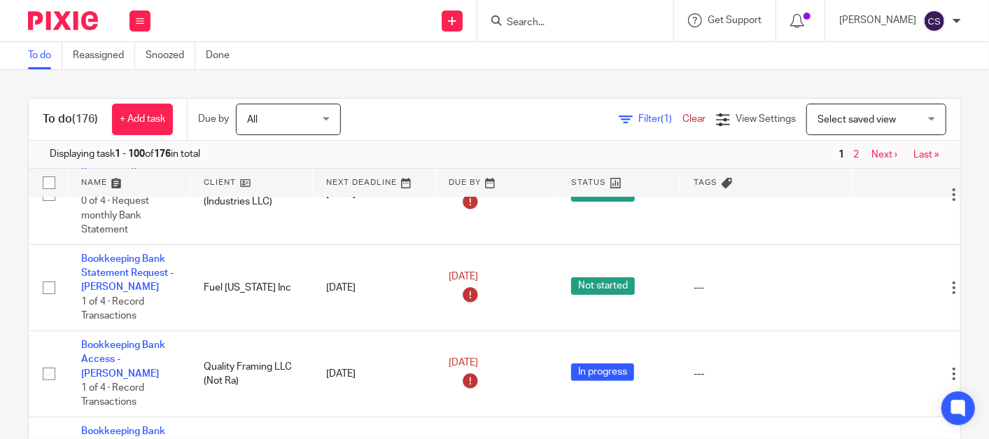
click at [539, 18] on input "Search" at bounding box center [568, 23] width 126 height 13
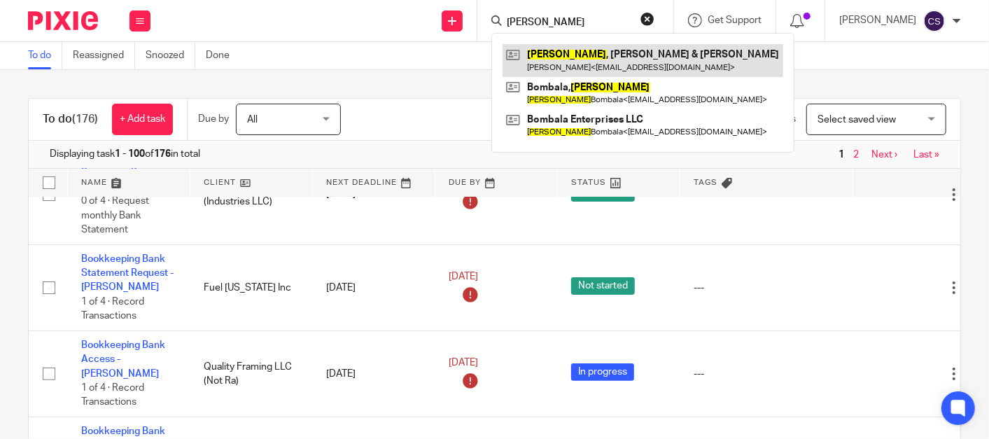
type input "lamdin"
click at [566, 57] on link at bounding box center [643, 60] width 281 height 32
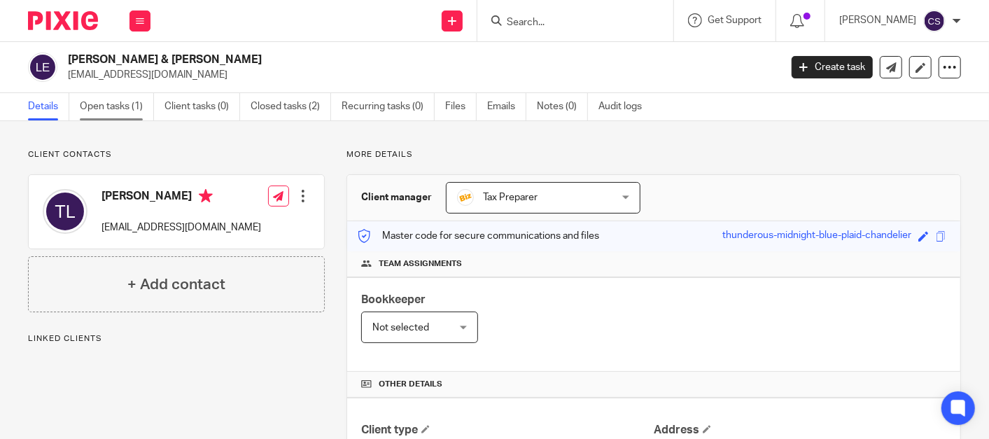
click at [99, 101] on link "Open tasks (1)" at bounding box center [117, 106] width 74 height 27
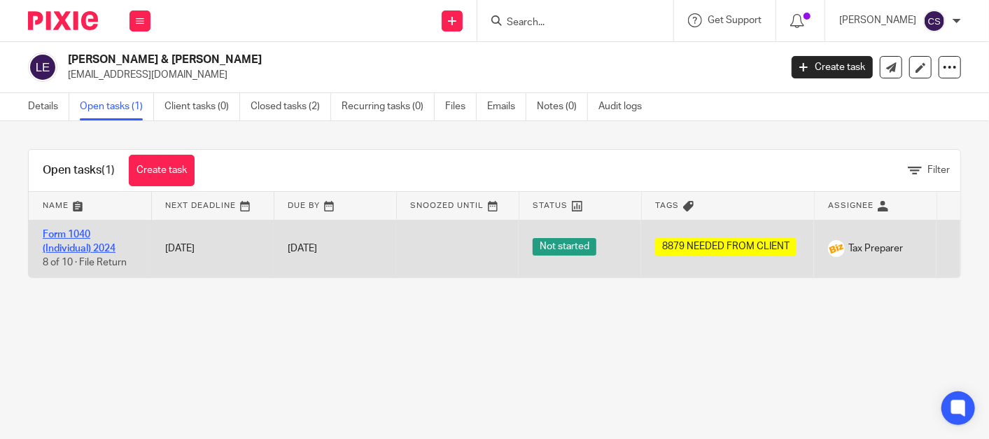
click at [64, 232] on link "Form 1040 (Individual) 2024" at bounding box center [79, 242] width 73 height 24
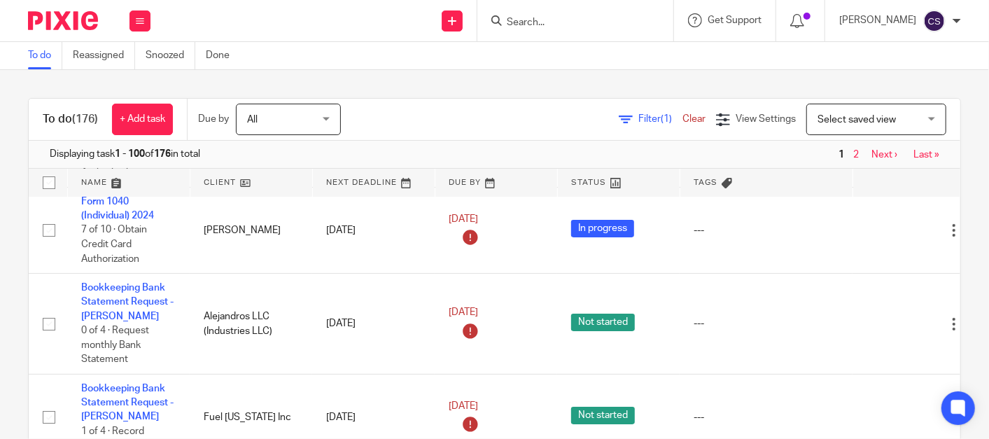
scroll to position [3111, 0]
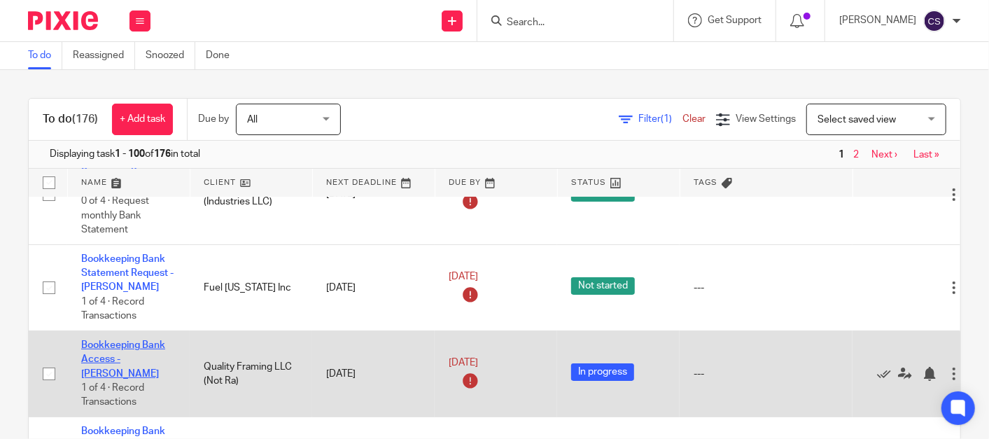
click at [112, 340] on link "Bookkeeping Bank Access - Cindy" at bounding box center [123, 359] width 84 height 39
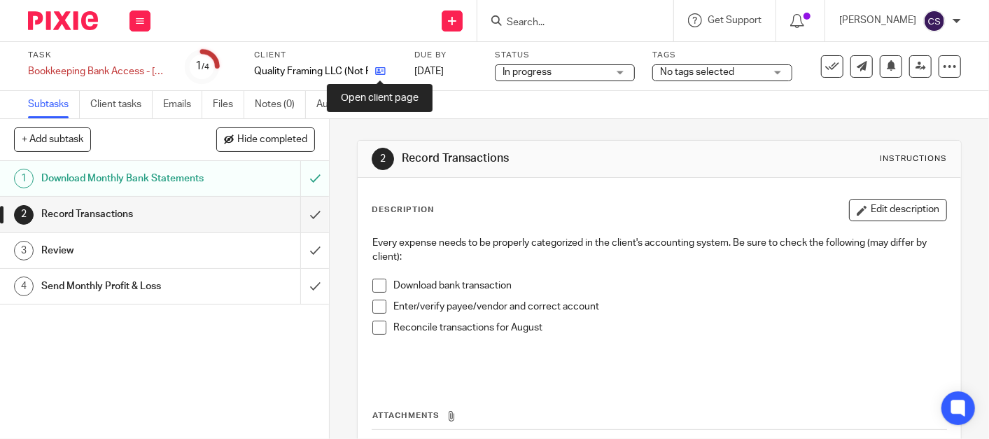
click at [379, 74] on icon at bounding box center [380, 71] width 11 height 11
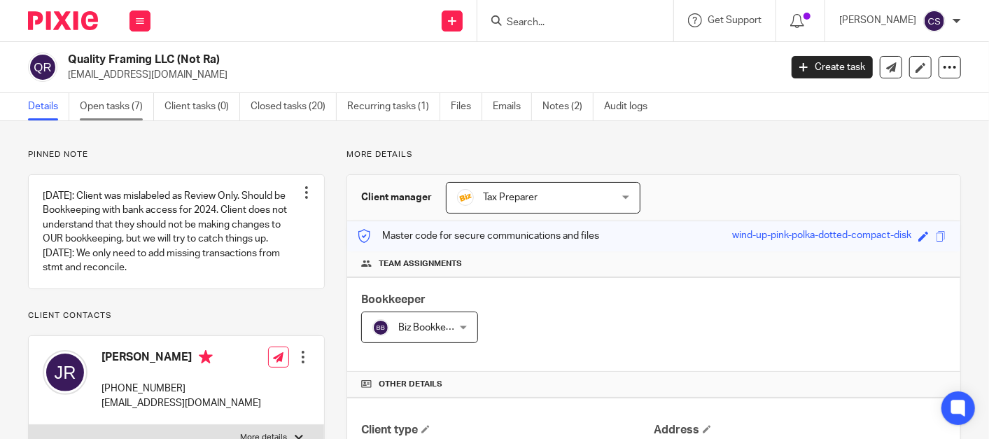
click at [102, 106] on link "Open tasks (7)" at bounding box center [117, 106] width 74 height 27
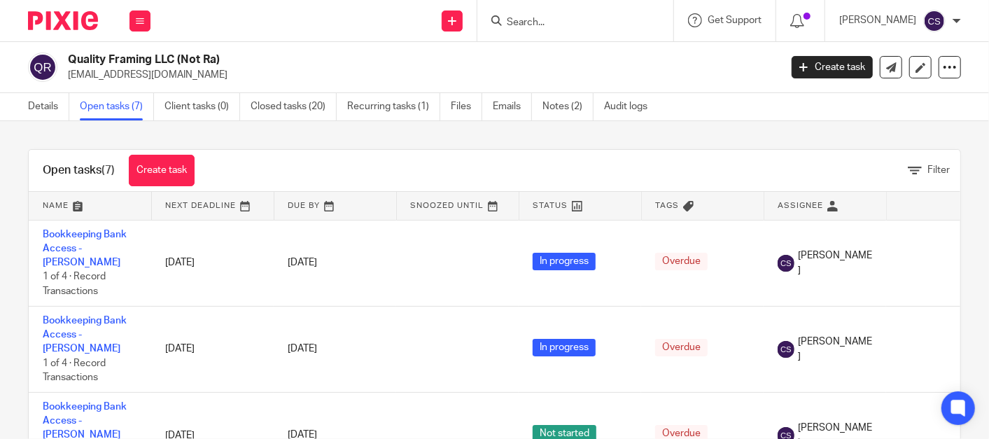
click at [548, 17] on input "Search" at bounding box center [568, 23] width 126 height 13
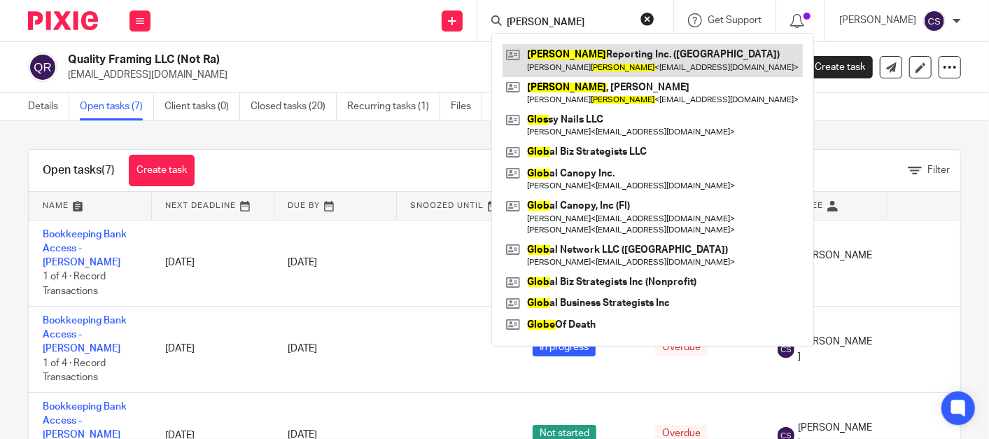
type input "[PERSON_NAME]"
click at [566, 56] on link at bounding box center [653, 60] width 300 height 32
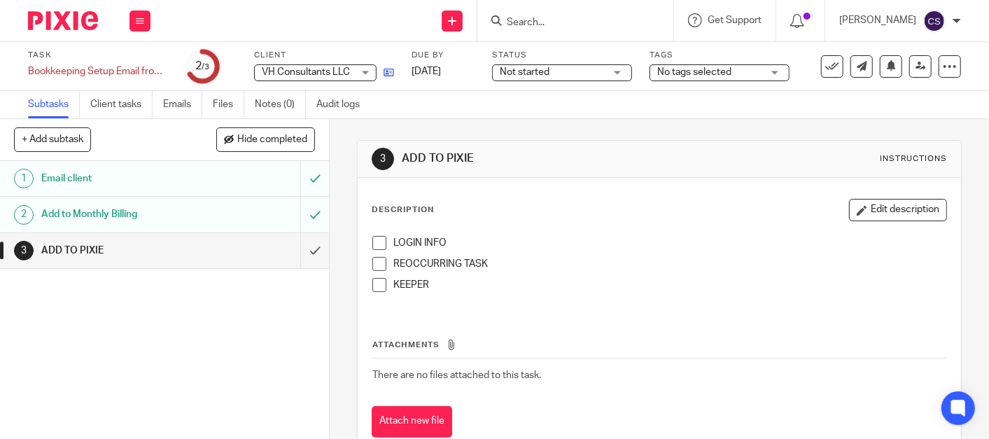
click at [382, 74] on link at bounding box center [386, 72] width 18 height 14
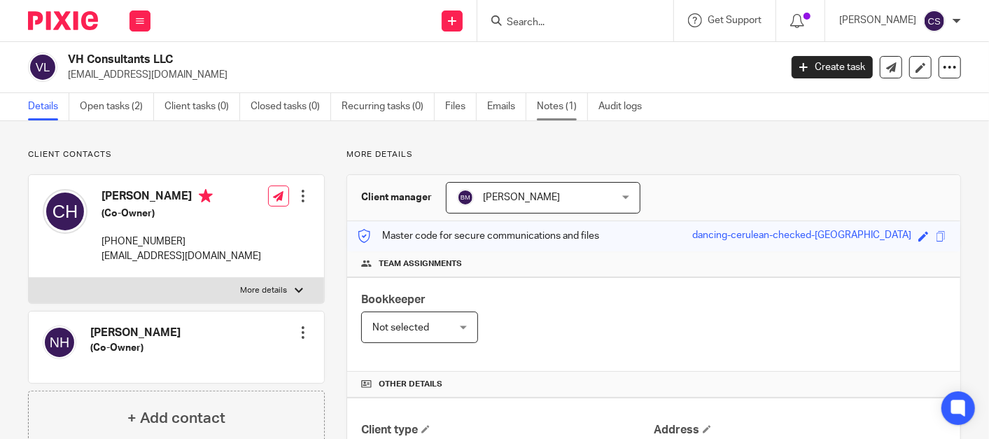
click at [546, 104] on link "Notes (1)" at bounding box center [562, 106] width 51 height 27
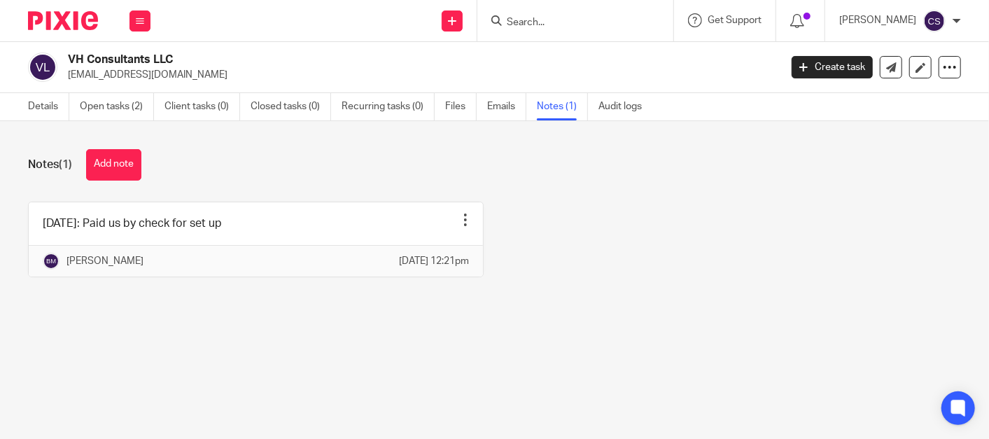
click at [113, 167] on button "Add note" at bounding box center [113, 165] width 55 height 32
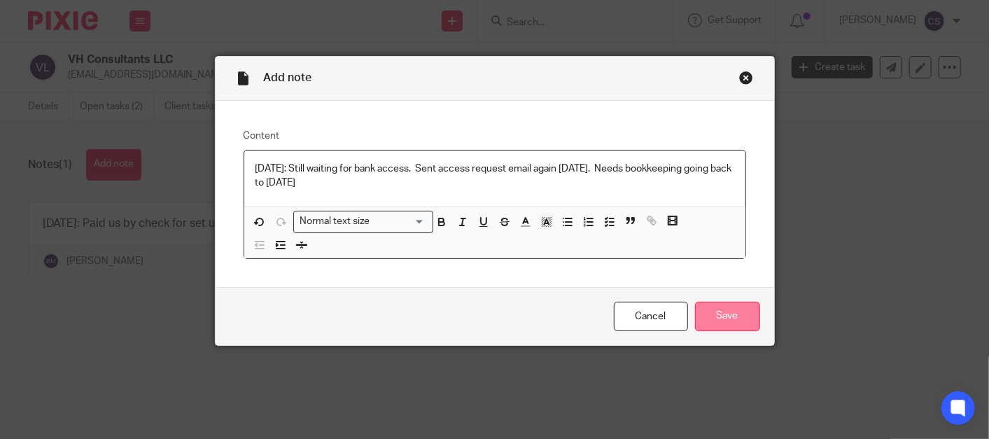
click at [713, 311] on input "Save" at bounding box center [727, 317] width 65 height 30
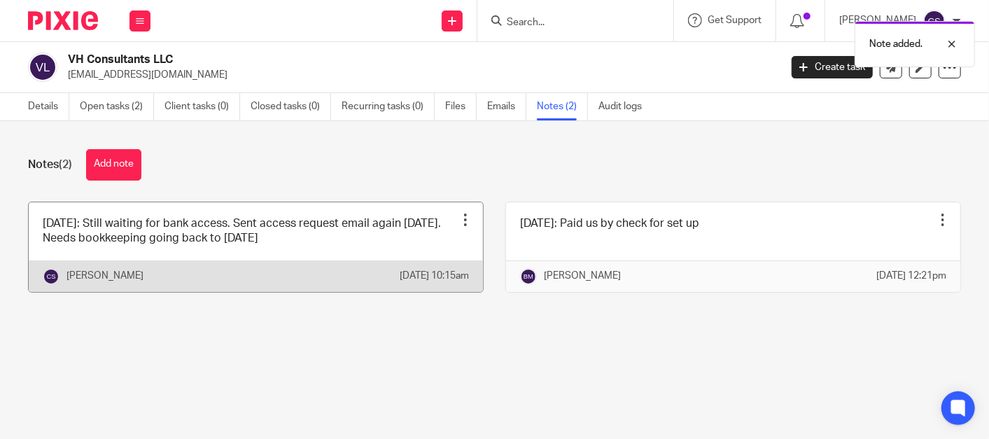
click at [459, 213] on div at bounding box center [466, 220] width 14 height 14
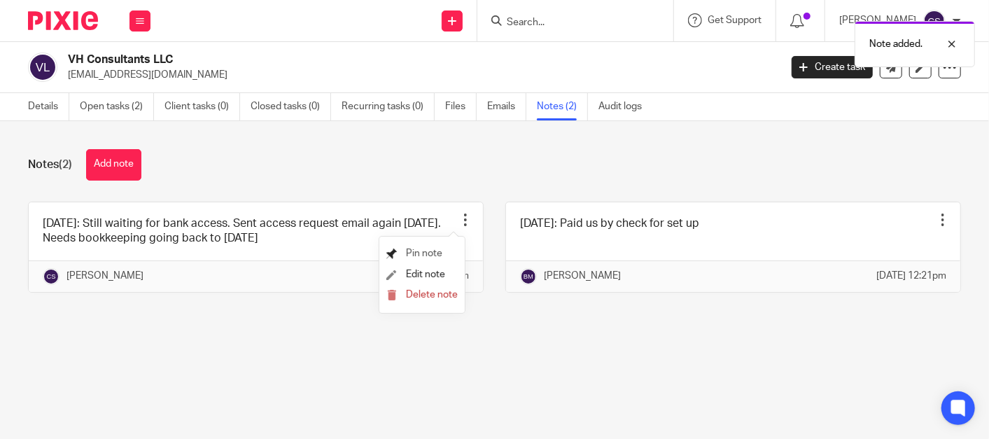
click at [404, 251] on link "Pin note" at bounding box center [414, 254] width 56 height 10
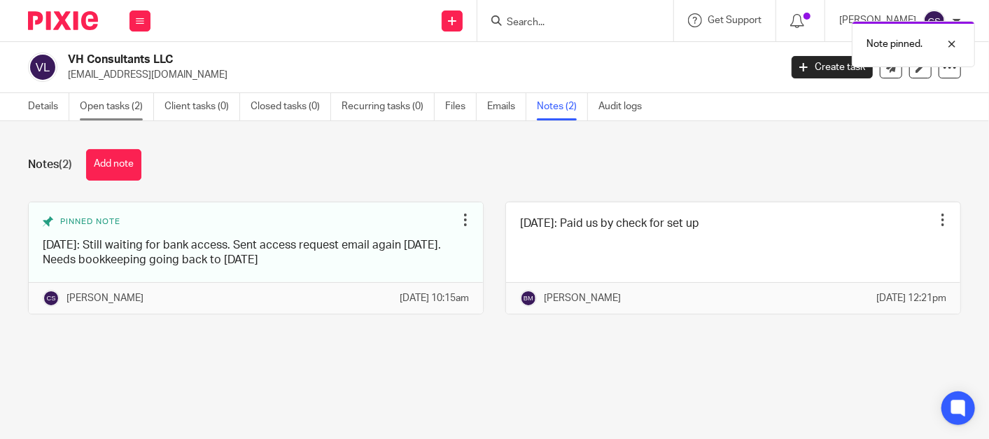
click at [104, 106] on link "Open tasks (2)" at bounding box center [117, 106] width 74 height 27
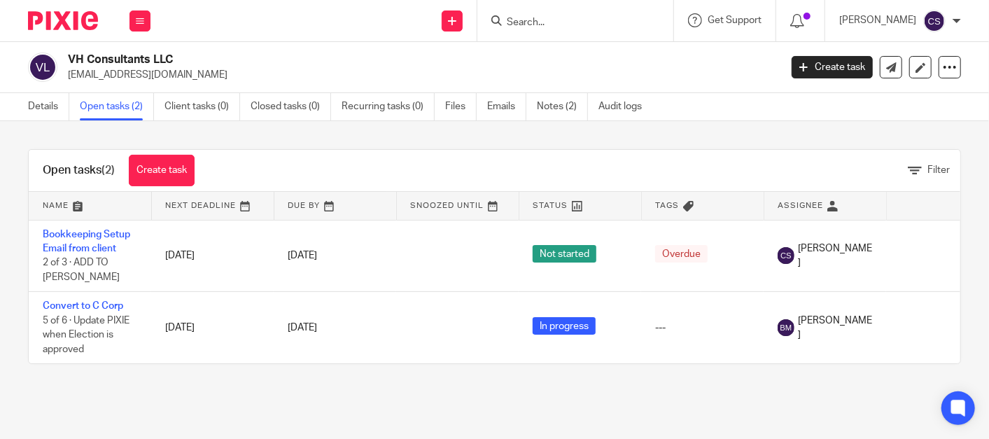
click at [683, 201] on icon at bounding box center [688, 206] width 11 height 11
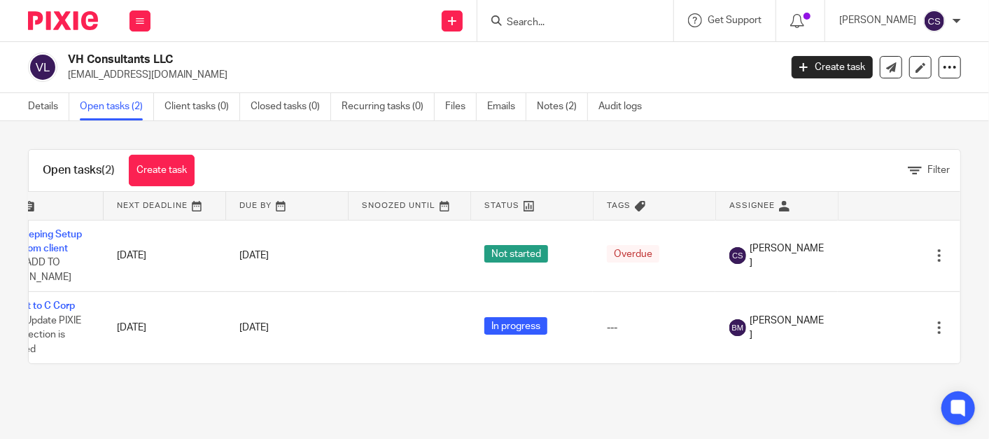
scroll to position [0, 71]
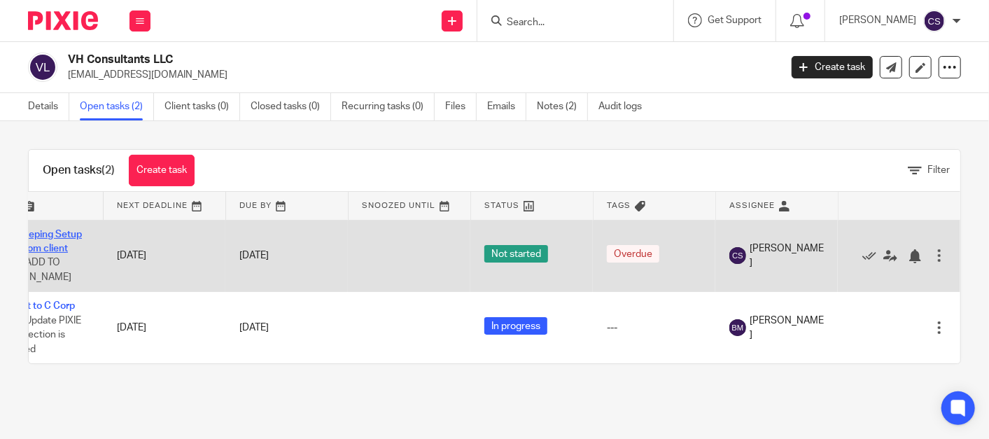
click at [54, 234] on link "Bookkeeping Setup Email from client" at bounding box center [38, 242] width 88 height 24
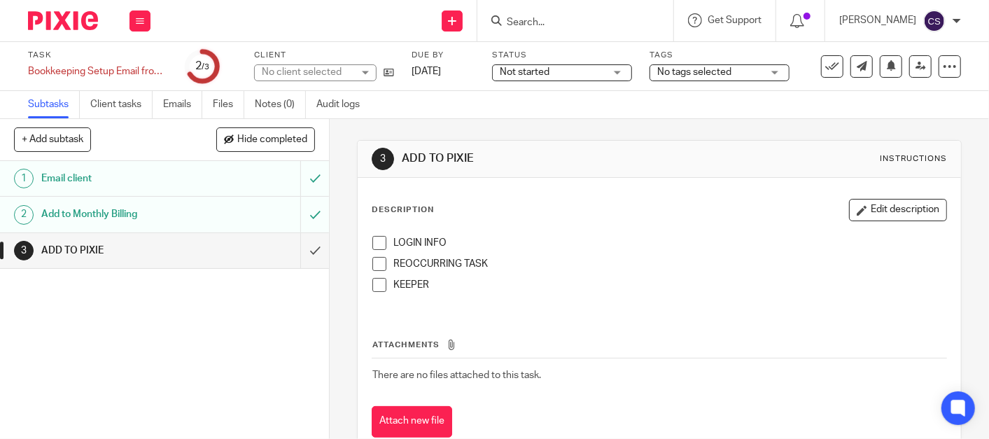
click at [622, 75] on div "Not started Not started" at bounding box center [562, 72] width 140 height 17
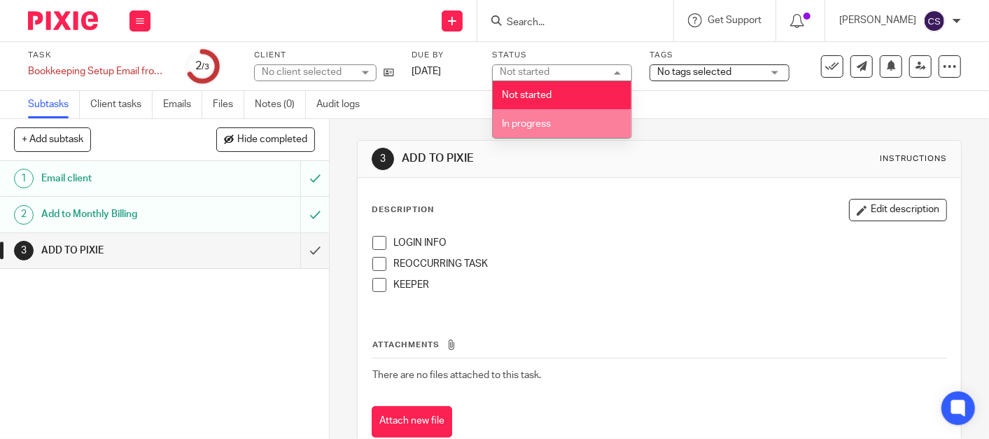
click at [547, 126] on span "In progress" at bounding box center [526, 124] width 49 height 10
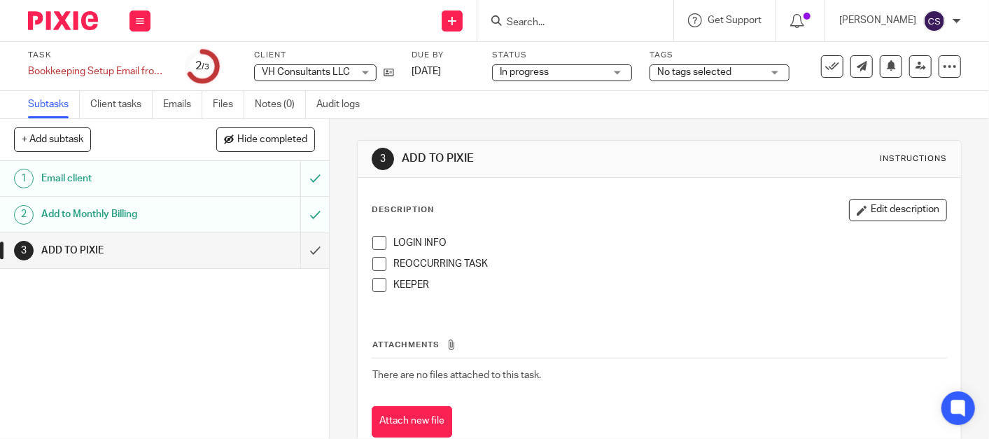
click at [665, 76] on span "No tags selected" at bounding box center [709, 72] width 105 height 15
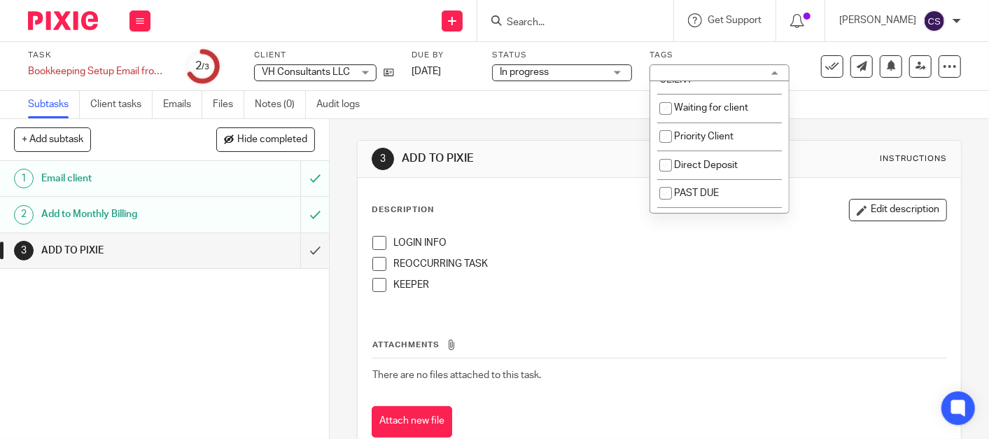
scroll to position [123, 0]
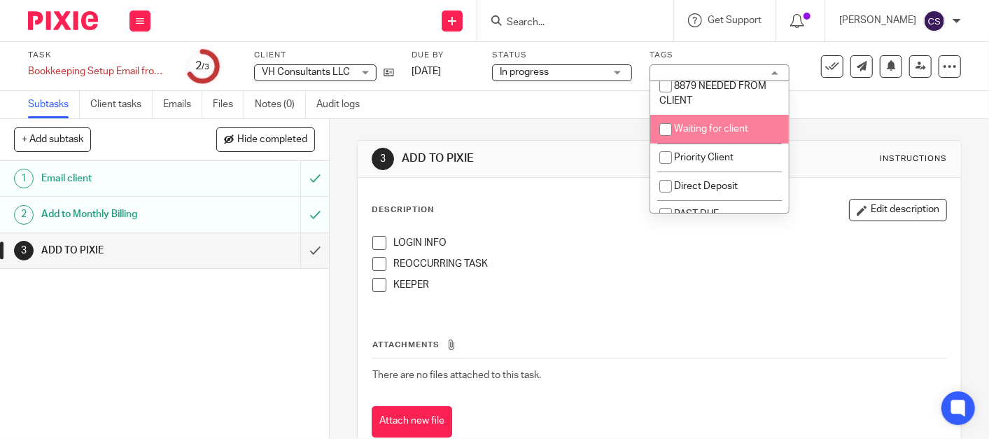
click at [684, 133] on span "Waiting for client" at bounding box center [711, 129] width 74 height 10
checkbox input "true"
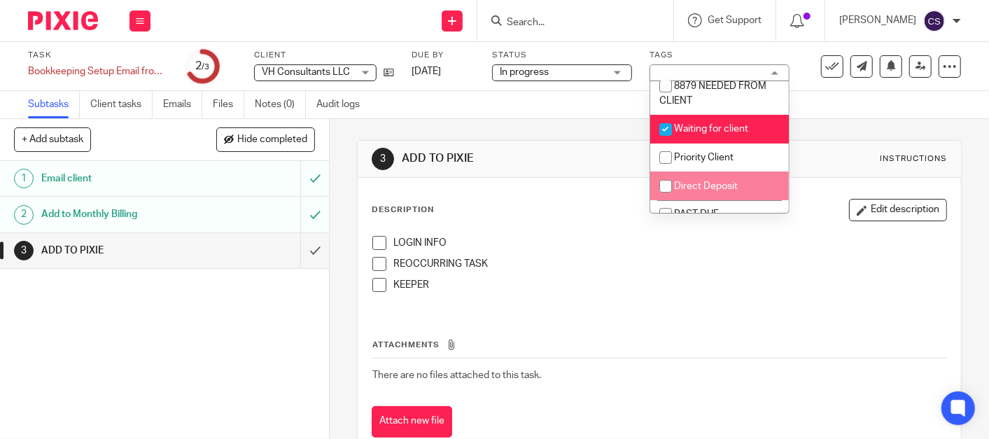
drag, startPoint x: 824, startPoint y: 97, endPoint x: 823, endPoint y: 90, distance: 7.0
click at [823, 90] on div "Task Bookkeeping Setup Email from client Save Bookkeeping Setup Email from clie…" at bounding box center [494, 80] width 989 height 77
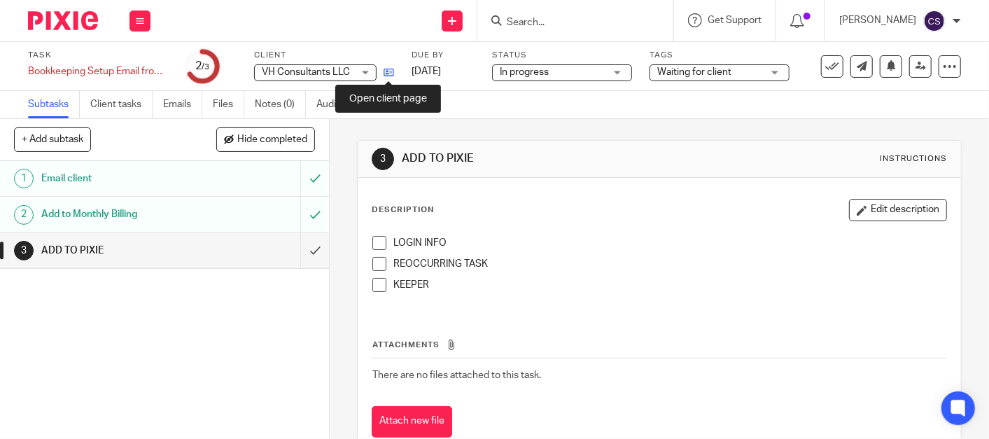
click at [390, 69] on icon at bounding box center [389, 72] width 11 height 11
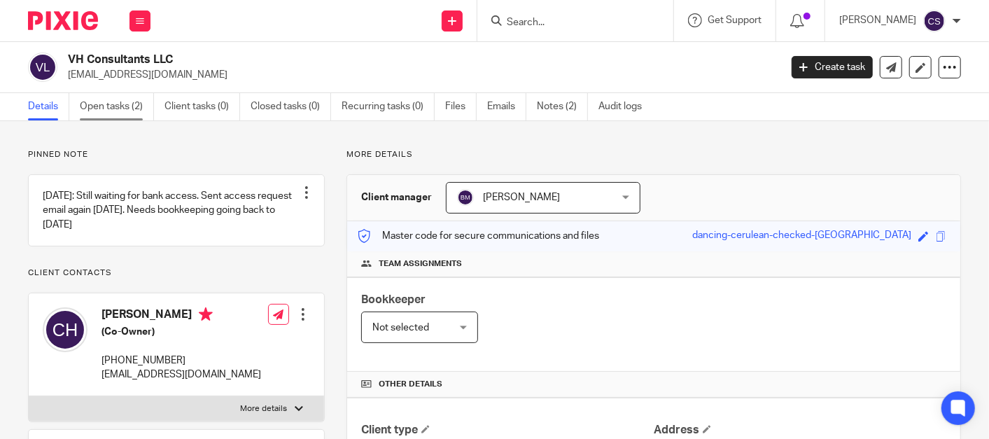
click at [106, 101] on link "Open tasks (2)" at bounding box center [117, 106] width 74 height 27
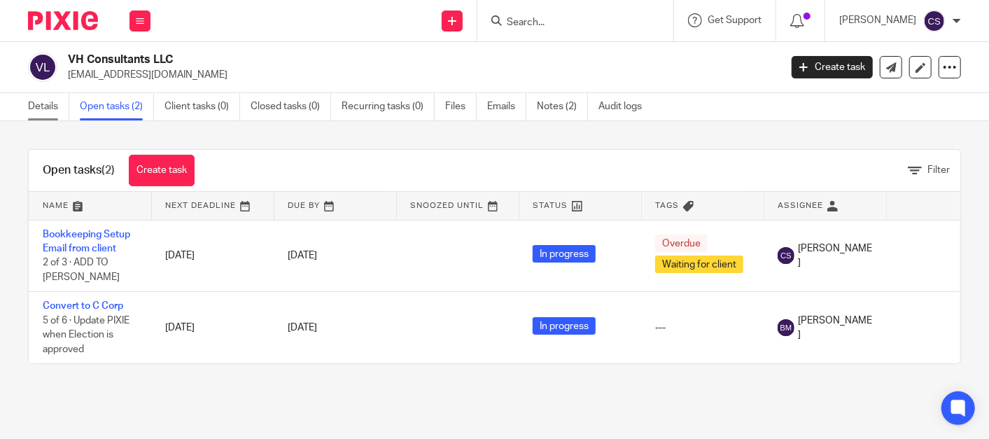
click at [36, 106] on link "Details" at bounding box center [48, 106] width 41 height 27
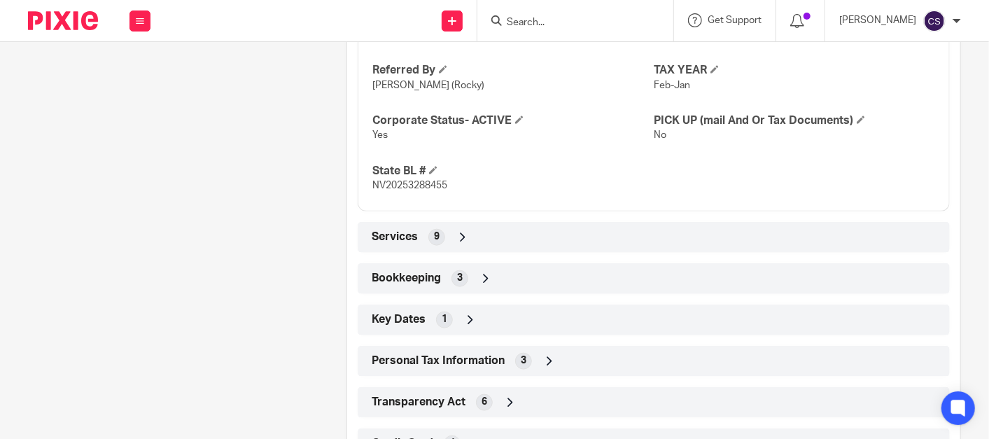
scroll to position [778, 0]
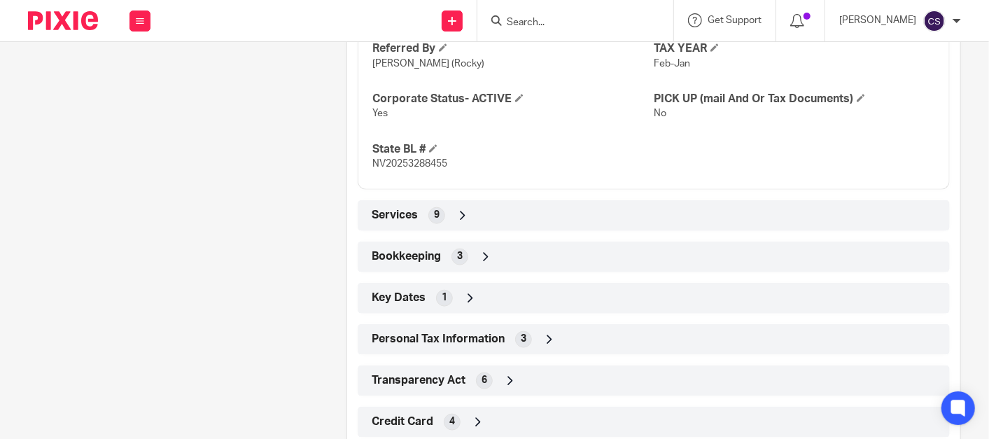
click at [461, 216] on icon at bounding box center [463, 216] width 14 height 14
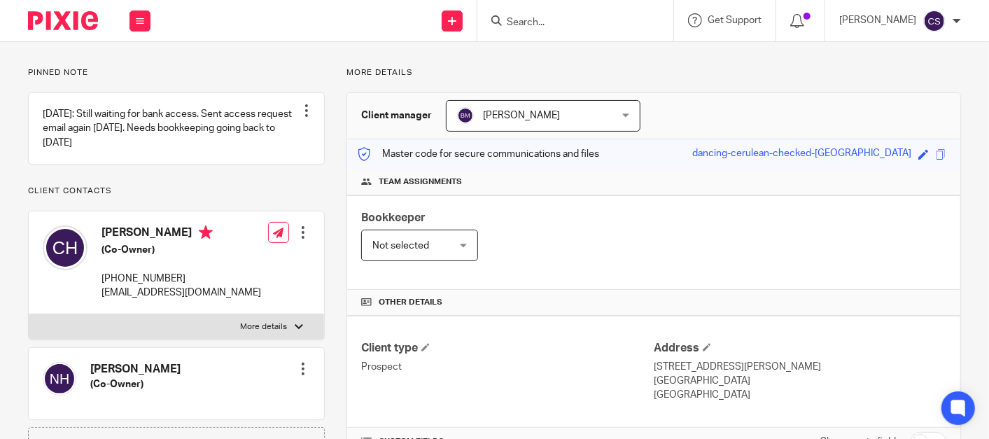
scroll to position [0, 0]
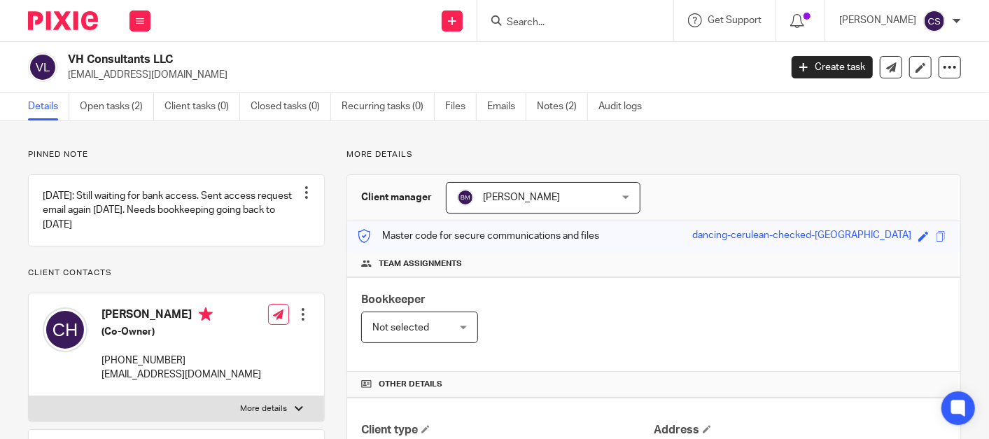
click at [554, 28] on input "Search" at bounding box center [568, 23] width 126 height 13
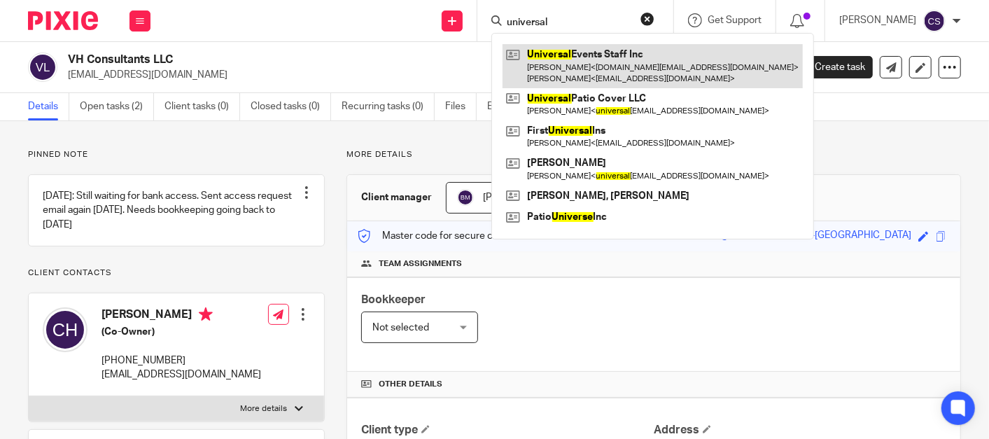
type input "universal"
click at [566, 76] on link at bounding box center [653, 65] width 300 height 43
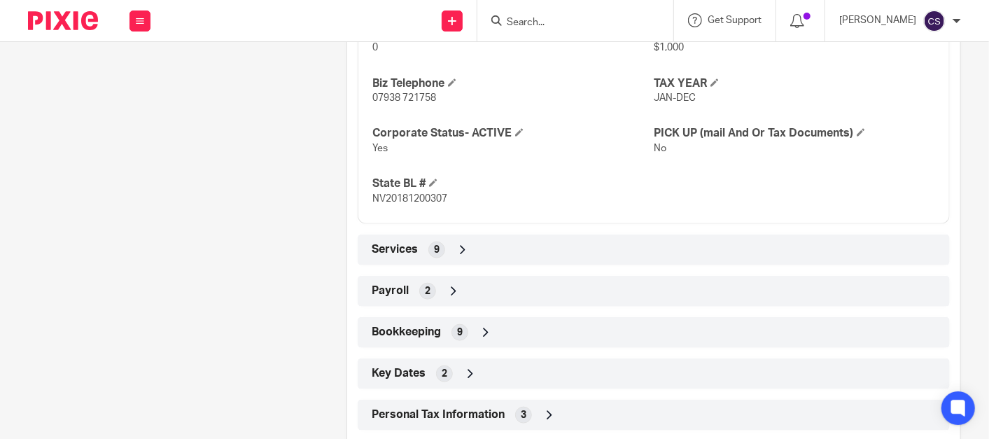
scroll to position [778, 0]
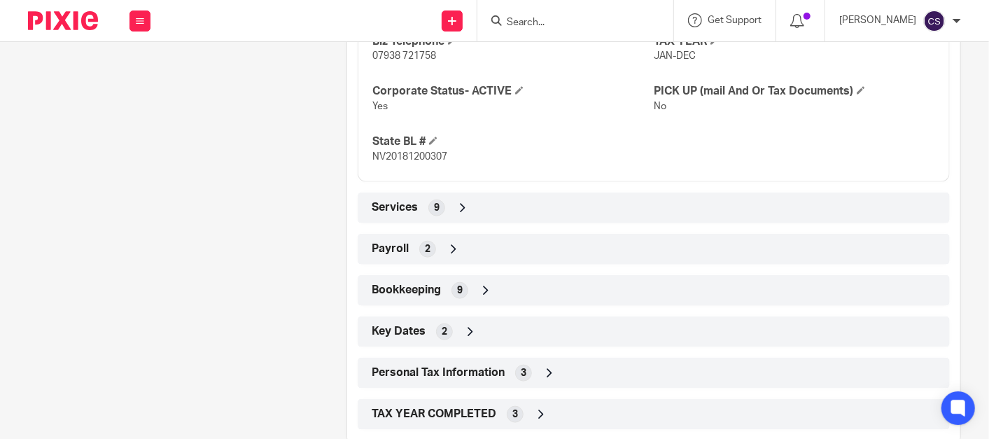
click at [479, 284] on icon at bounding box center [486, 291] width 14 height 14
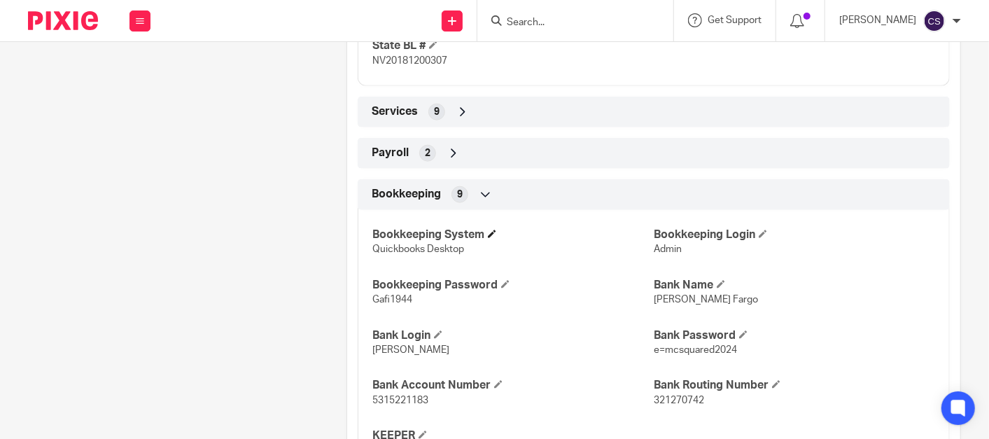
scroll to position [907, 0]
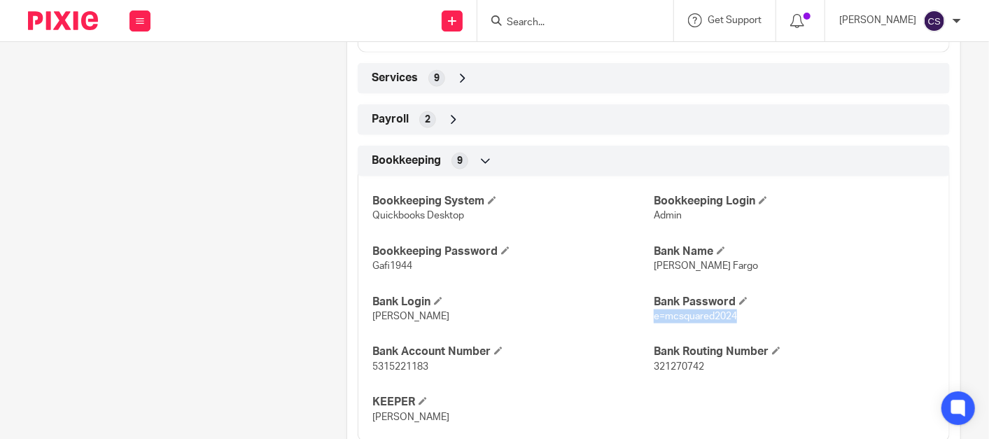
drag, startPoint x: 646, startPoint y: 302, endPoint x: 730, endPoint y: 302, distance: 84.0
click at [730, 309] on p "e=mcsquared2024" at bounding box center [794, 316] width 281 height 14
drag, startPoint x: 730, startPoint y: 302, endPoint x: 694, endPoint y: 295, distance: 37.1
copy span "e=mcsquared2024"
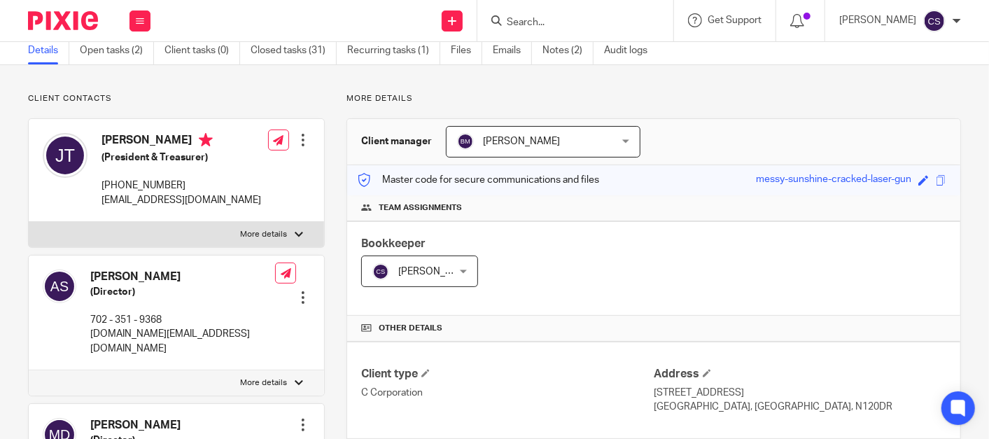
scroll to position [0, 0]
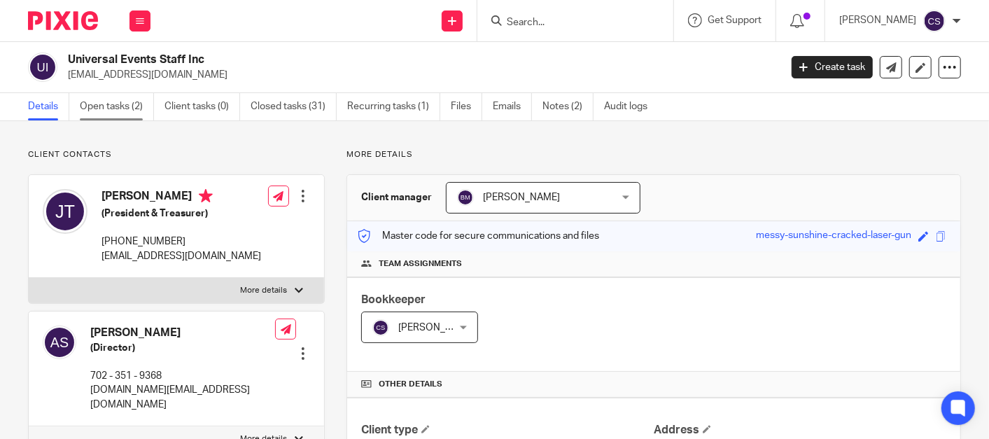
click at [102, 109] on link "Open tasks (2)" at bounding box center [117, 106] width 74 height 27
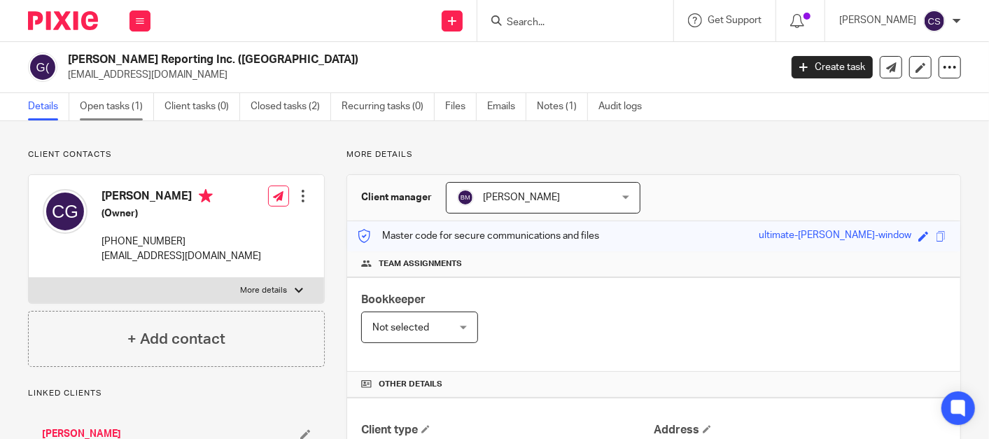
click at [106, 109] on link "Open tasks (1)" at bounding box center [117, 106] width 74 height 27
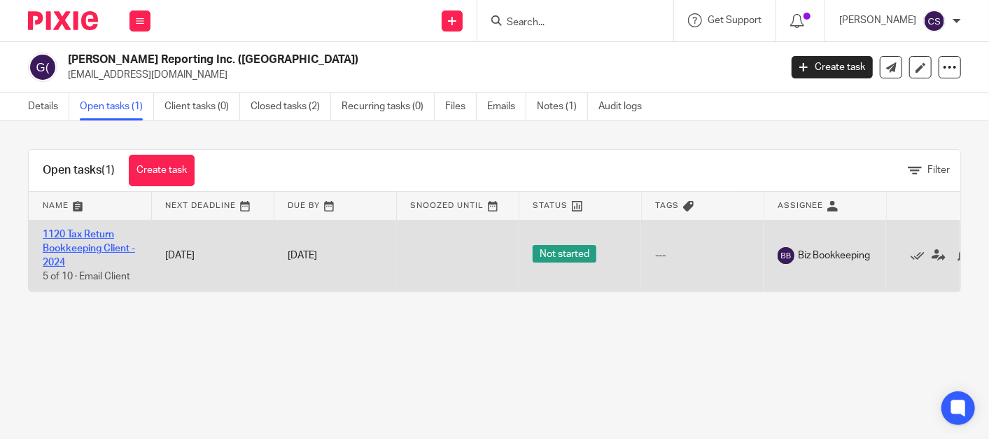
click at [69, 231] on link "1120 Tax Return Bookkeeping Client - 2024" at bounding box center [89, 249] width 92 height 39
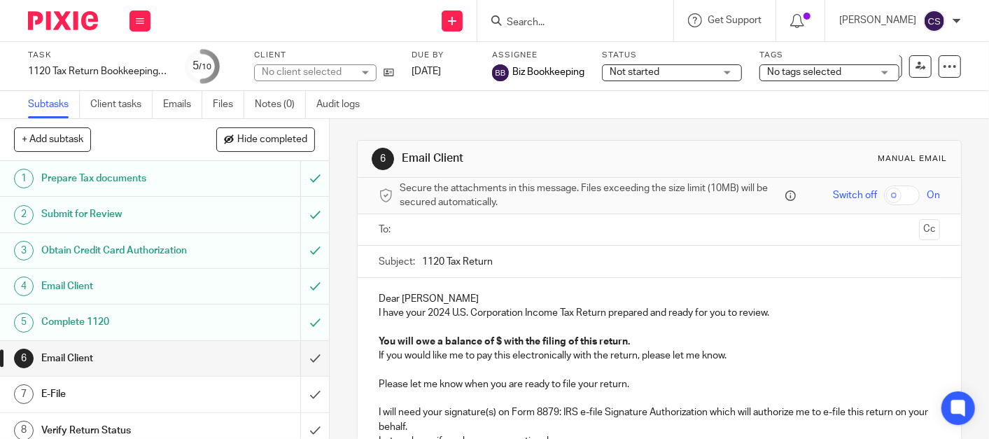
click at [104, 247] on h1 "Obtain Credit Card Authorization" at bounding box center [123, 250] width 164 height 21
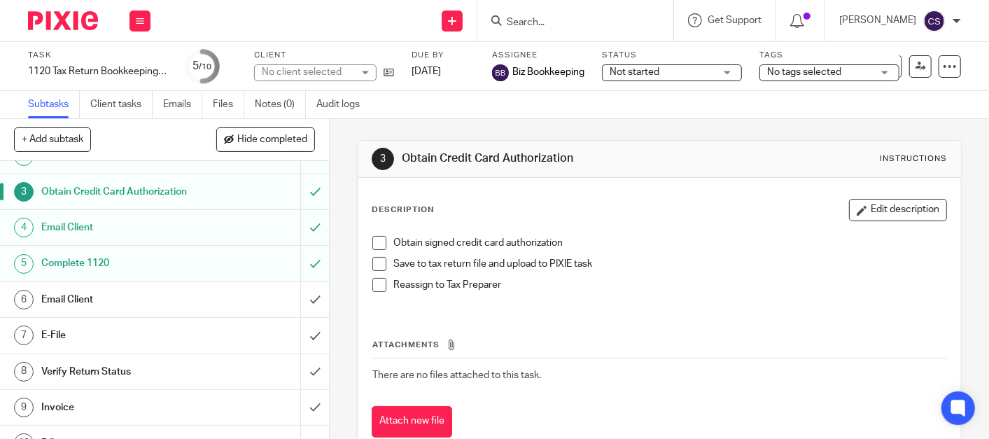
scroll to position [80, 0]
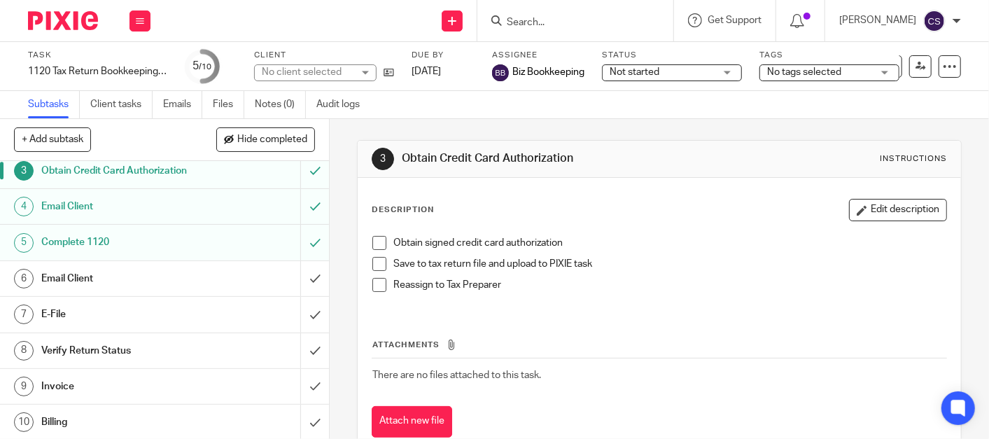
click at [129, 382] on h1 "Invoice" at bounding box center [123, 386] width 164 height 21
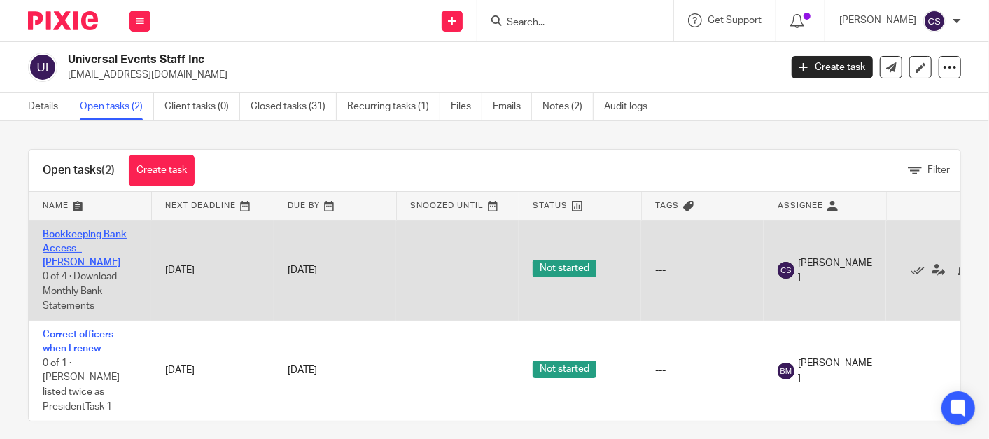
click at [62, 232] on link "Bookkeeping Bank Access - [PERSON_NAME]" at bounding box center [85, 249] width 84 height 39
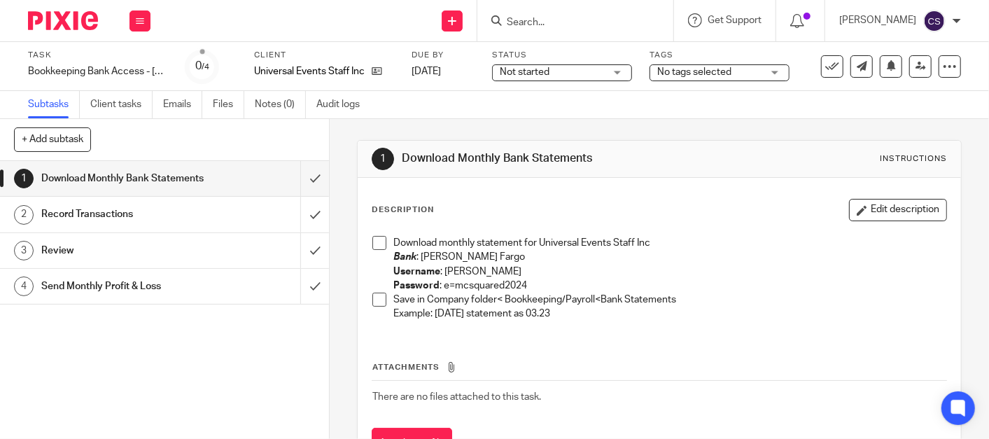
click at [377, 247] on span at bounding box center [379, 243] width 14 height 14
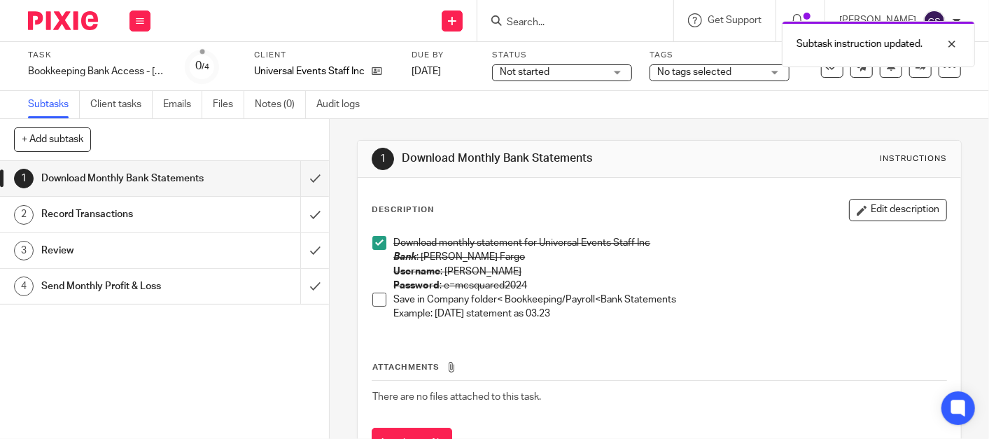
click at [375, 301] on span at bounding box center [379, 300] width 14 height 14
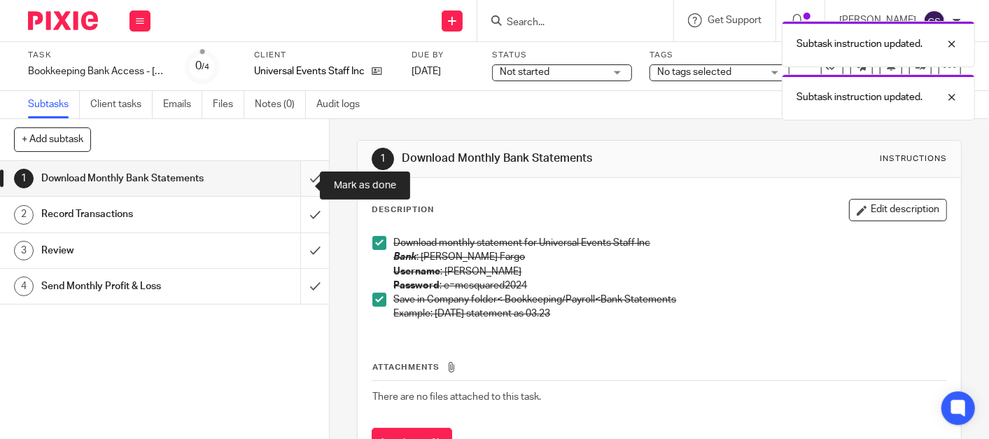
click at [293, 186] on input "submit" at bounding box center [164, 178] width 329 height 35
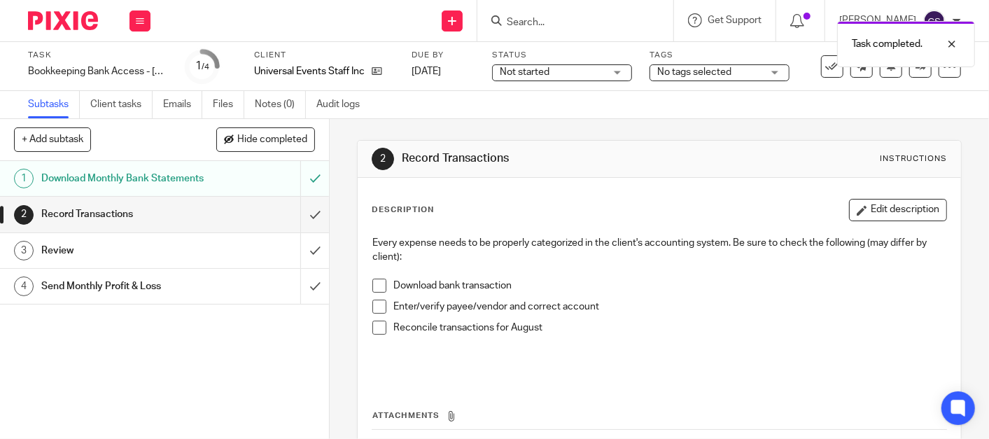
click at [372, 288] on span at bounding box center [379, 286] width 14 height 14
click at [372, 304] on span at bounding box center [379, 307] width 14 height 14
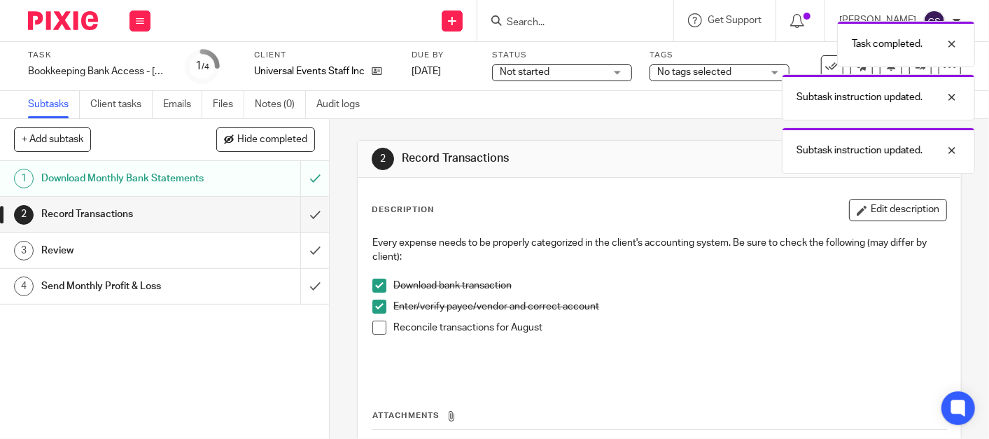
click at [372, 328] on span at bounding box center [379, 328] width 14 height 14
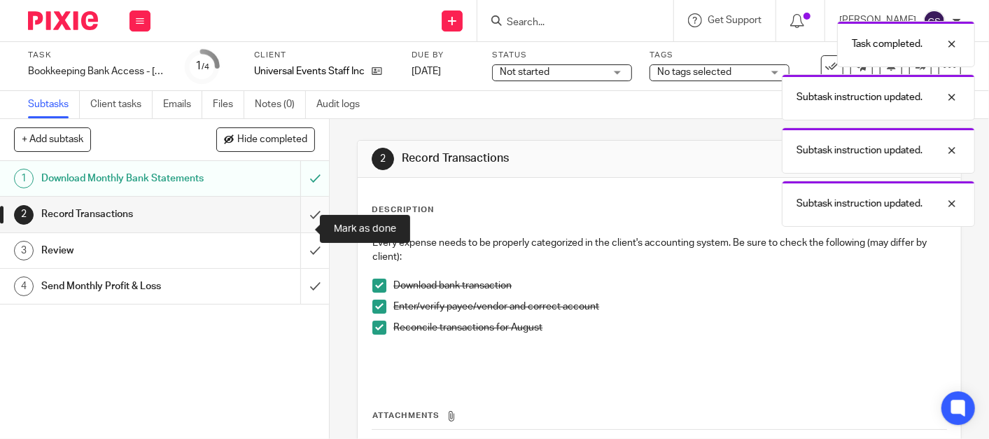
click at [299, 229] on input "submit" at bounding box center [164, 214] width 329 height 35
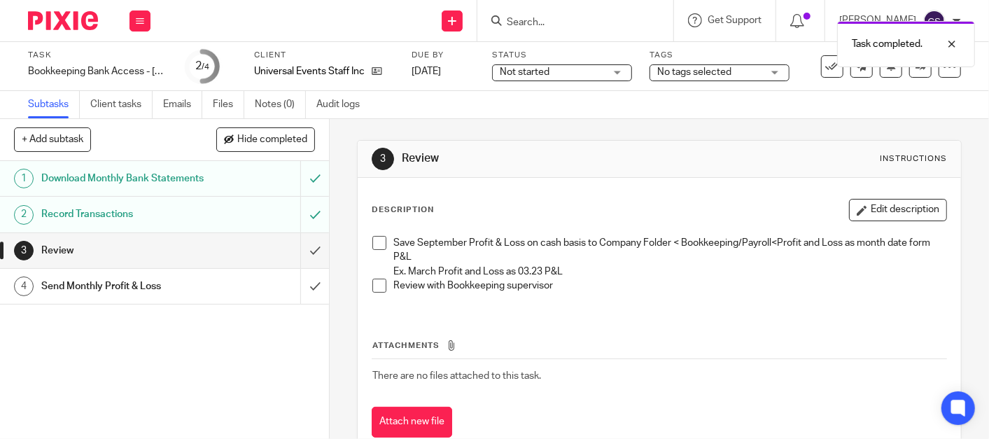
click at [376, 243] on span at bounding box center [379, 243] width 14 height 14
click at [372, 280] on span at bounding box center [379, 286] width 14 height 14
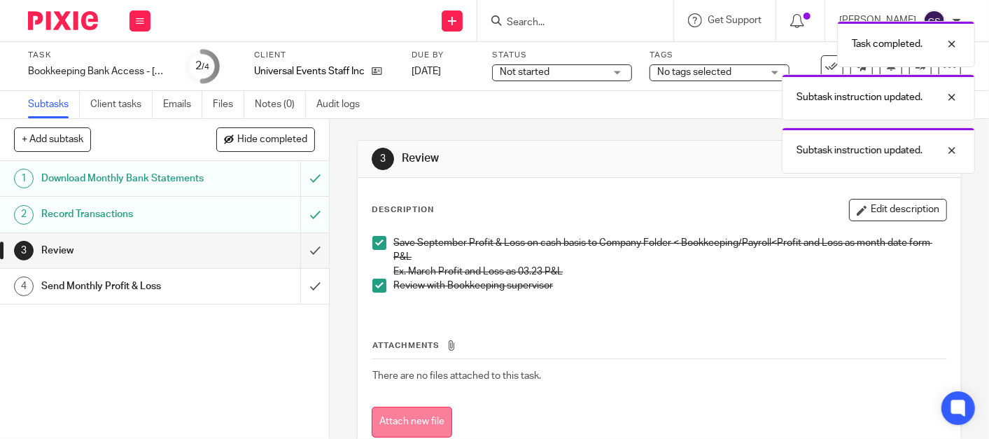
click at [410, 418] on button "Attach new file" at bounding box center [412, 423] width 81 height 32
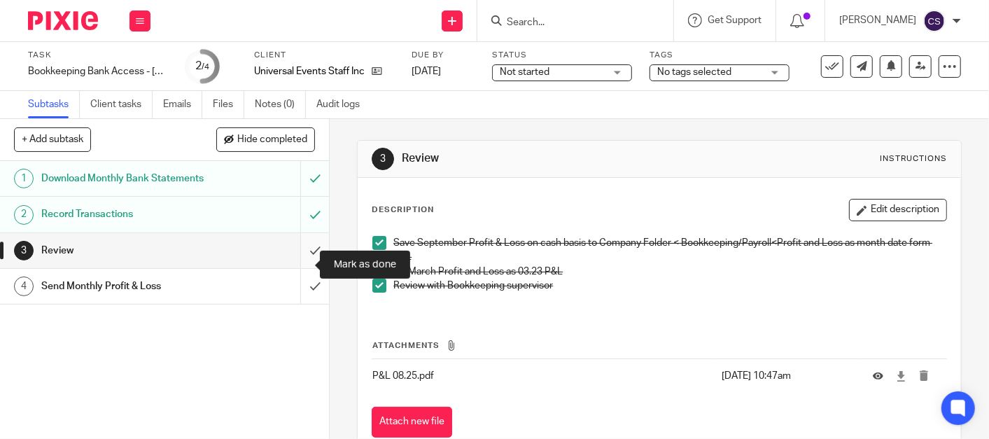
click at [295, 267] on input "submit" at bounding box center [164, 250] width 329 height 35
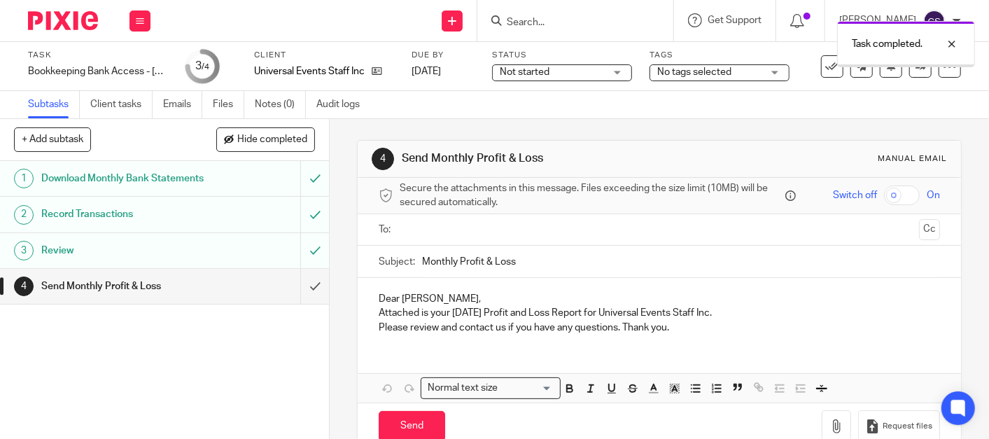
click at [411, 236] on input "text" at bounding box center [659, 230] width 508 height 16
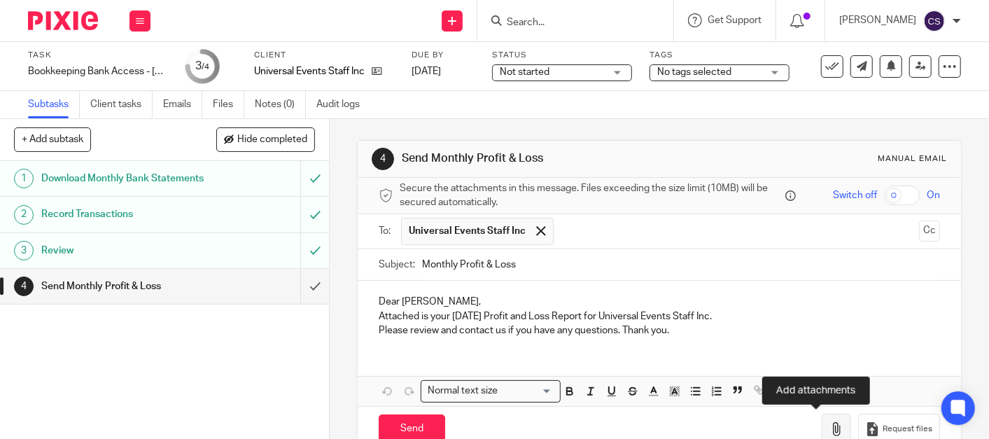
click at [830, 427] on icon "button" at bounding box center [837, 429] width 14 height 14
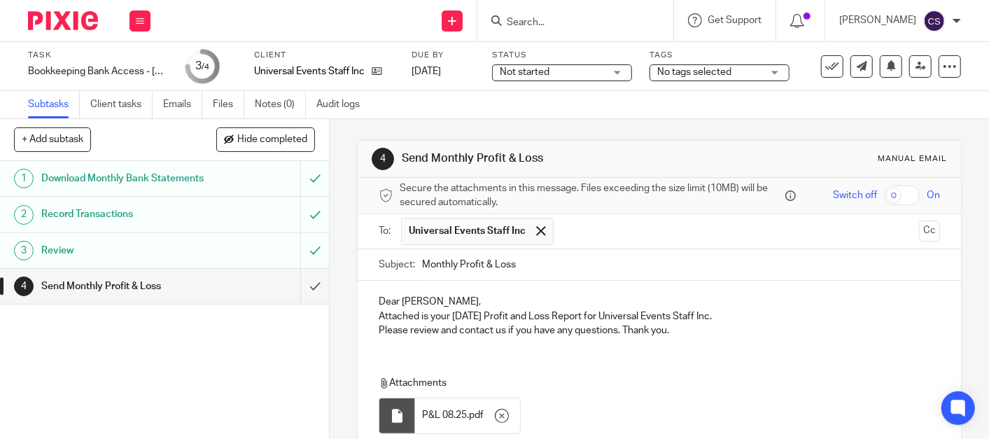
click at [407, 302] on p "Dear Jeff," at bounding box center [659, 302] width 561 height 14
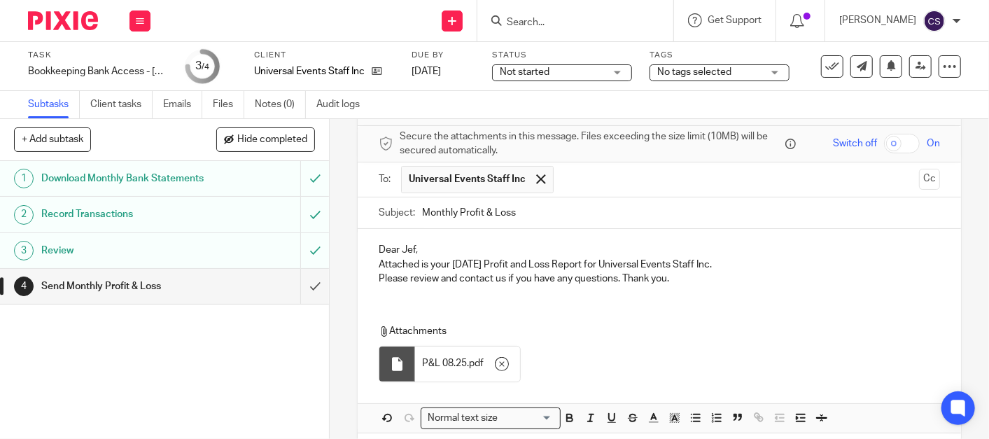
scroll to position [110, 0]
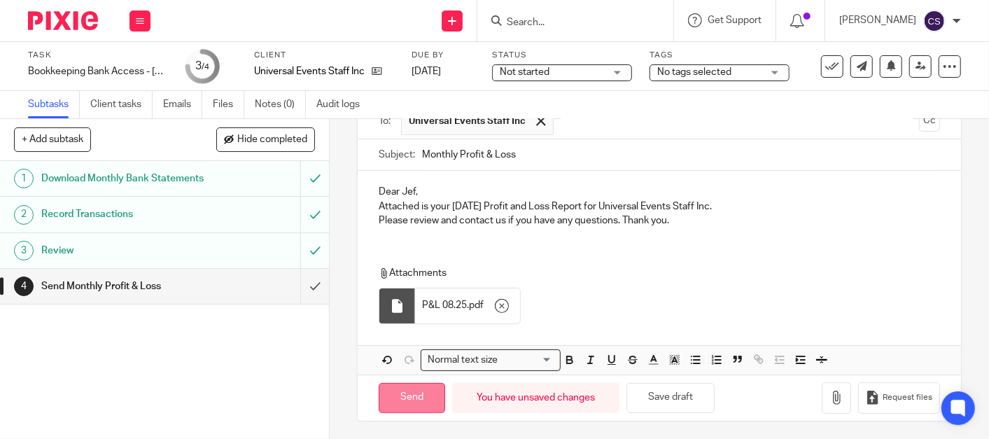
click at [407, 398] on input "Send" at bounding box center [412, 398] width 67 height 30
type input "Sent"
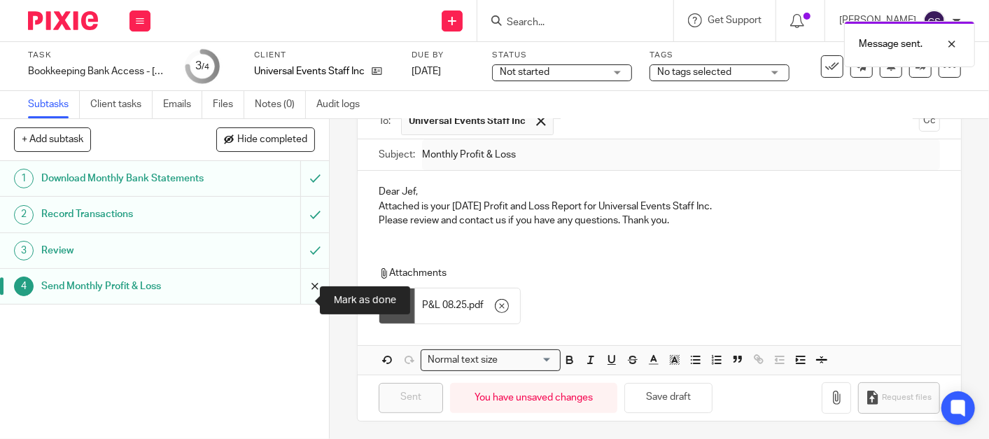
click at [295, 302] on input "submit" at bounding box center [164, 286] width 329 height 35
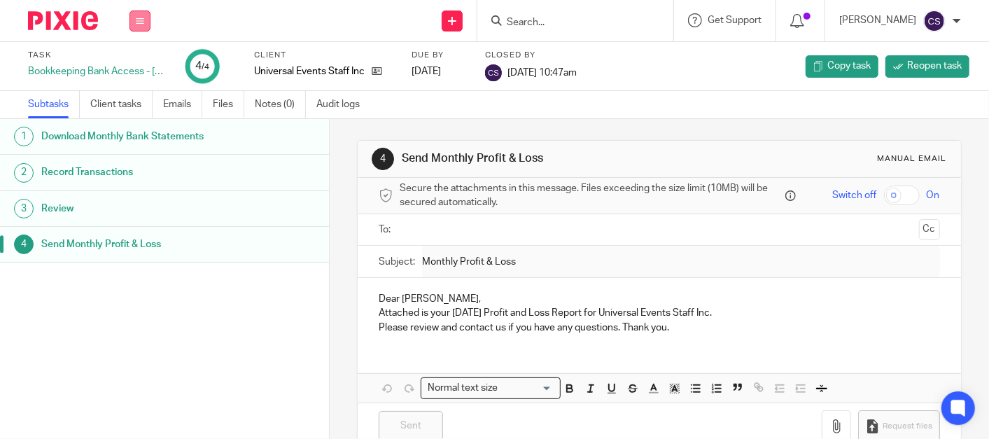
click at [137, 27] on button at bounding box center [140, 21] width 21 height 21
click at [130, 56] on li "Work" at bounding box center [139, 65] width 37 height 20
click at [127, 67] on link "Work" at bounding box center [133, 65] width 25 height 10
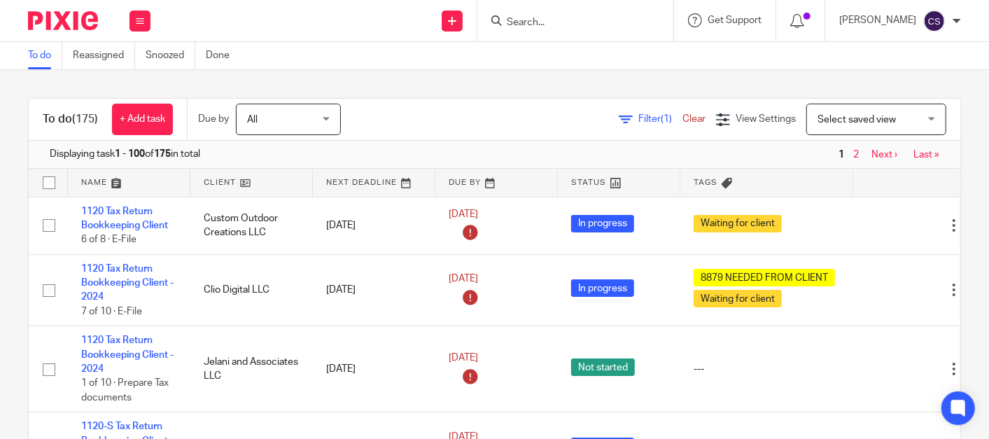
click at [850, 155] on span "2" at bounding box center [856, 154] width 13 height 17
click at [853, 155] on link "2" at bounding box center [856, 155] width 6 height 10
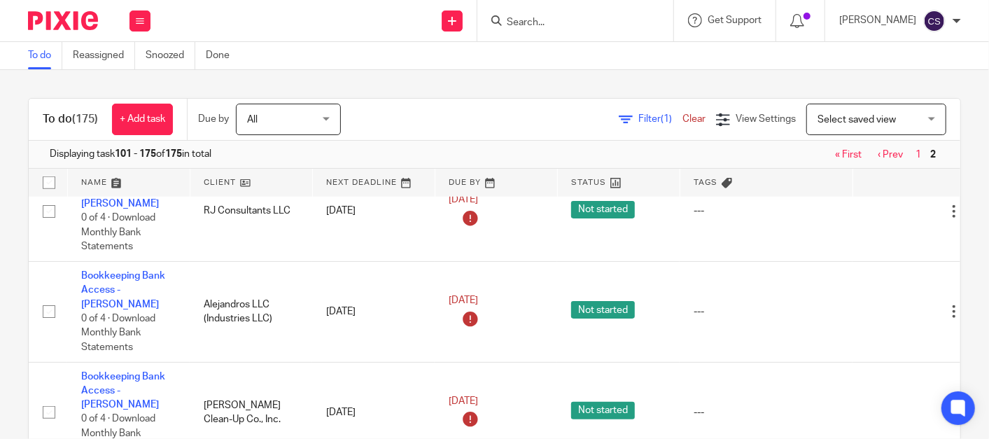
scroll to position [778, 0]
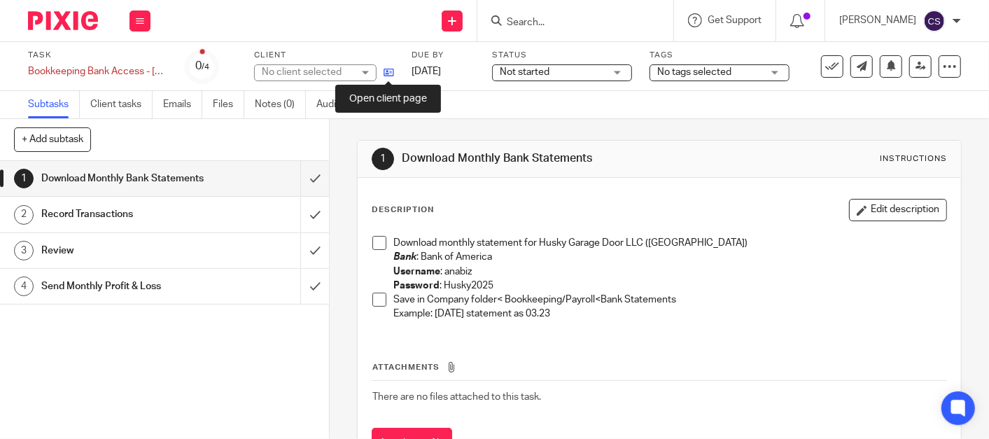
click at [389, 71] on icon at bounding box center [389, 72] width 11 height 11
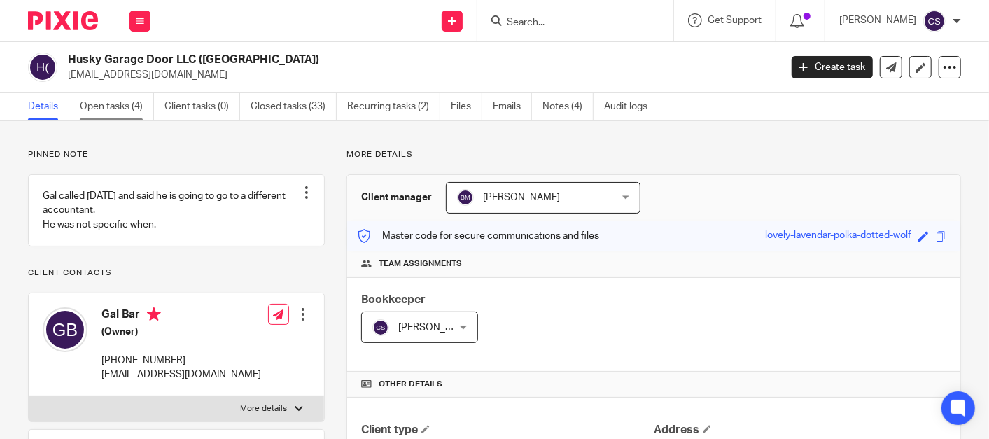
click at [99, 106] on link "Open tasks (4)" at bounding box center [117, 106] width 74 height 27
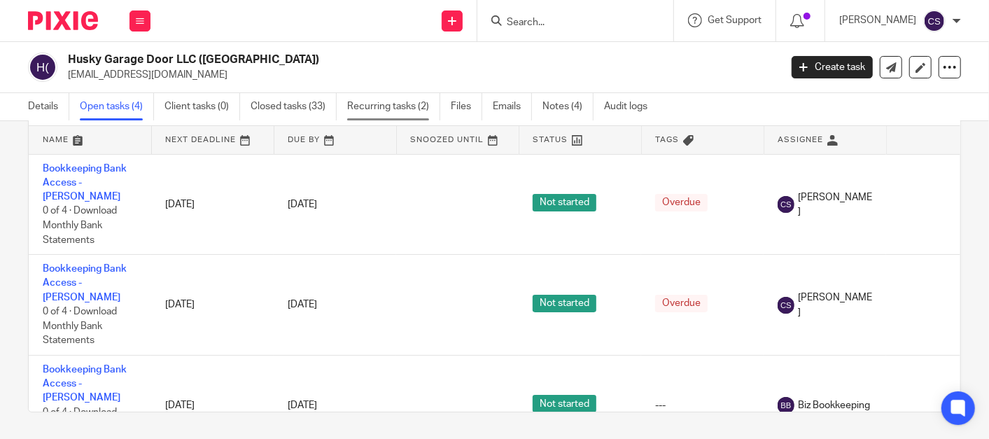
click at [386, 110] on link "Recurring tasks (2)" at bounding box center [393, 106] width 93 height 27
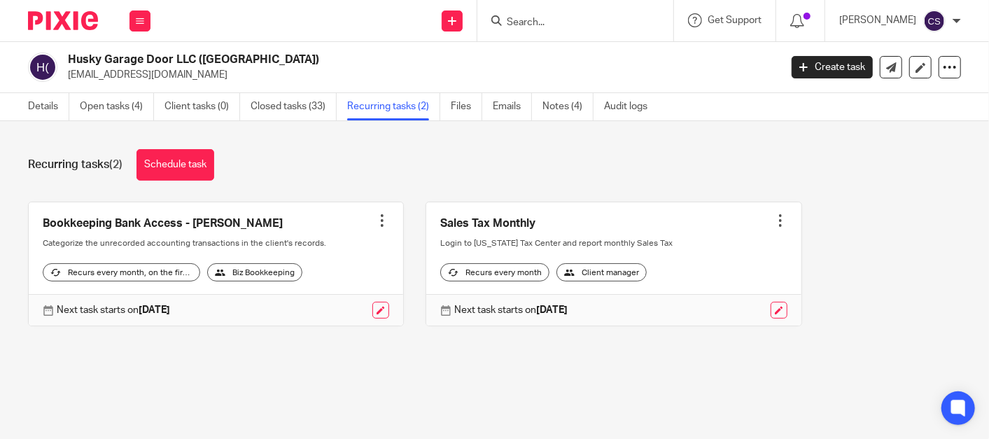
click at [375, 223] on div at bounding box center [382, 221] width 14 height 14
click at [314, 314] on span "Cancel schedule" at bounding box center [321, 309] width 74 height 10
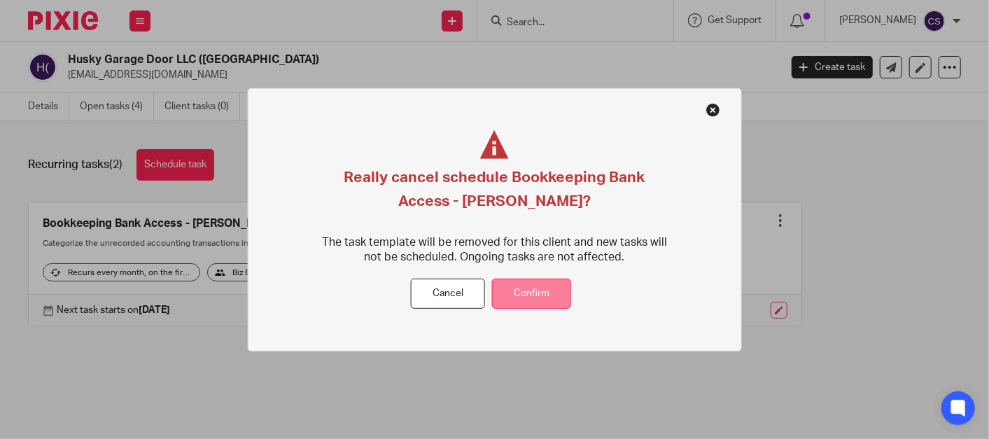
click at [535, 293] on button "Confirm" at bounding box center [531, 294] width 79 height 30
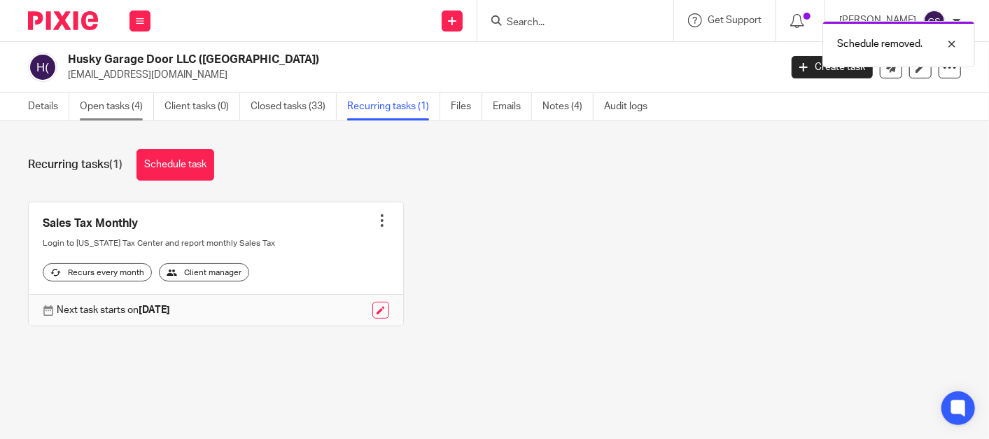
click at [120, 106] on link "Open tasks (4)" at bounding box center [117, 106] width 74 height 27
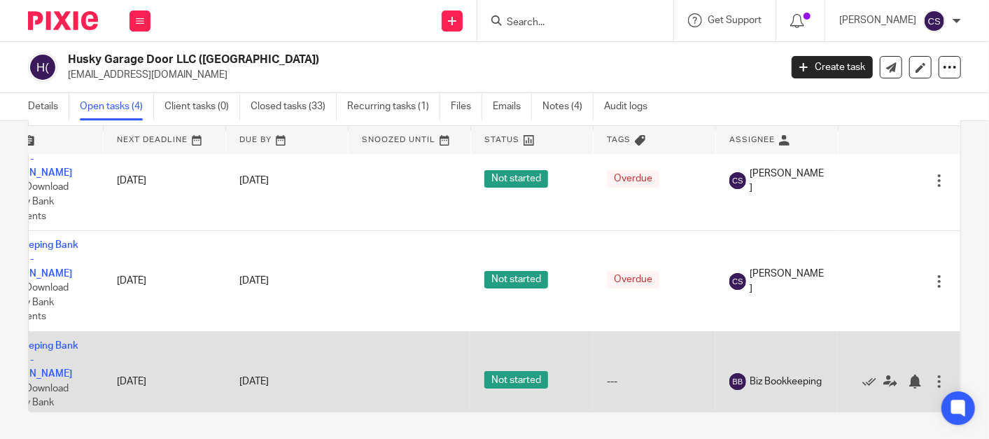
scroll to position [0, 83]
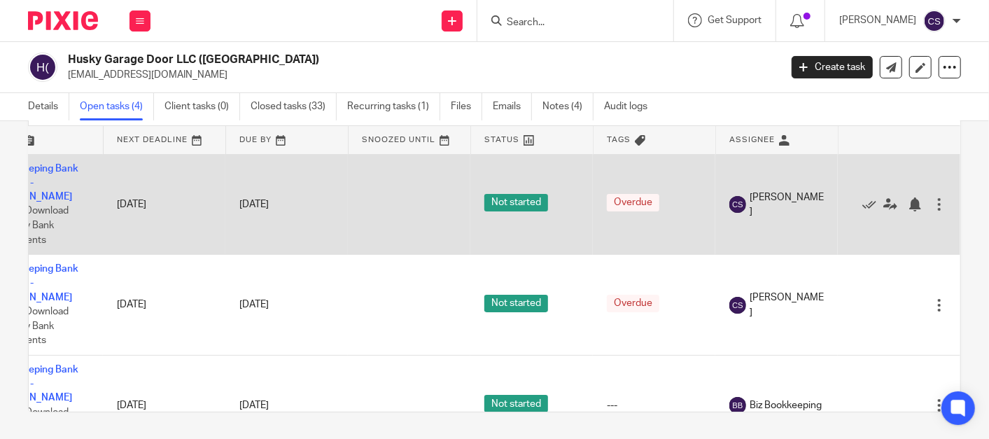
click at [932, 197] on div at bounding box center [939, 204] width 14 height 14
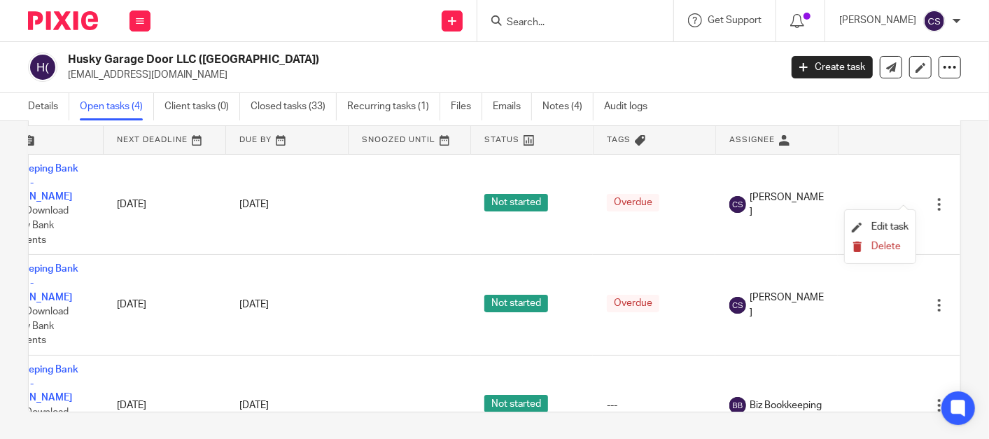
click at [868, 242] on button "Delete" at bounding box center [880, 247] width 57 height 11
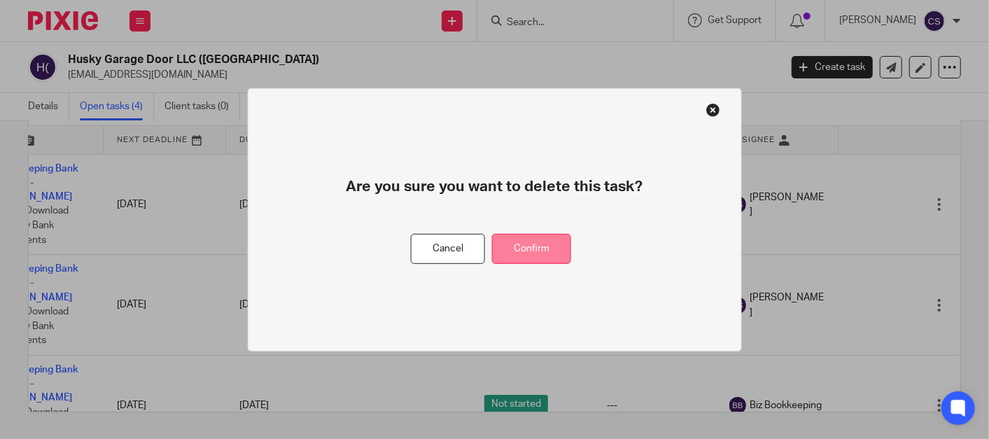
click at [514, 252] on button "Confirm" at bounding box center [531, 249] width 79 height 30
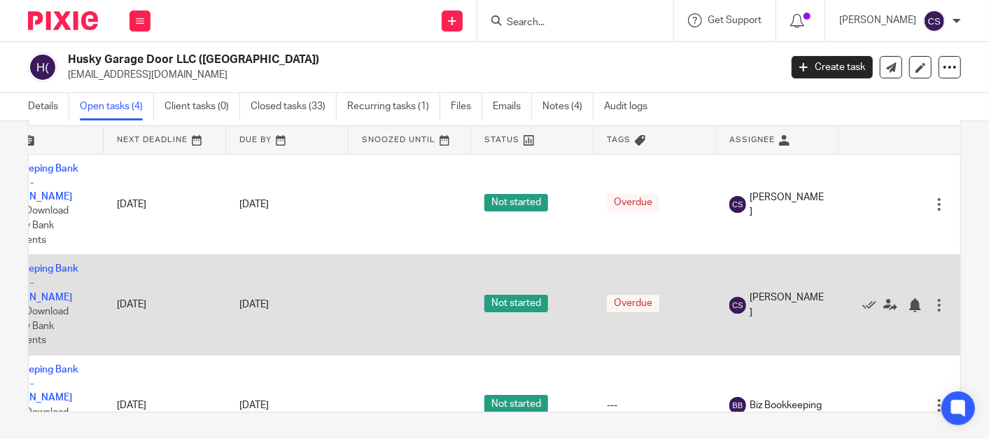
scroll to position [51, 0]
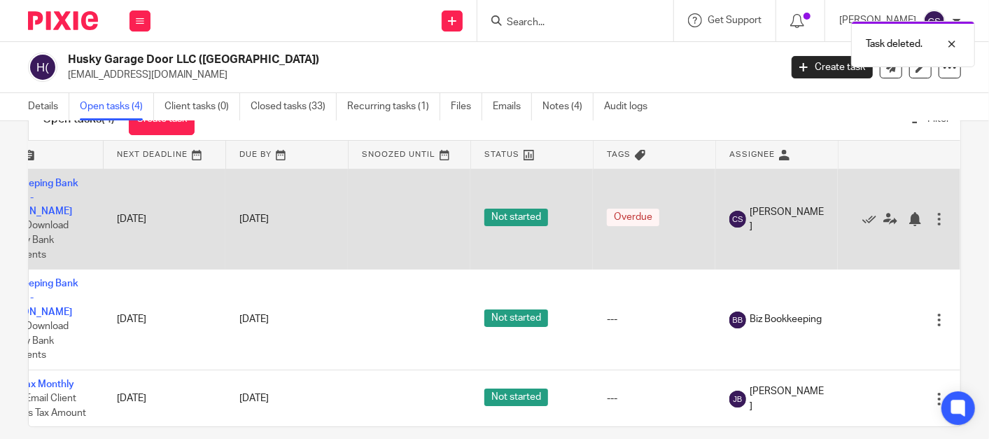
click at [932, 212] on div at bounding box center [939, 219] width 14 height 14
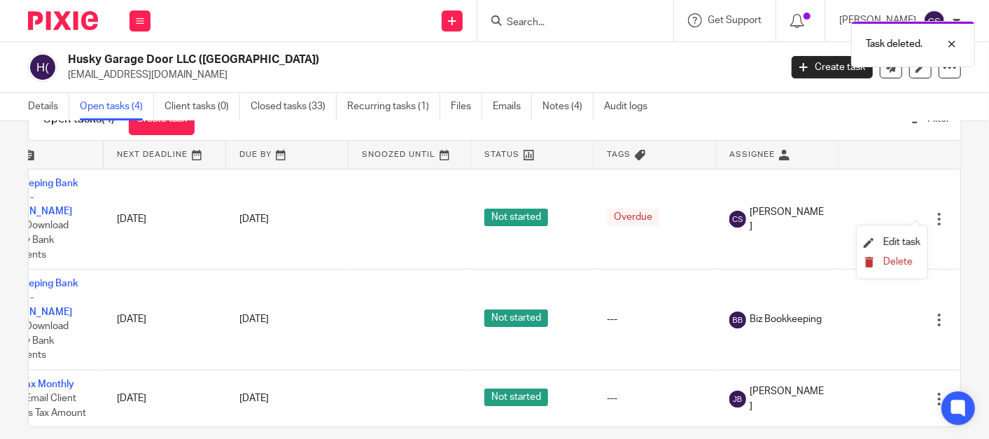
click at [890, 263] on span "Delete" at bounding box center [897, 262] width 29 height 10
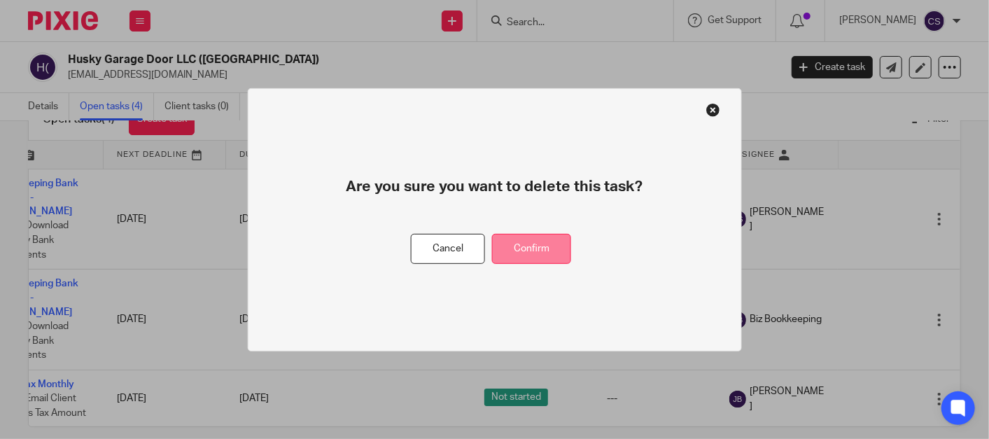
click at [533, 253] on button "Confirm" at bounding box center [531, 249] width 79 height 30
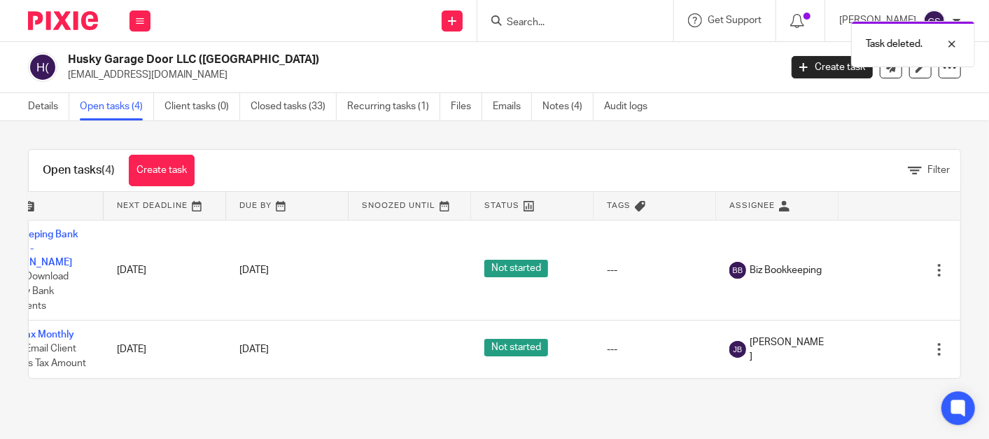
scroll to position [0, 0]
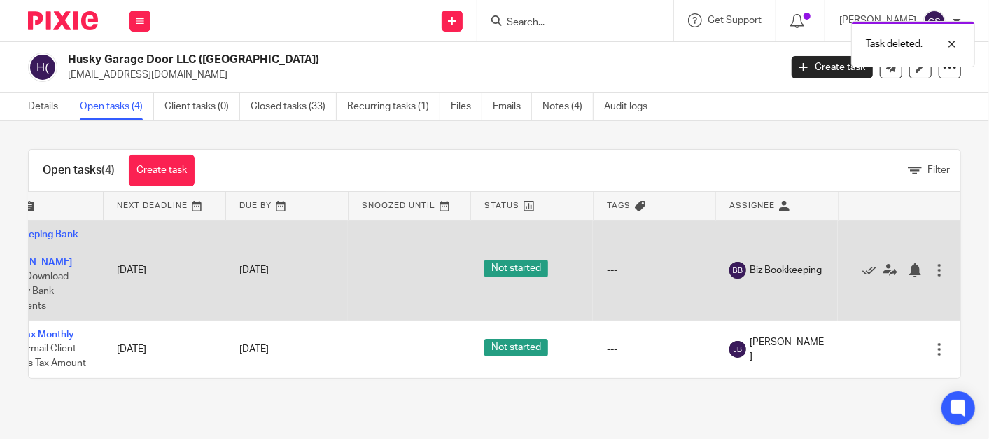
click at [932, 263] on div at bounding box center [939, 270] width 14 height 14
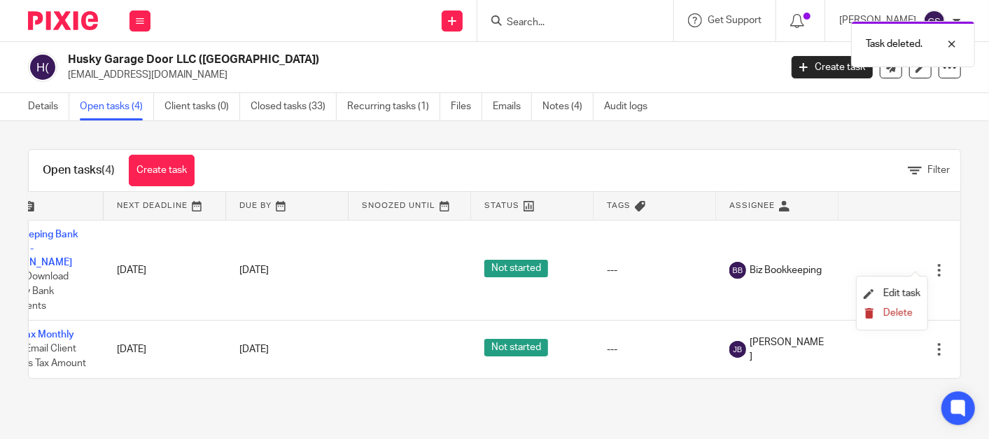
click at [878, 314] on button "Delete" at bounding box center [892, 313] width 57 height 11
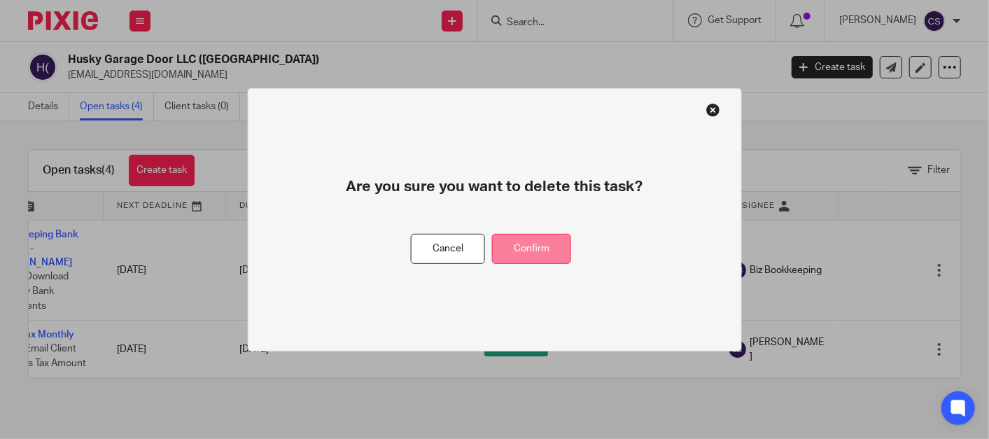
click at [532, 252] on button "Confirm" at bounding box center [531, 249] width 79 height 30
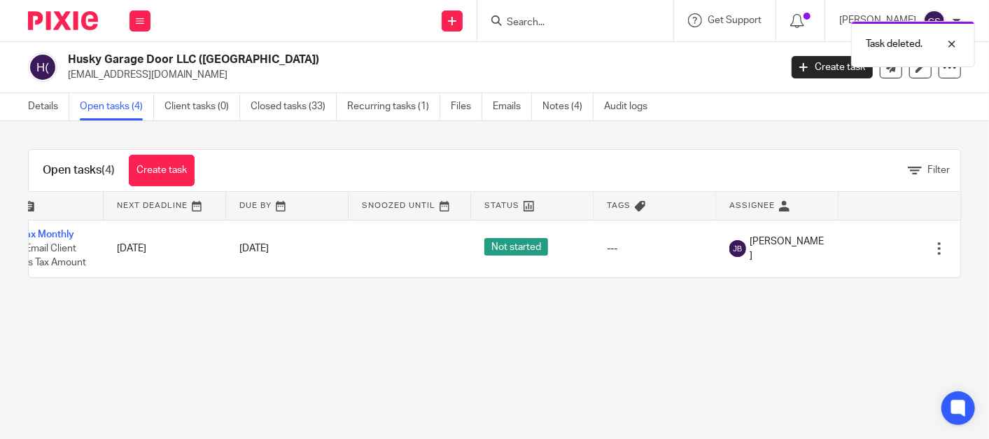
click at [27, 99] on div "Details Open tasks (4) Client tasks (0) Closed tasks (33) Recurring tasks (1) F…" at bounding box center [341, 106] width 683 height 27
click at [138, 20] on icon at bounding box center [140, 21] width 8 height 8
click at [133, 60] on li "Work" at bounding box center [139, 65] width 37 height 20
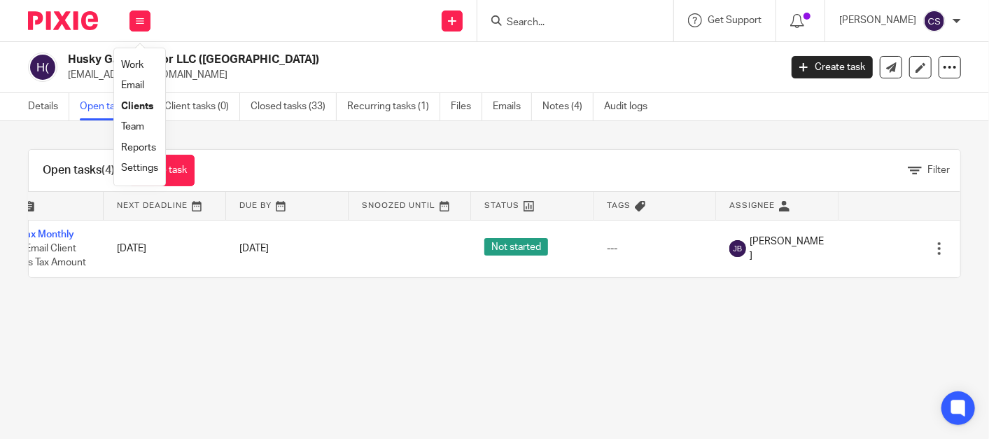
click at [134, 67] on link "Work" at bounding box center [132, 65] width 22 height 10
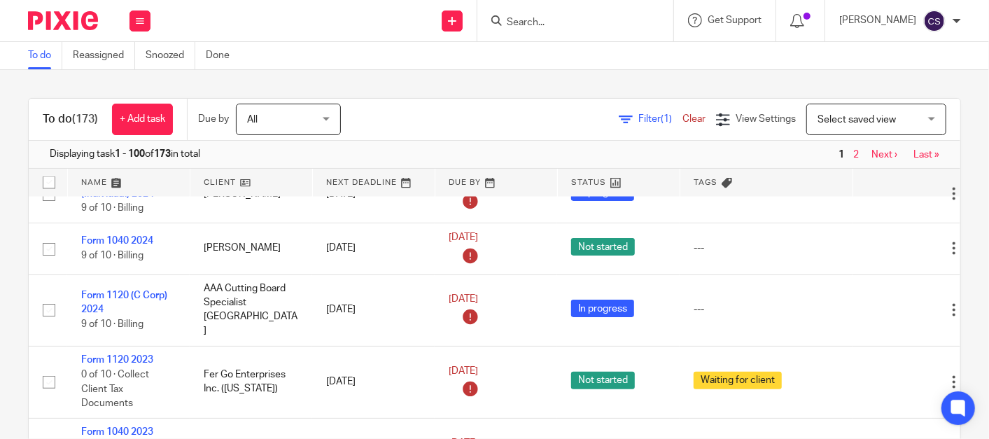
scroll to position [1685, 0]
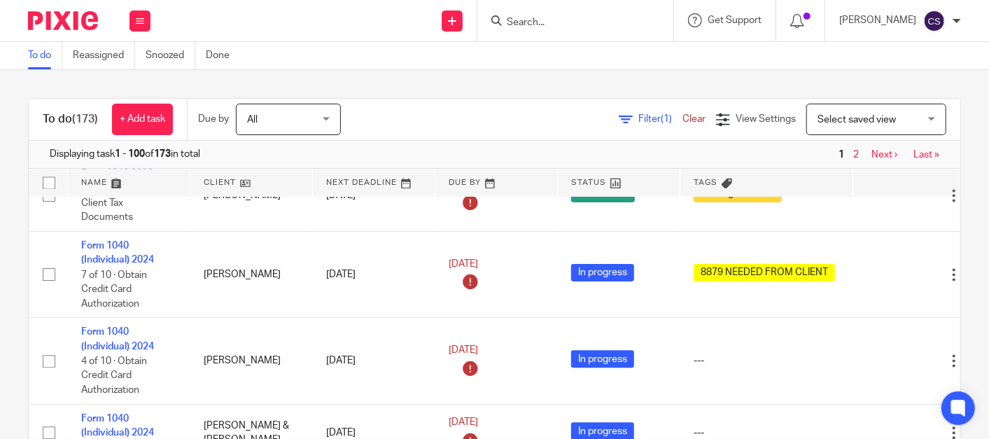
click at [853, 152] on link "2" at bounding box center [856, 155] width 6 height 10
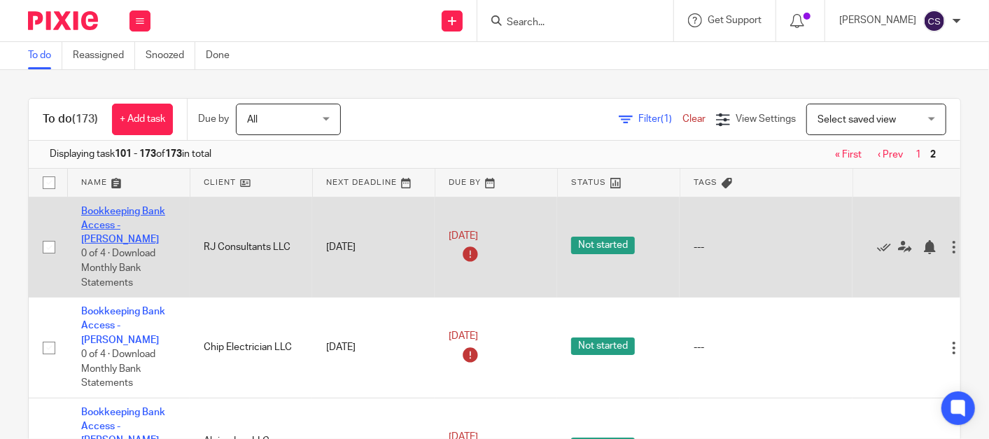
click at [99, 208] on link "Bookkeeping Bank Access - [PERSON_NAME]" at bounding box center [123, 226] width 84 height 39
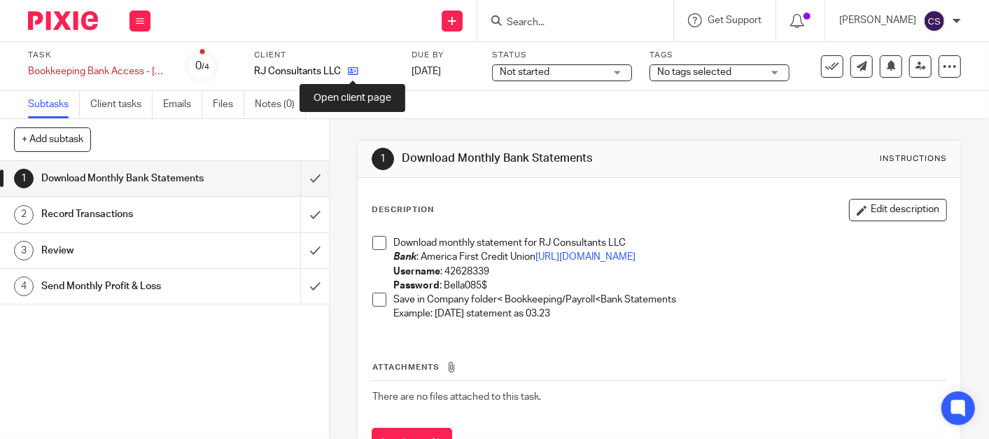
click at [354, 70] on icon at bounding box center [353, 71] width 11 height 11
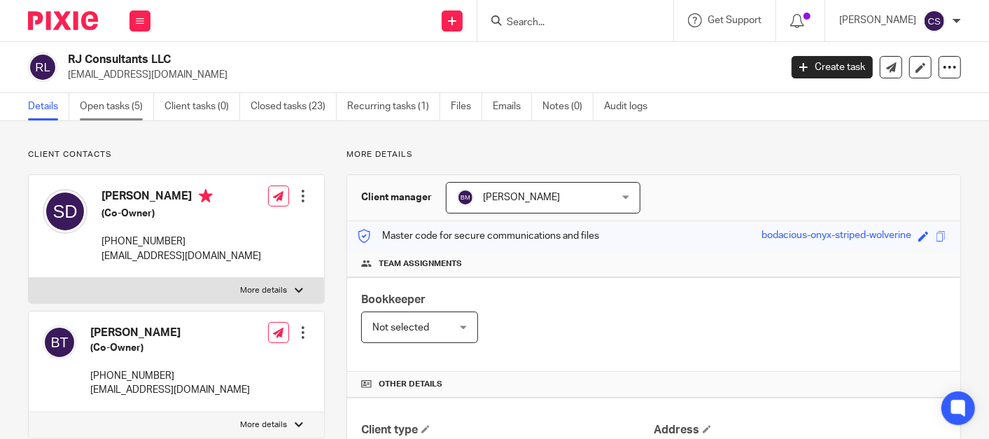
click at [99, 103] on link "Open tasks (5)" at bounding box center [117, 106] width 74 height 27
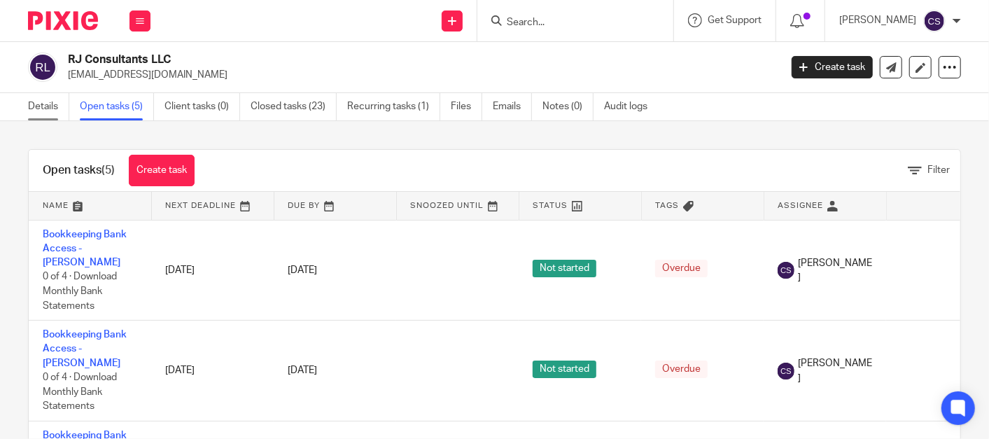
click at [46, 109] on link "Details" at bounding box center [48, 106] width 41 height 27
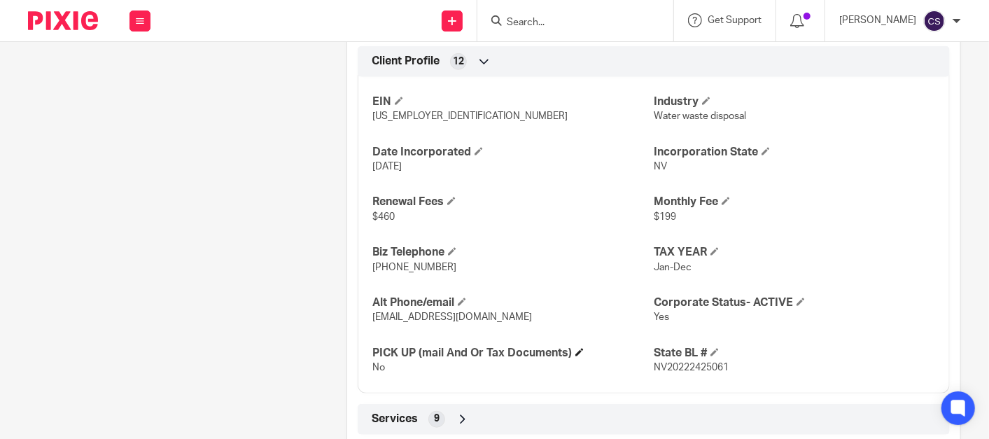
scroll to position [648, 0]
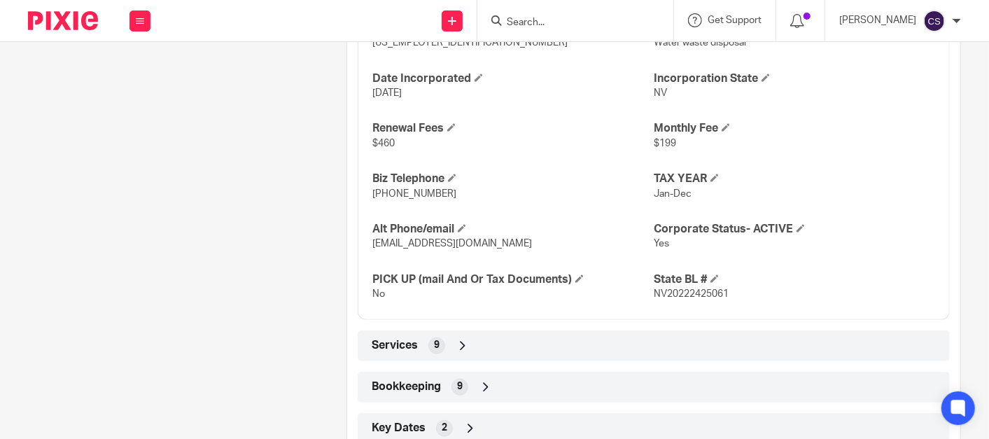
click at [484, 386] on icon at bounding box center [486, 387] width 14 height 14
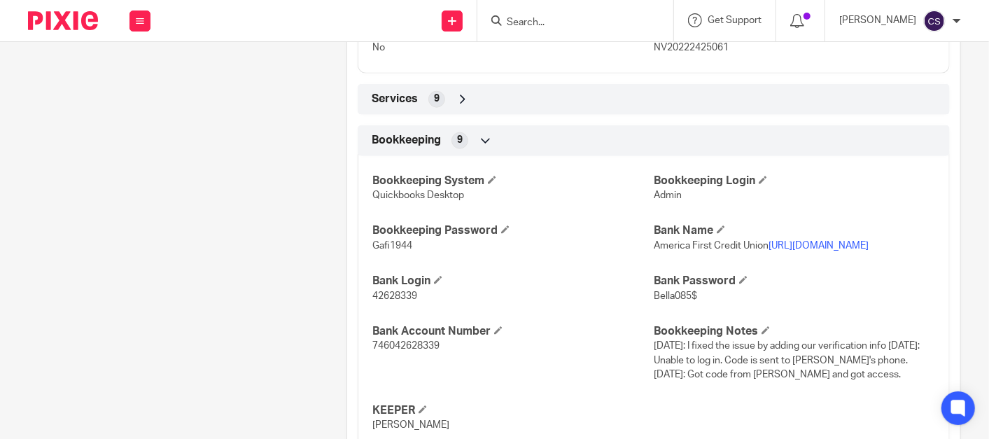
scroll to position [907, 0]
